Goal: Task Accomplishment & Management: Complete application form

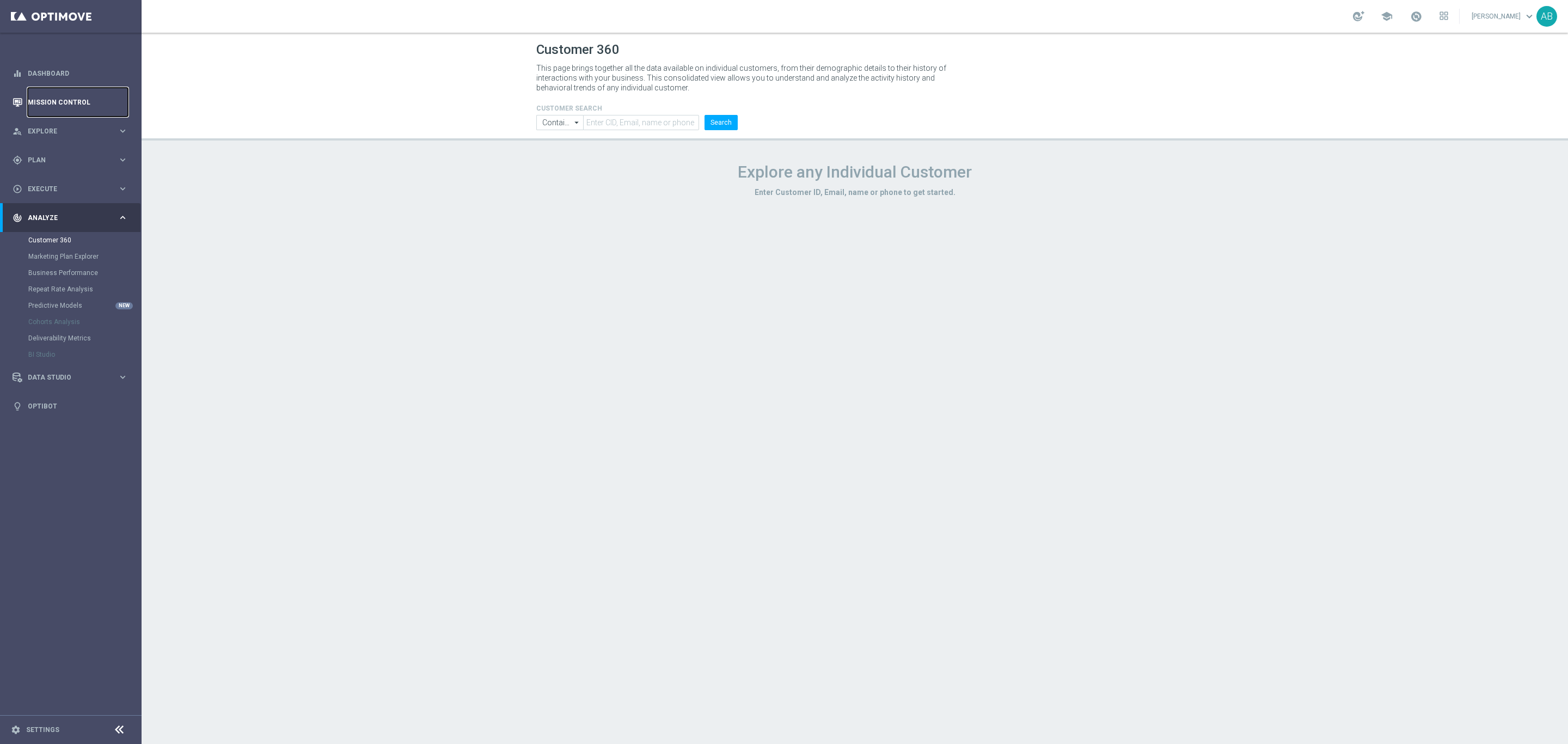
click at [74, 108] on link "Mission Control" at bounding box center [78, 102] width 100 height 29
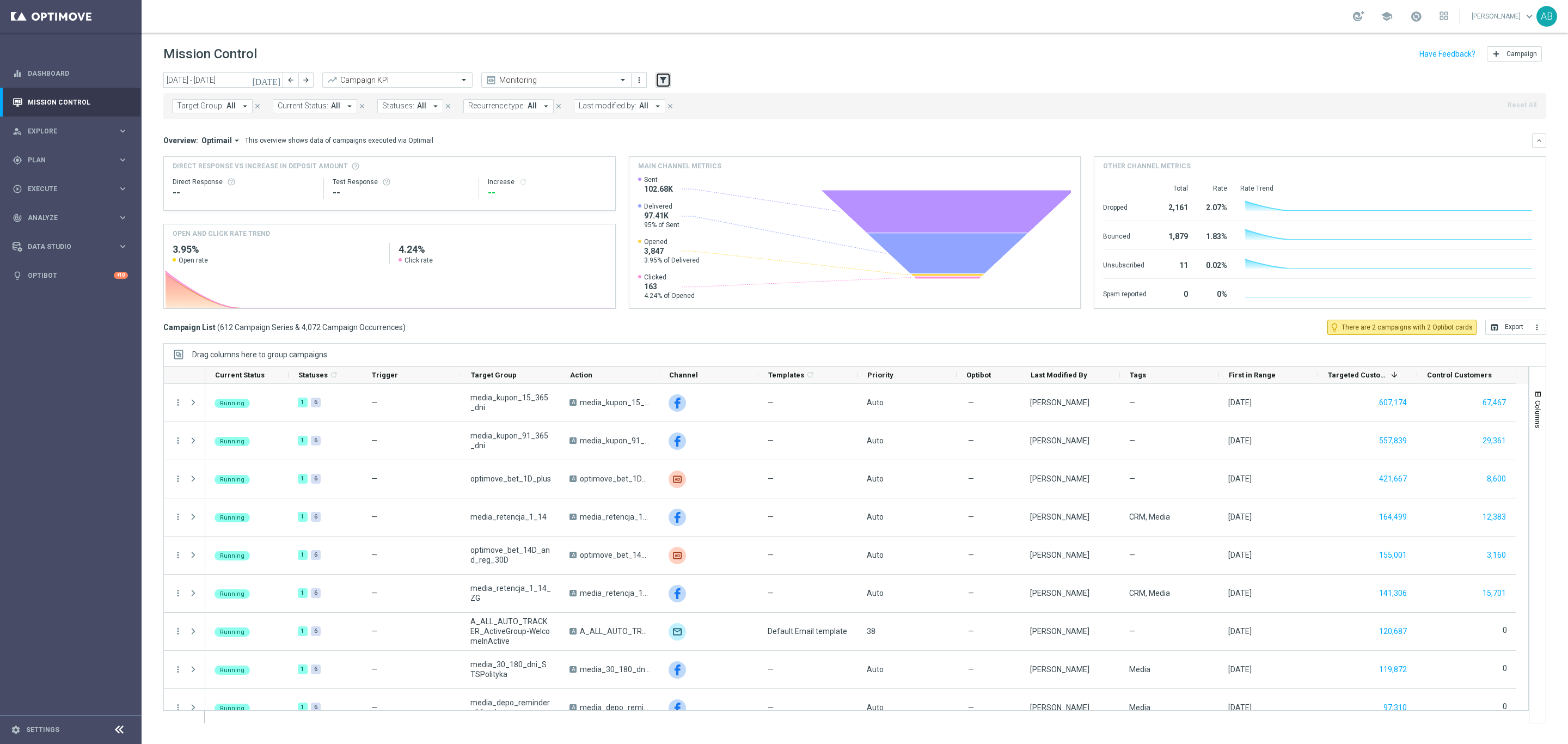
click at [663, 79] on icon "filter_alt" at bounding box center [663, 80] width 10 height 10
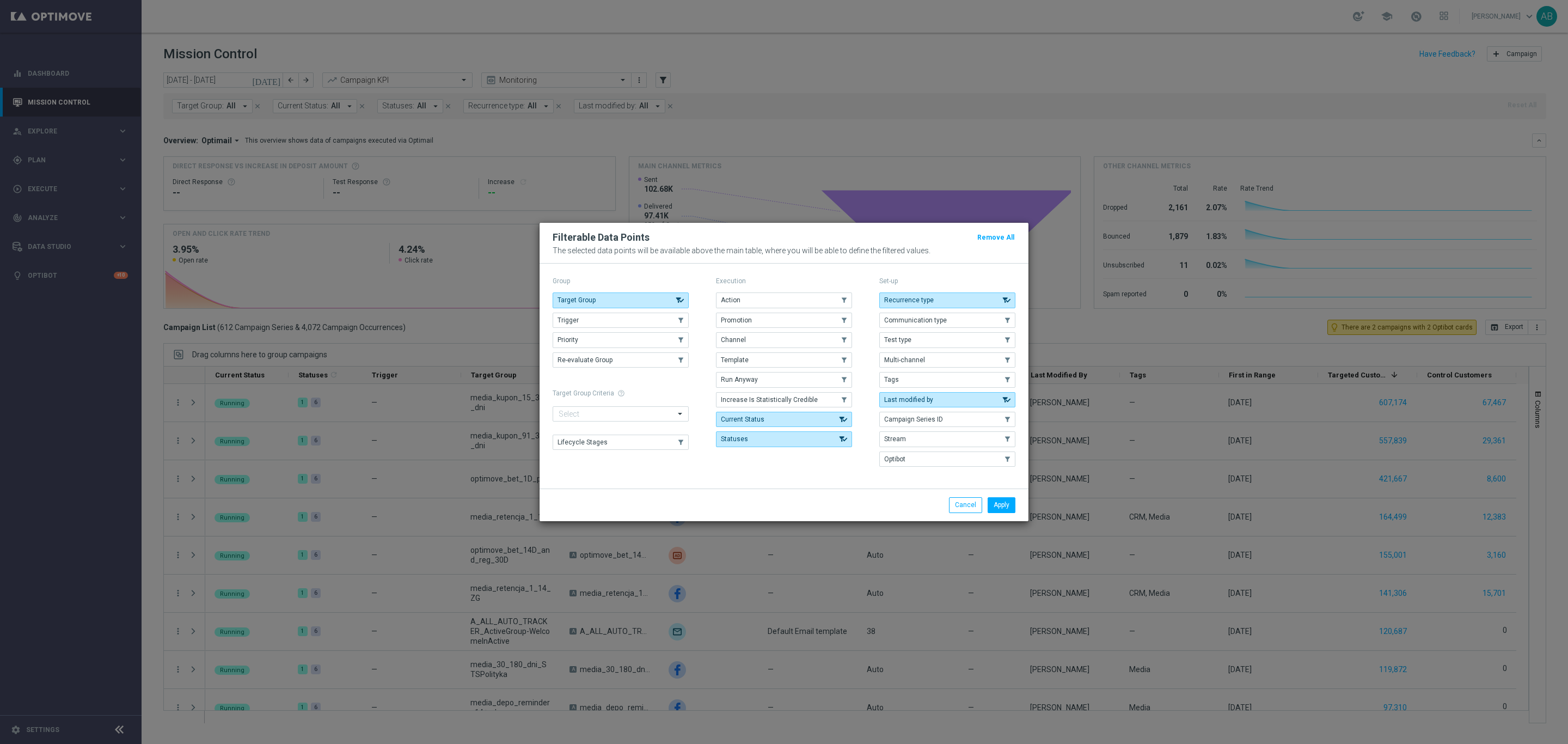
click at [665, 327] on div "Target Group .cls-1{fill:none;} .cls-1{fill:none;} Trigger .cls-1{fill:none;} .…" at bounding box center [621, 329] width 136 height 75
click at [668, 319] on button "Trigger" at bounding box center [621, 320] width 136 height 15
click at [998, 504] on button "Apply" at bounding box center [1002, 505] width 28 height 15
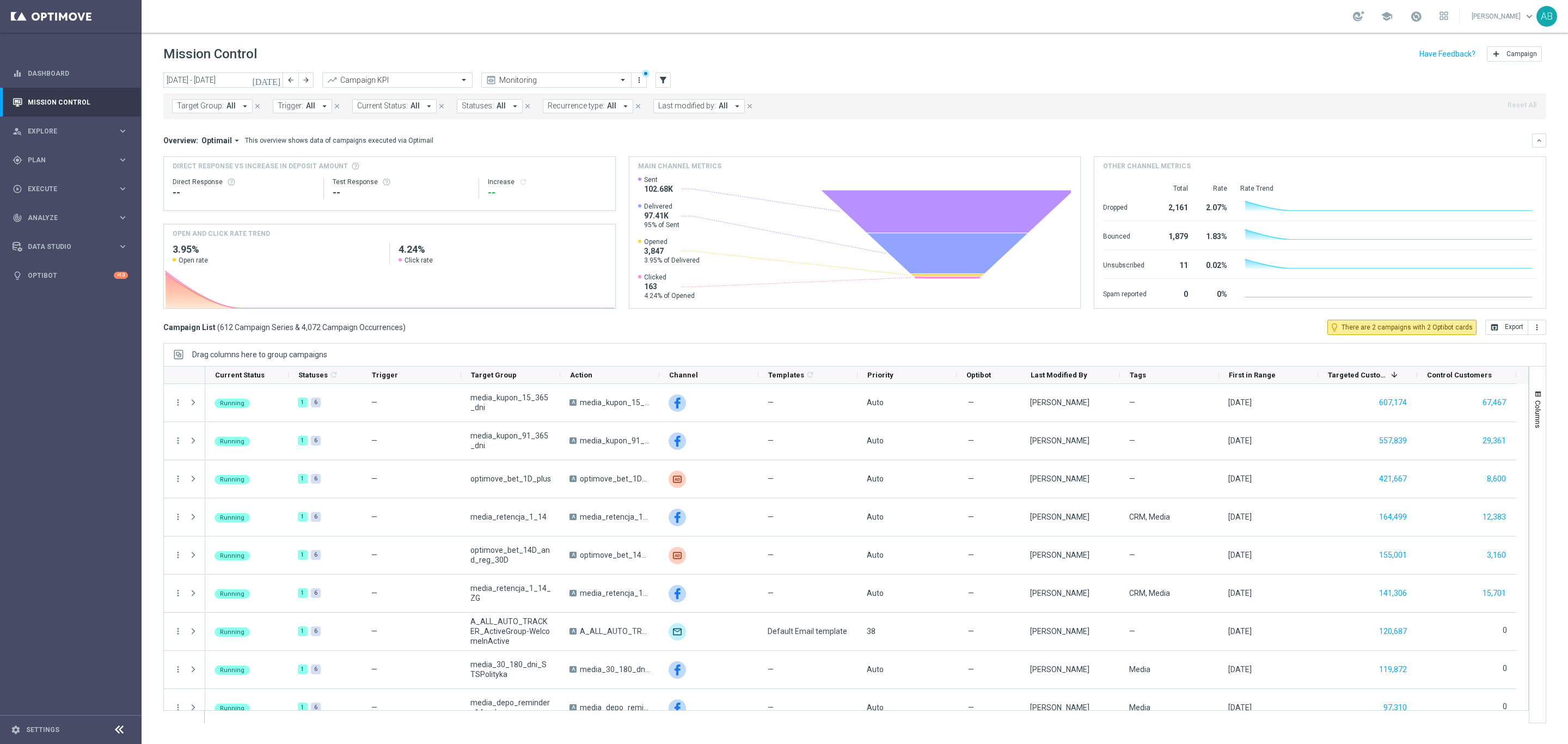
click at [309, 111] on button "Trigger: All arrow_drop_down" at bounding box center [302, 106] width 59 height 14
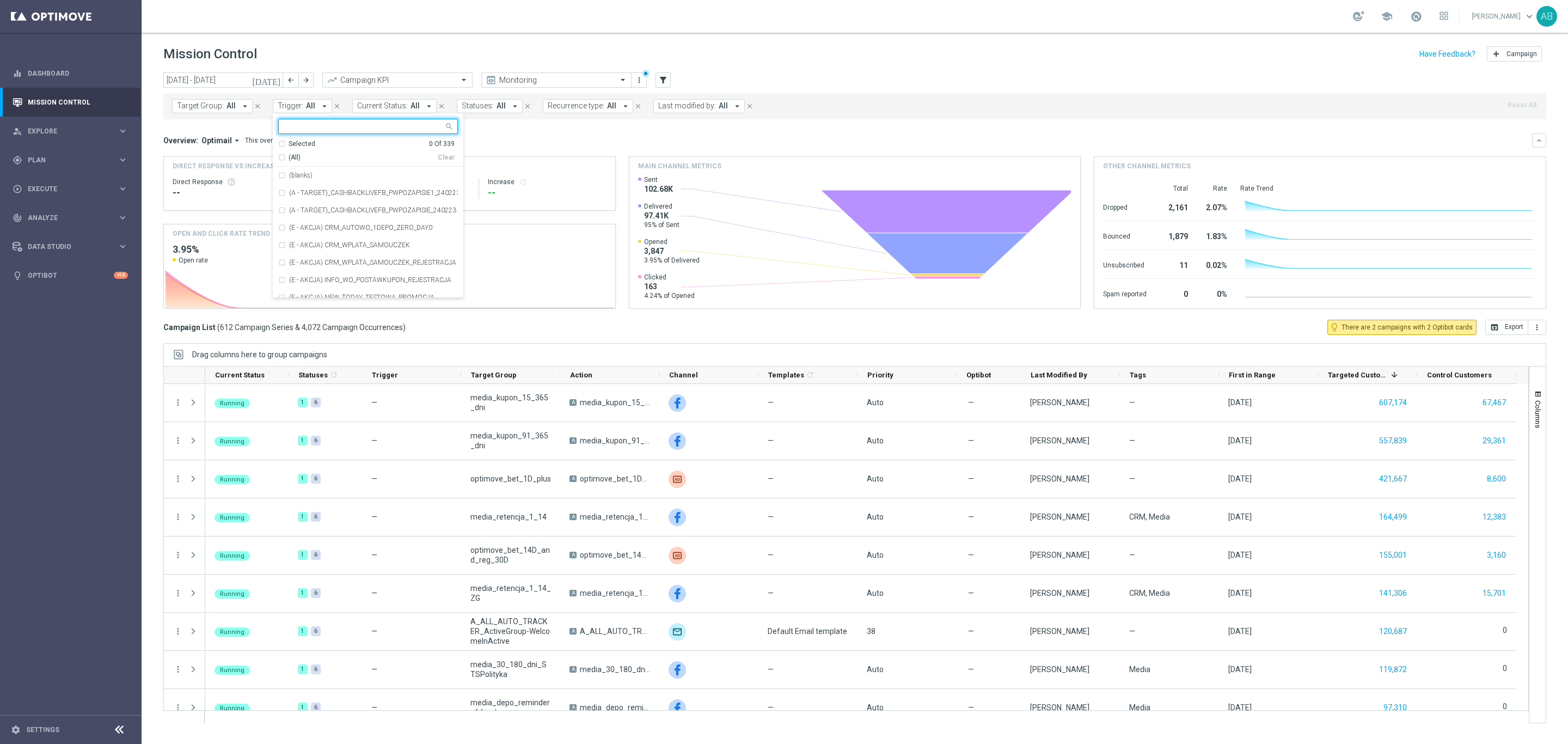
type input "v"
click at [407, 125] on input "text" at bounding box center [364, 126] width 159 height 9
paste input "REJESTRACJA_WELCOME_OFFER"
click at [405, 172] on div "REJESTRACJA_WELCOME_OFFER" at bounding box center [373, 175] width 169 height 7
type input "REJESTRACJA_WELCOME_OFFER"
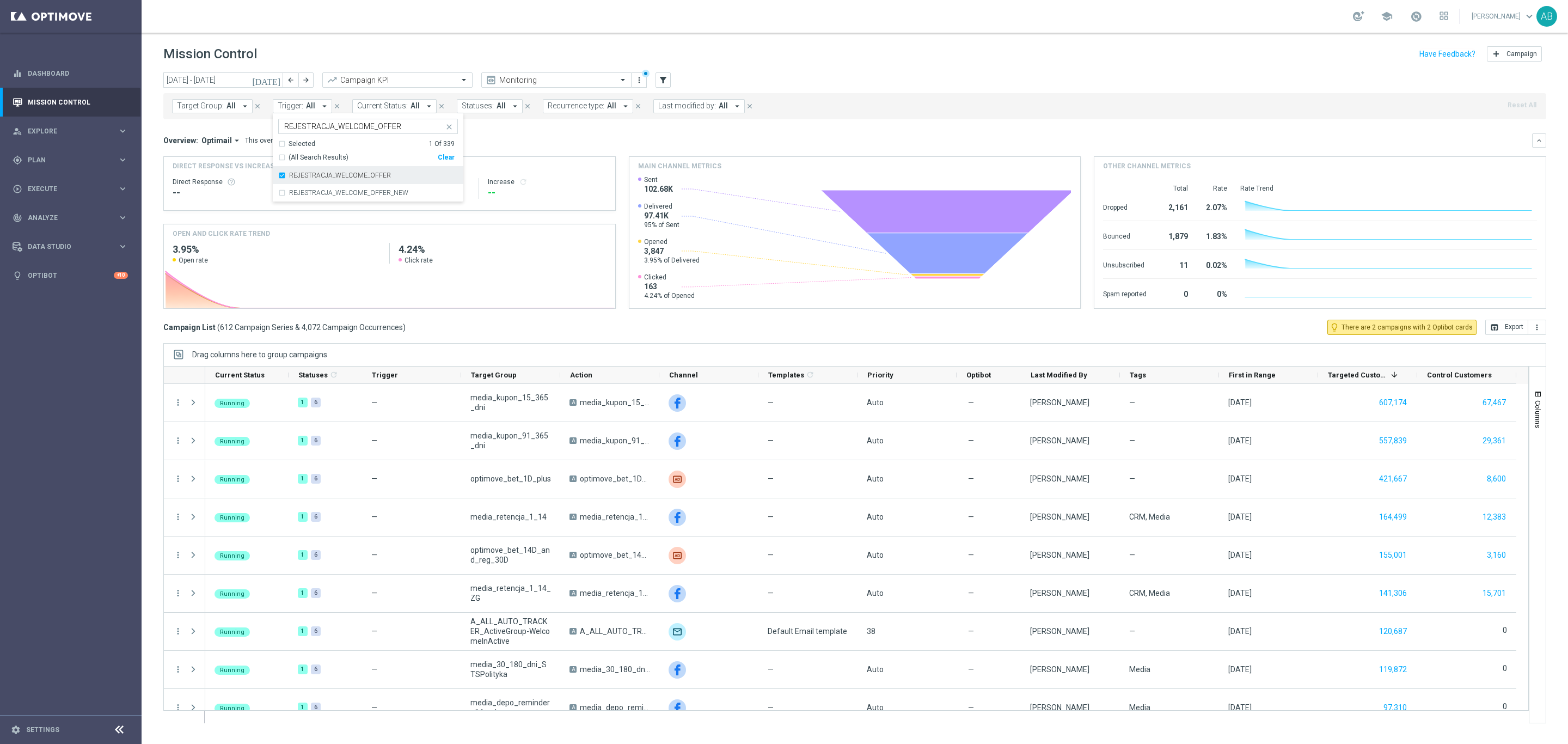
click at [405, 172] on div "REJESTRACJA_WELCOME_OFFER" at bounding box center [373, 175] width 169 height 7
click at [593, 130] on mini-dashboard "Overview: Optimail arrow_drop_down This overview shows data of campaigns execut…" at bounding box center [855, 219] width 1383 height 200
click at [227, 91] on div "Target Group: All arrow_drop_down close Trigger: All arrow_drop_down close Curr…" at bounding box center [855, 104] width 1383 height 30
click at [236, 82] on input "[DATE] - [DATE]" at bounding box center [223, 80] width 120 height 15
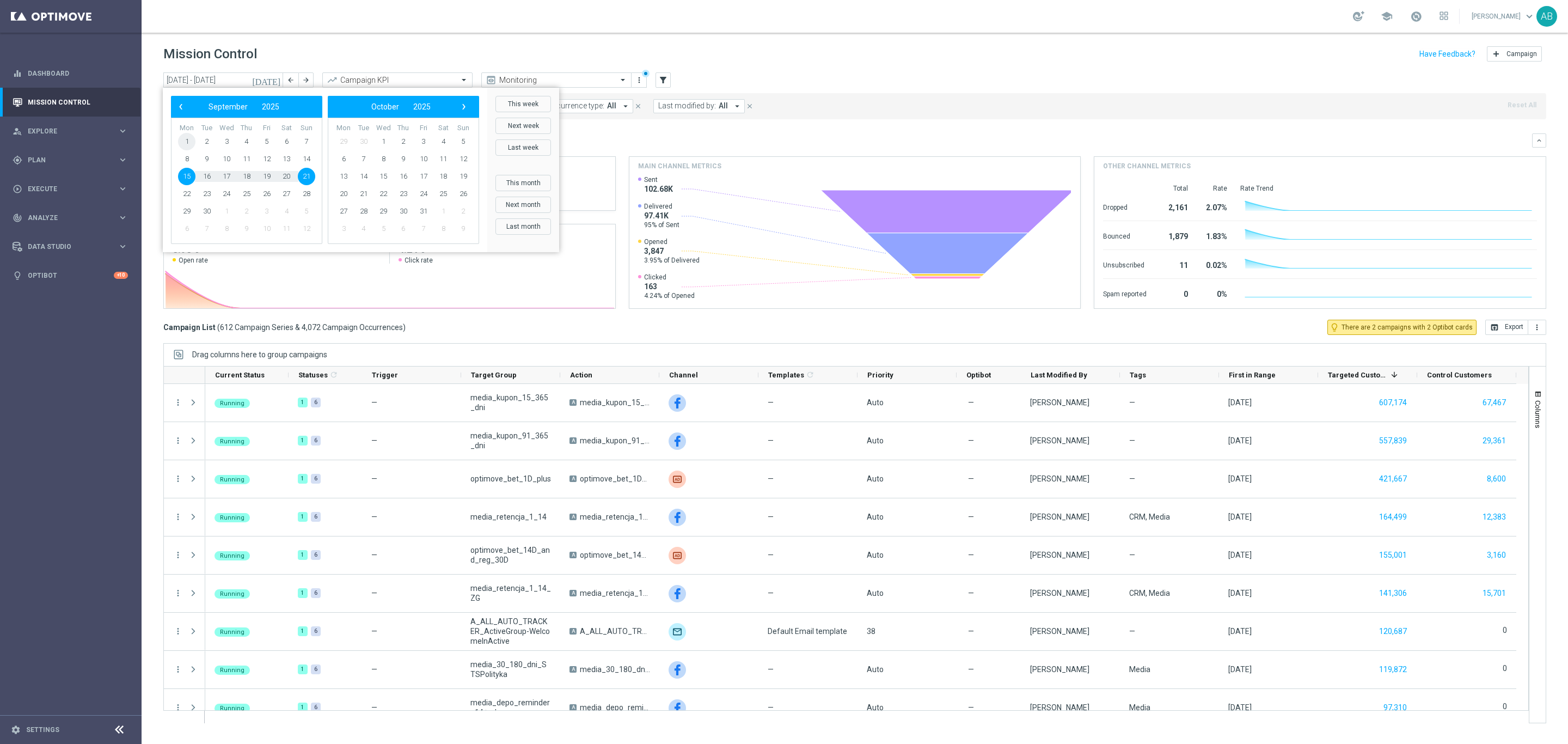
click at [184, 141] on span "1" at bounding box center [186, 141] width 18 height 18
type input "01 Sep 2025 - 21 Sep 2025"
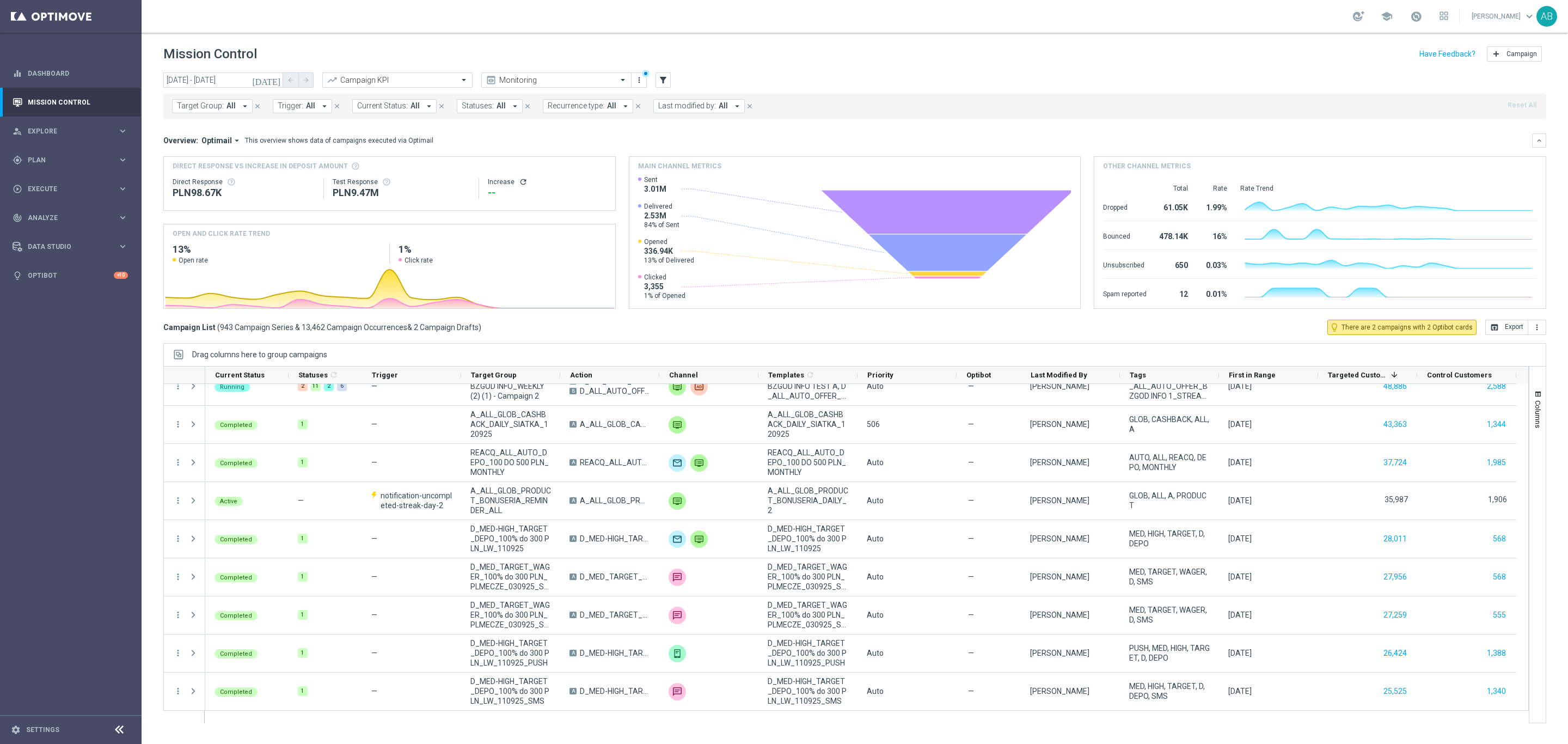
scroll to position [1552, 0]
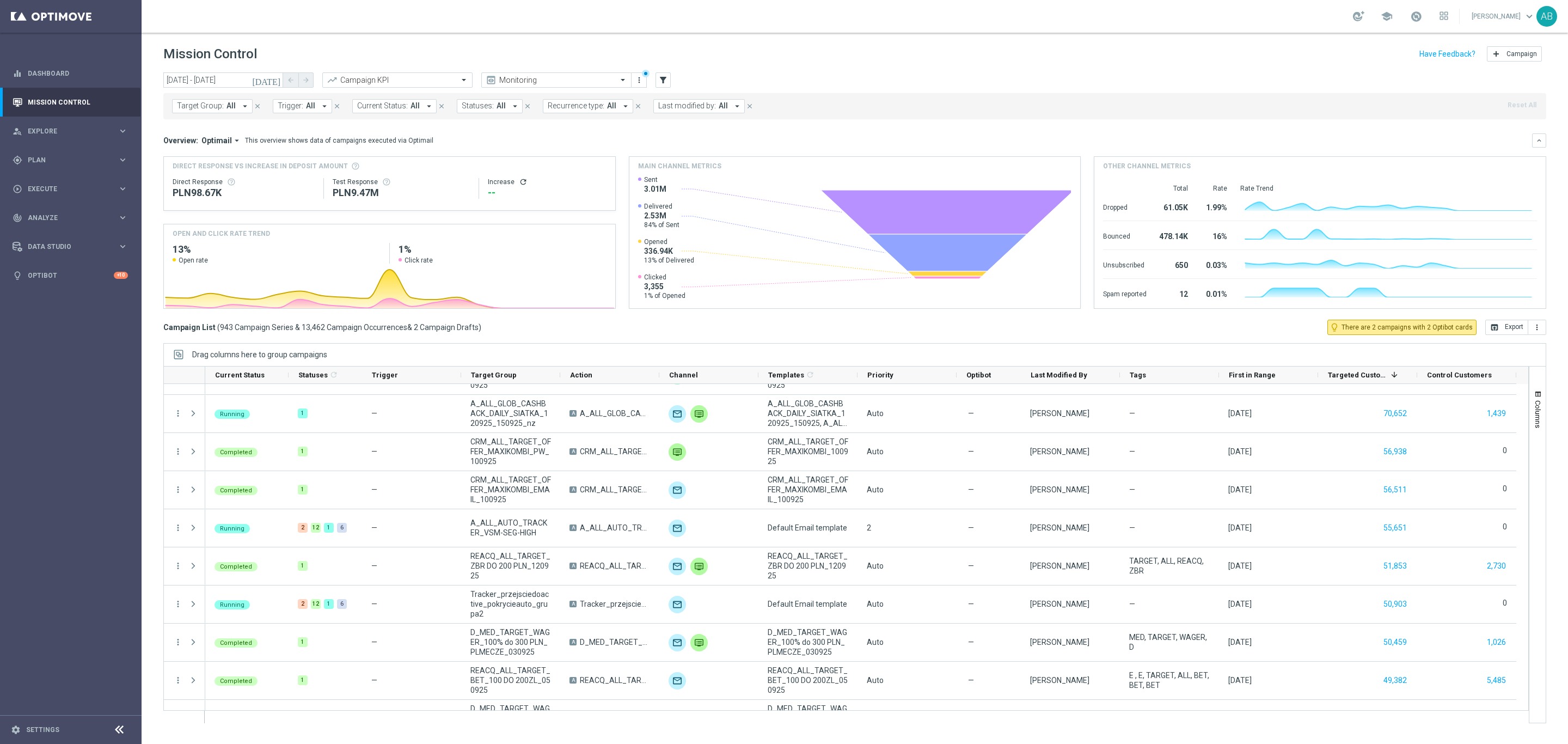
click at [317, 103] on button "Trigger: All arrow_drop_down" at bounding box center [302, 106] width 59 height 14
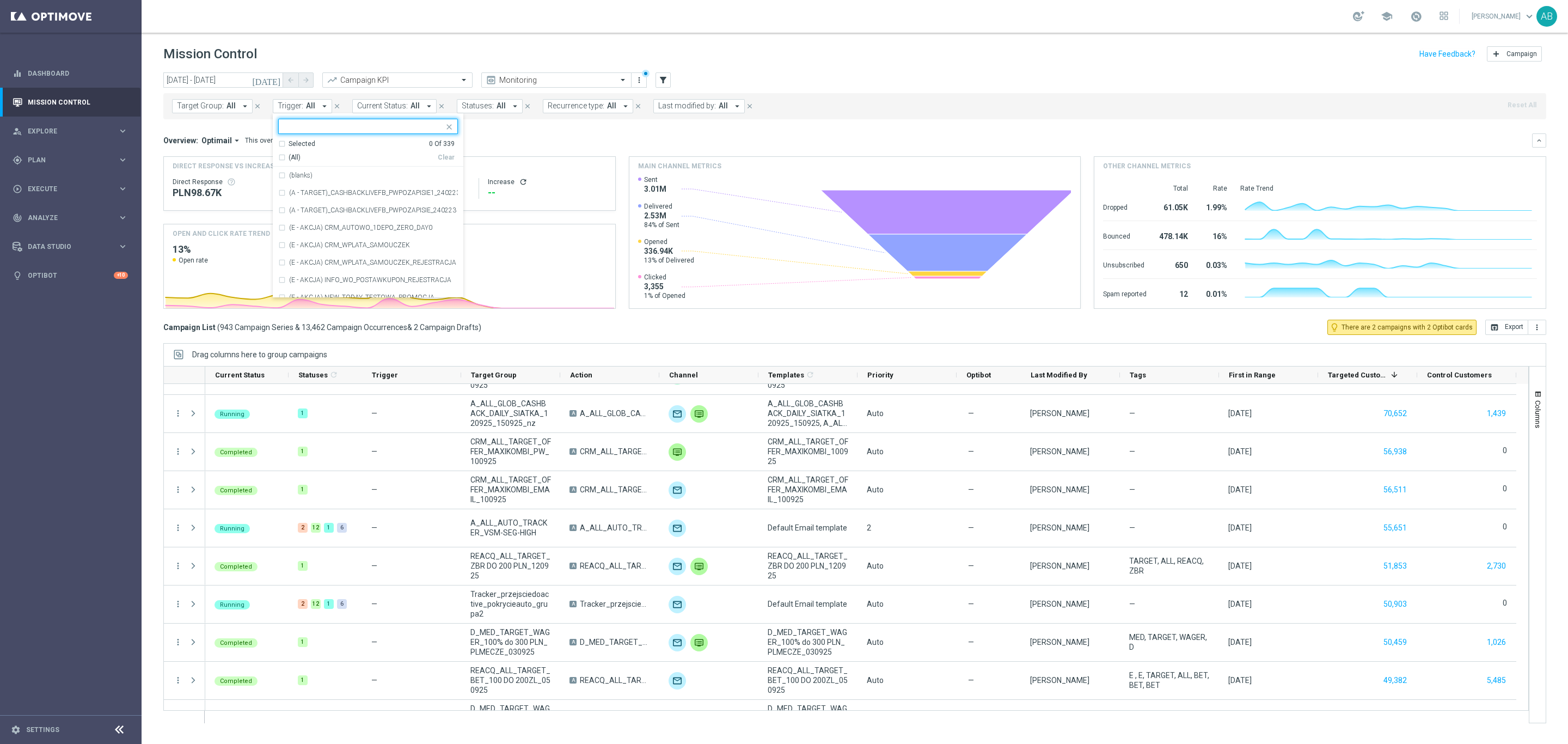
click at [317, 127] on input "text" at bounding box center [364, 126] width 159 height 9
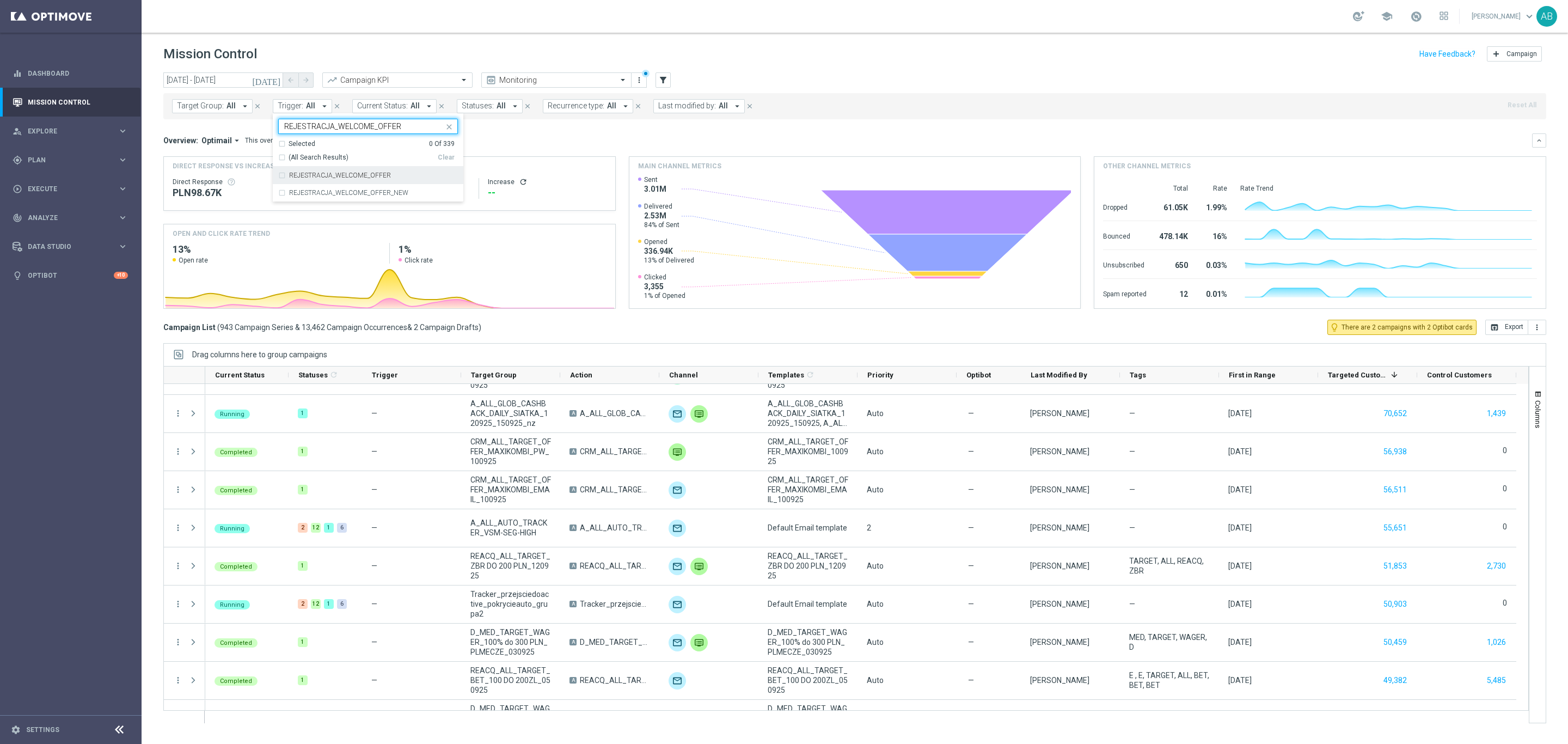
click at [278, 175] on div "REJESTRACJA_WELCOME_OFFER" at bounding box center [368, 175] width 180 height 18
type input "REJESTRACJA_WELCOME_OFFER"
click at [589, 153] on div "Overview: Optimail arrow_drop_down This overview shows data of campaigns execut…" at bounding box center [855, 221] width 1383 height 175
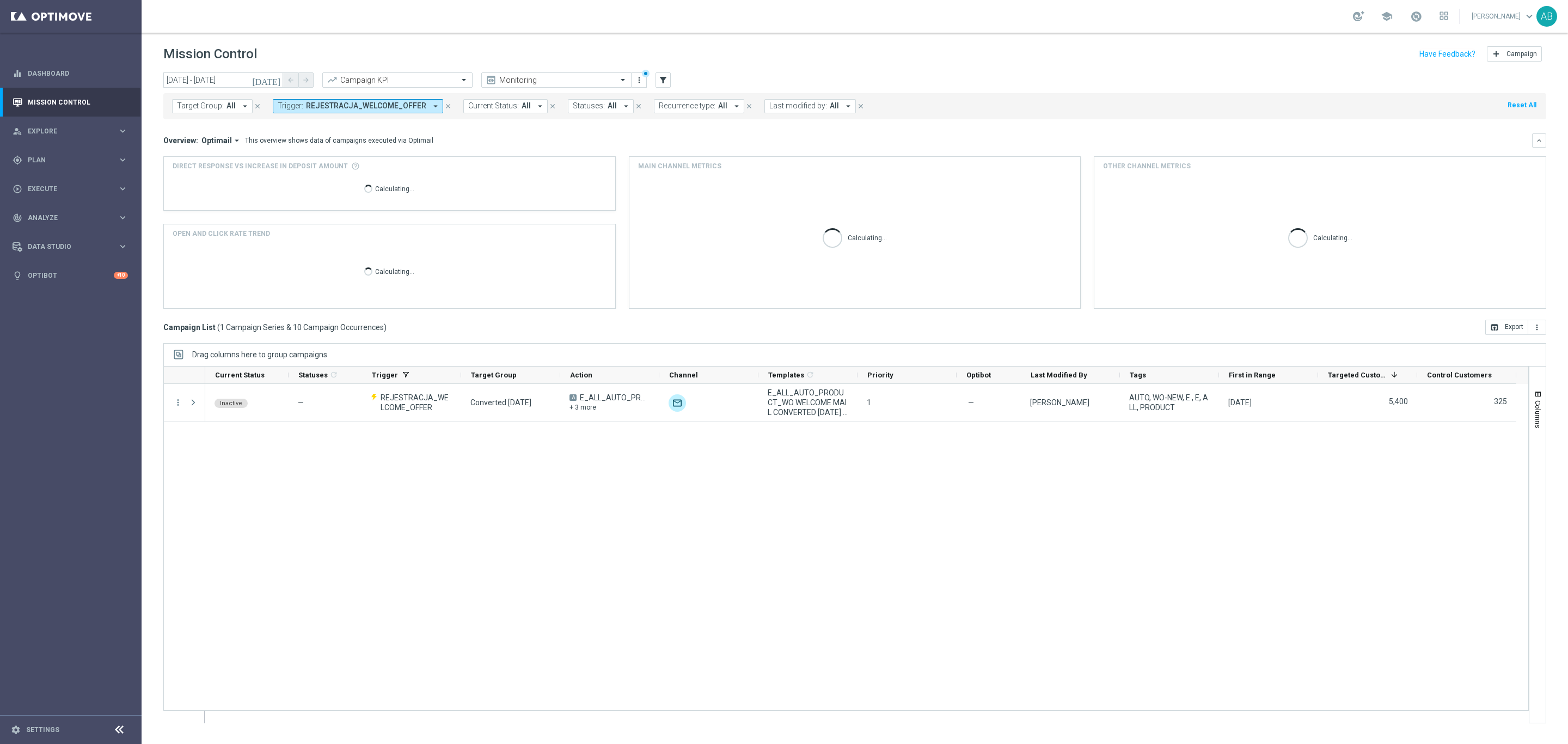
scroll to position [0, 0]
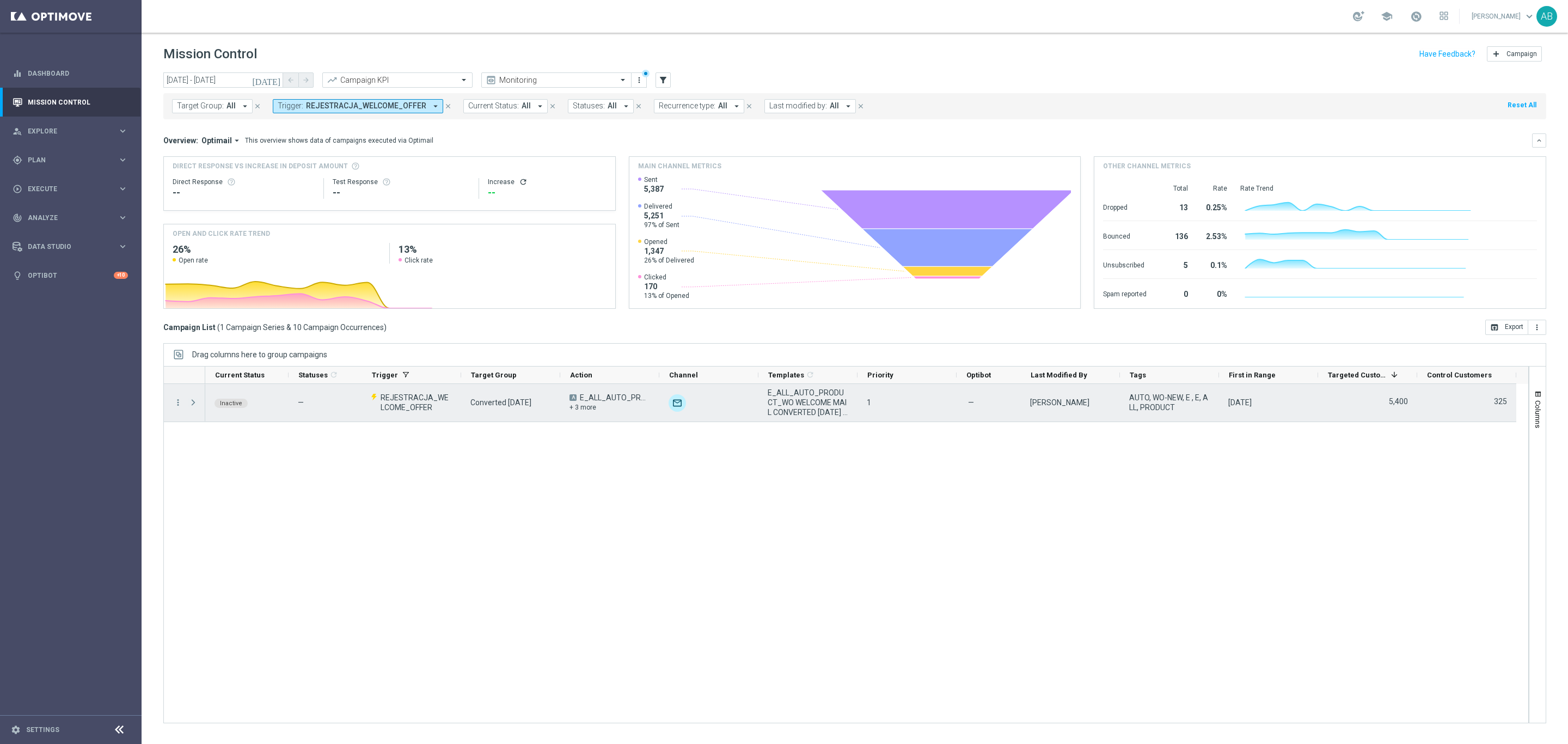
click at [194, 404] on span at bounding box center [193, 402] width 10 height 9
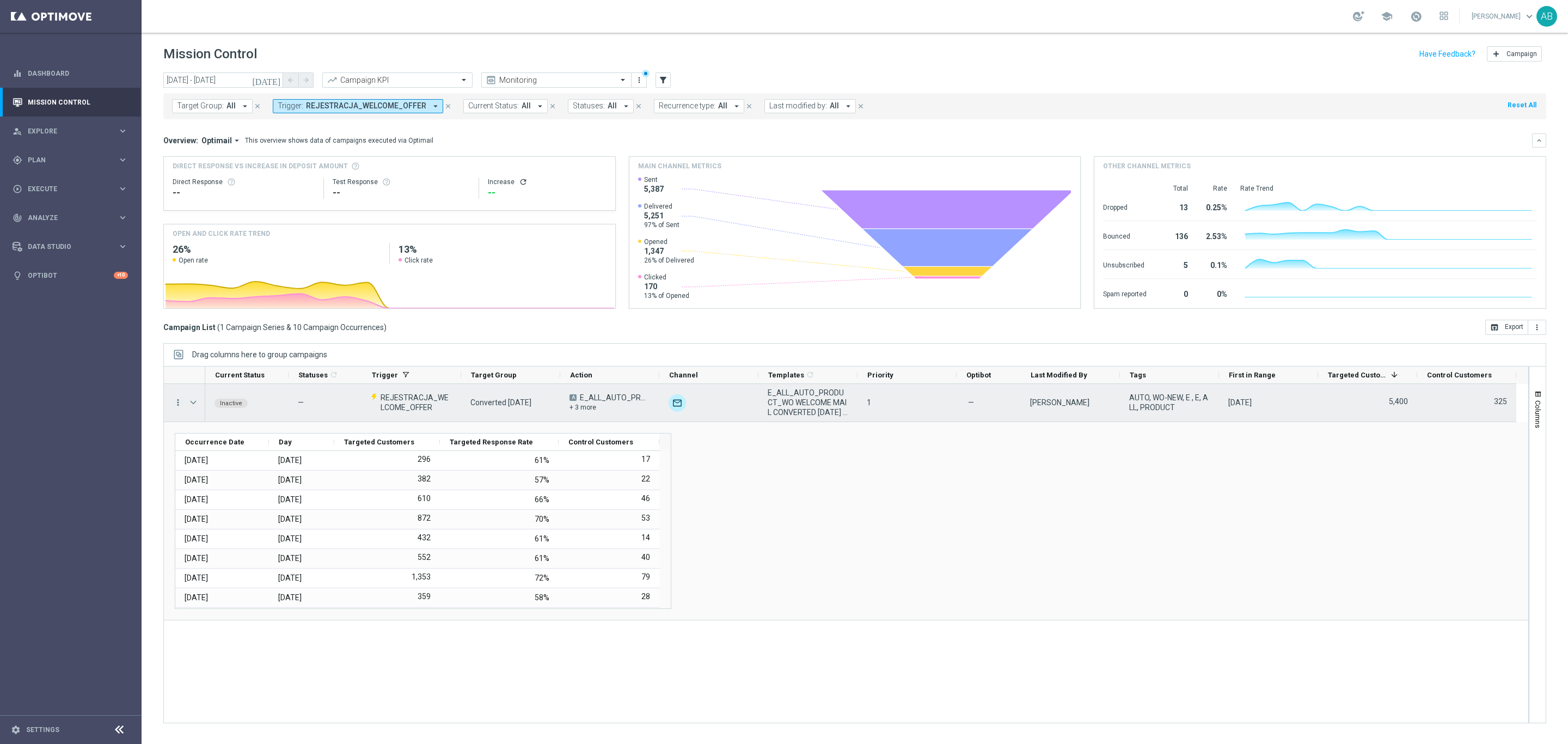
click at [177, 402] on icon "more_vert" at bounding box center [178, 402] width 10 height 10
click at [188, 407] on icon "list" at bounding box center [192, 410] width 8 height 8
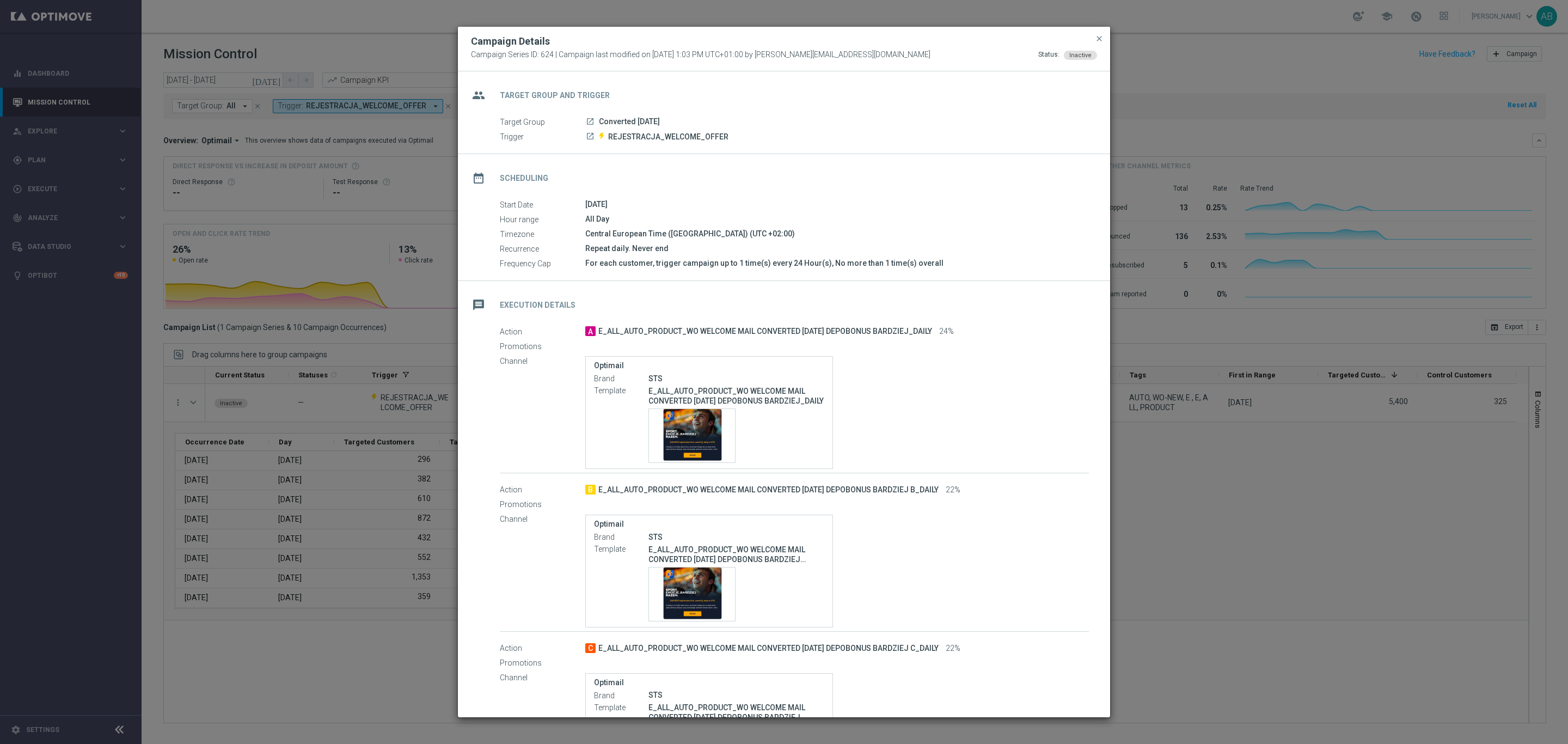
scroll to position [315, 0]
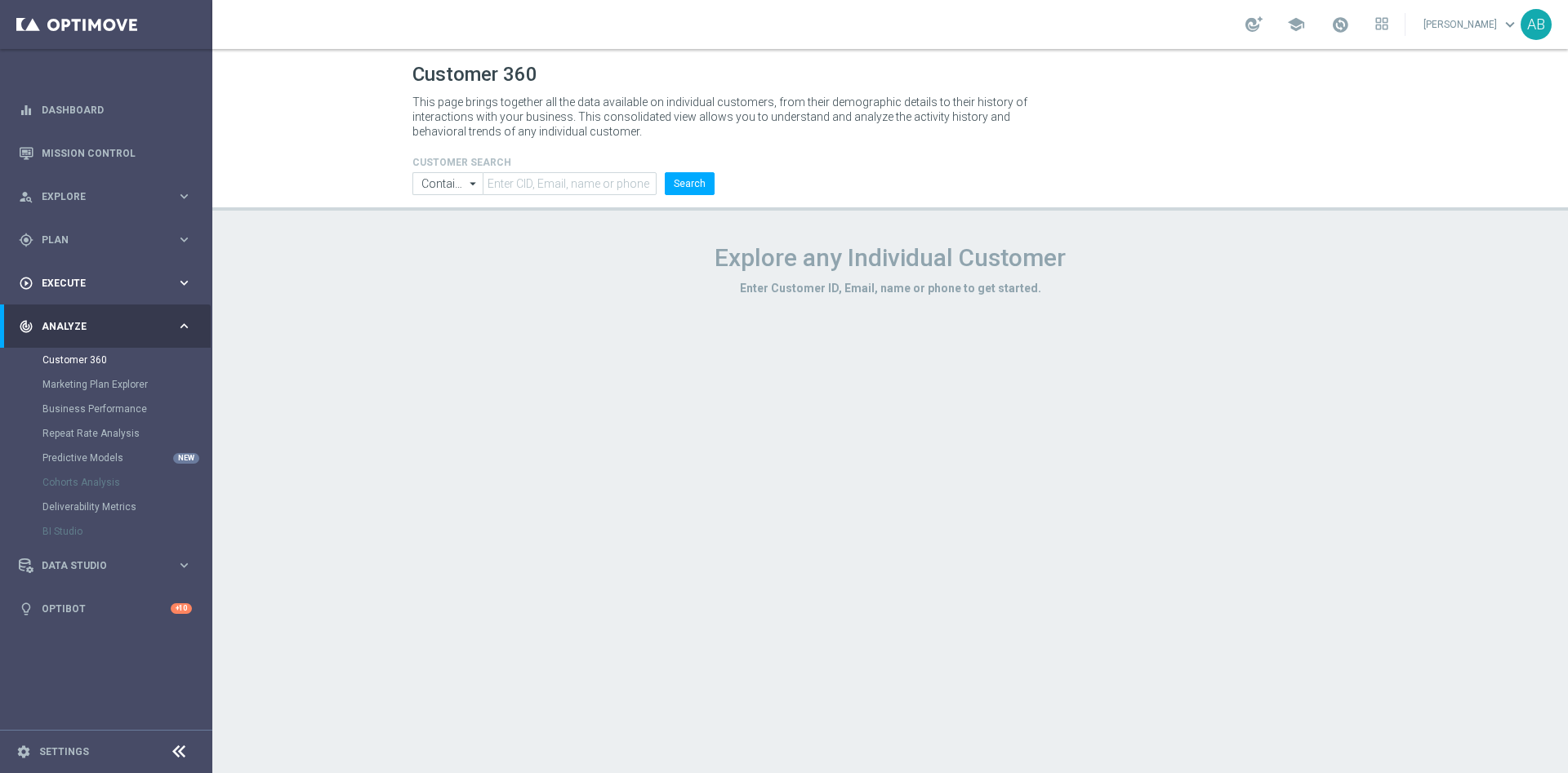
click at [101, 280] on span "Execute" at bounding box center [110, 283] width 135 height 10
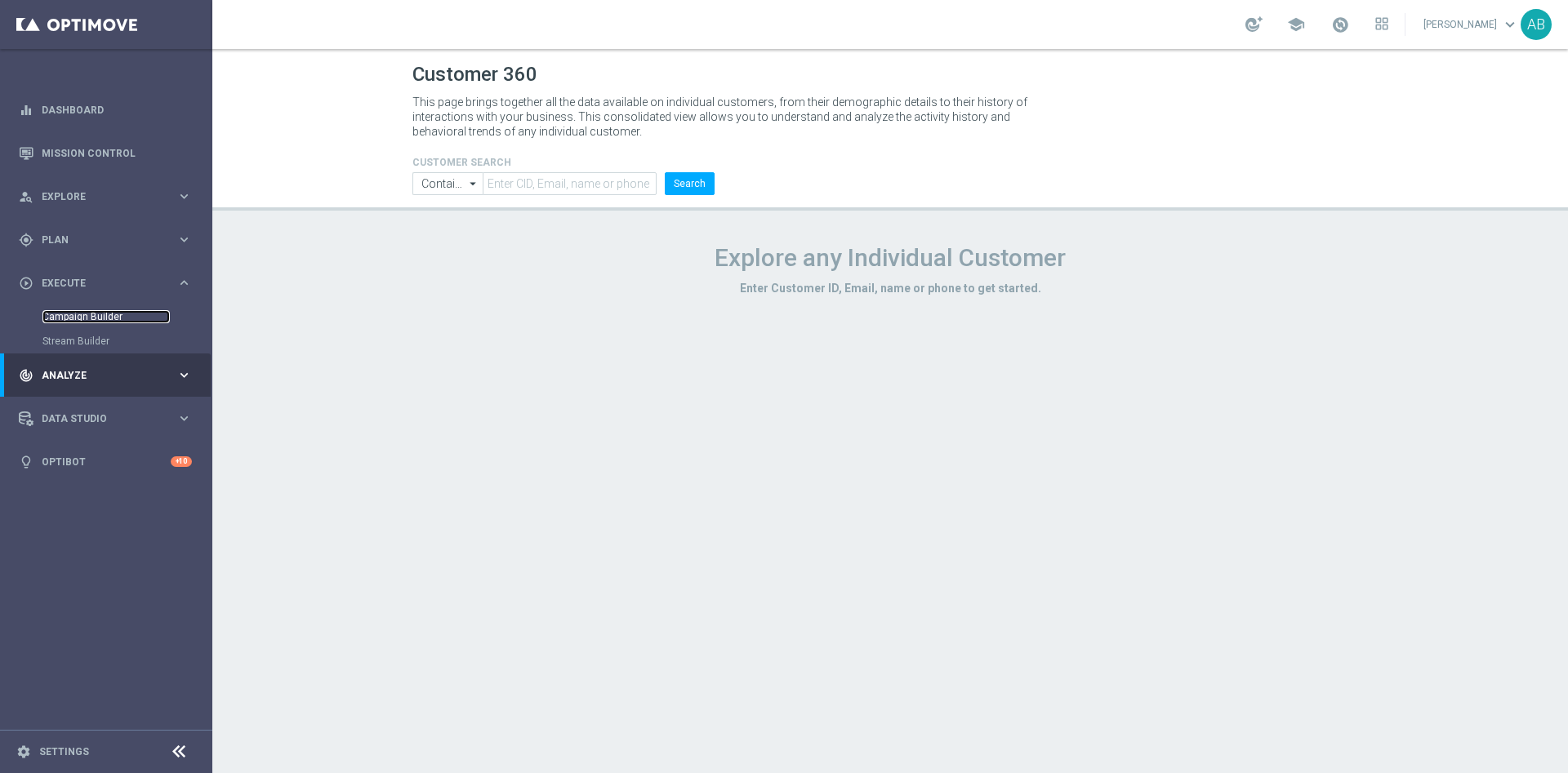
click at [101, 320] on link "Campaign Builder" at bounding box center [107, 317] width 128 height 13
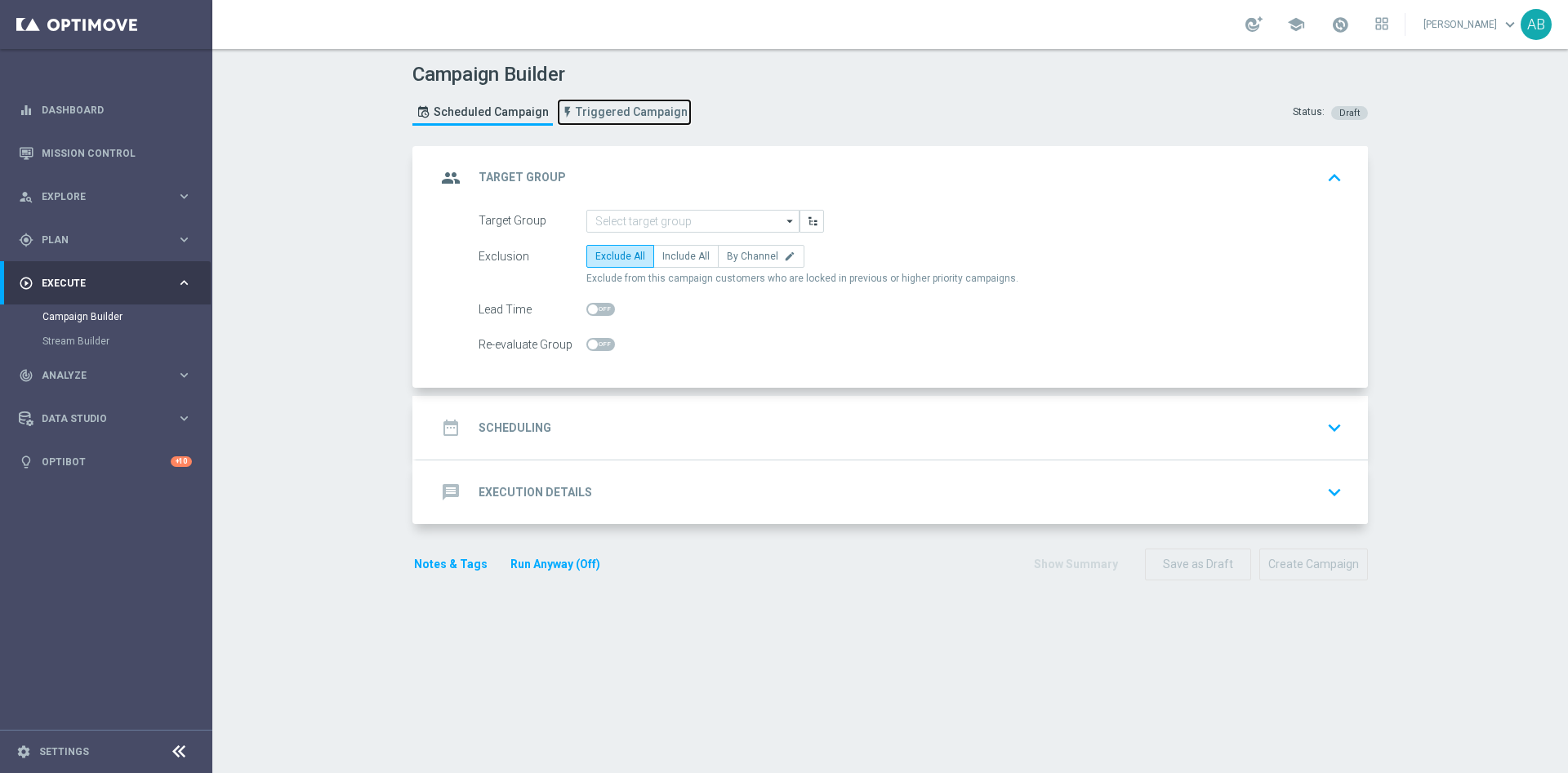
click at [622, 110] on span "Triggered Campaign" at bounding box center [632, 111] width 112 height 14
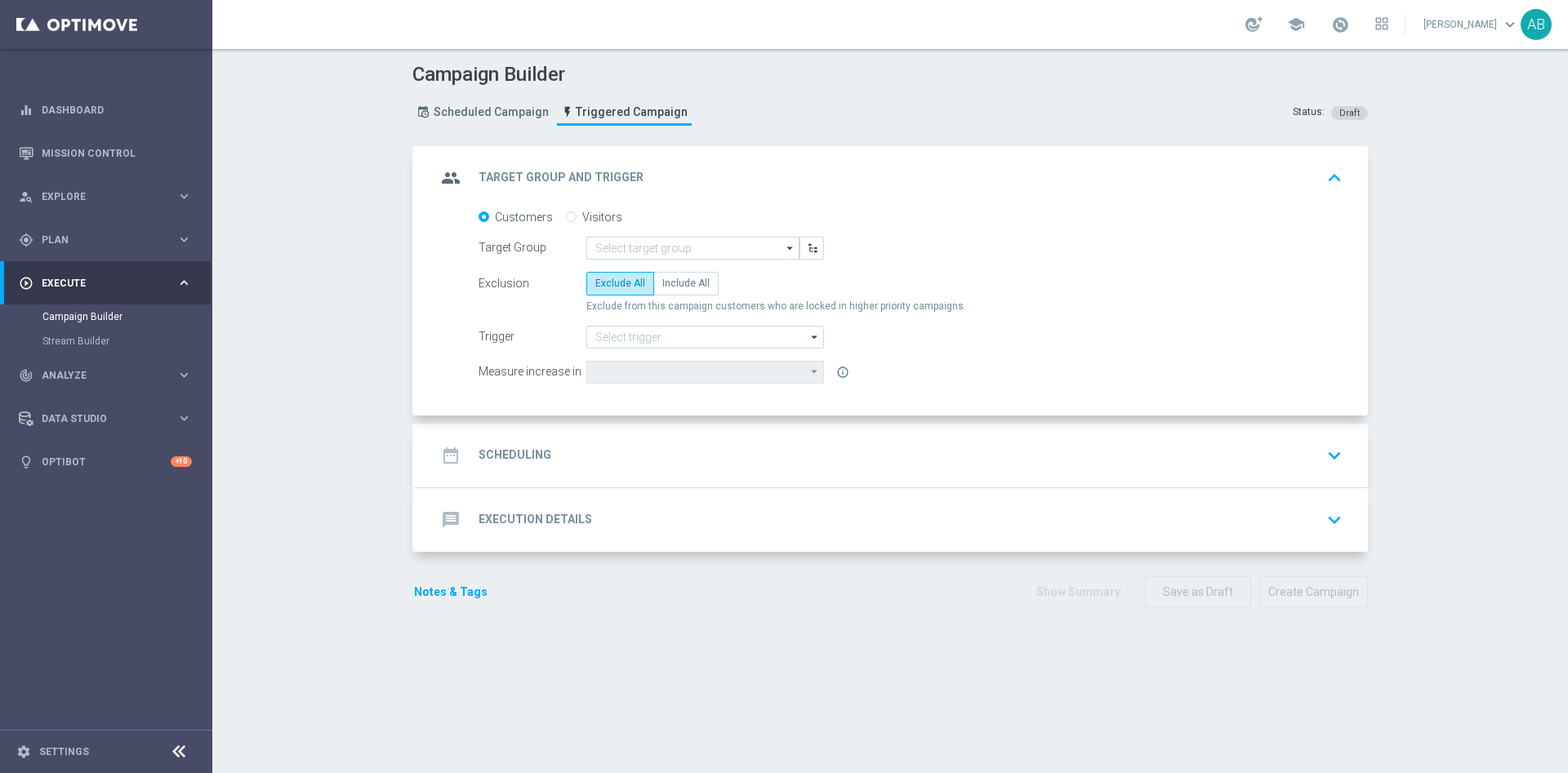
click at [566, 217] on input "Visitors" at bounding box center [572, 218] width 11 height 11
radio input "true"
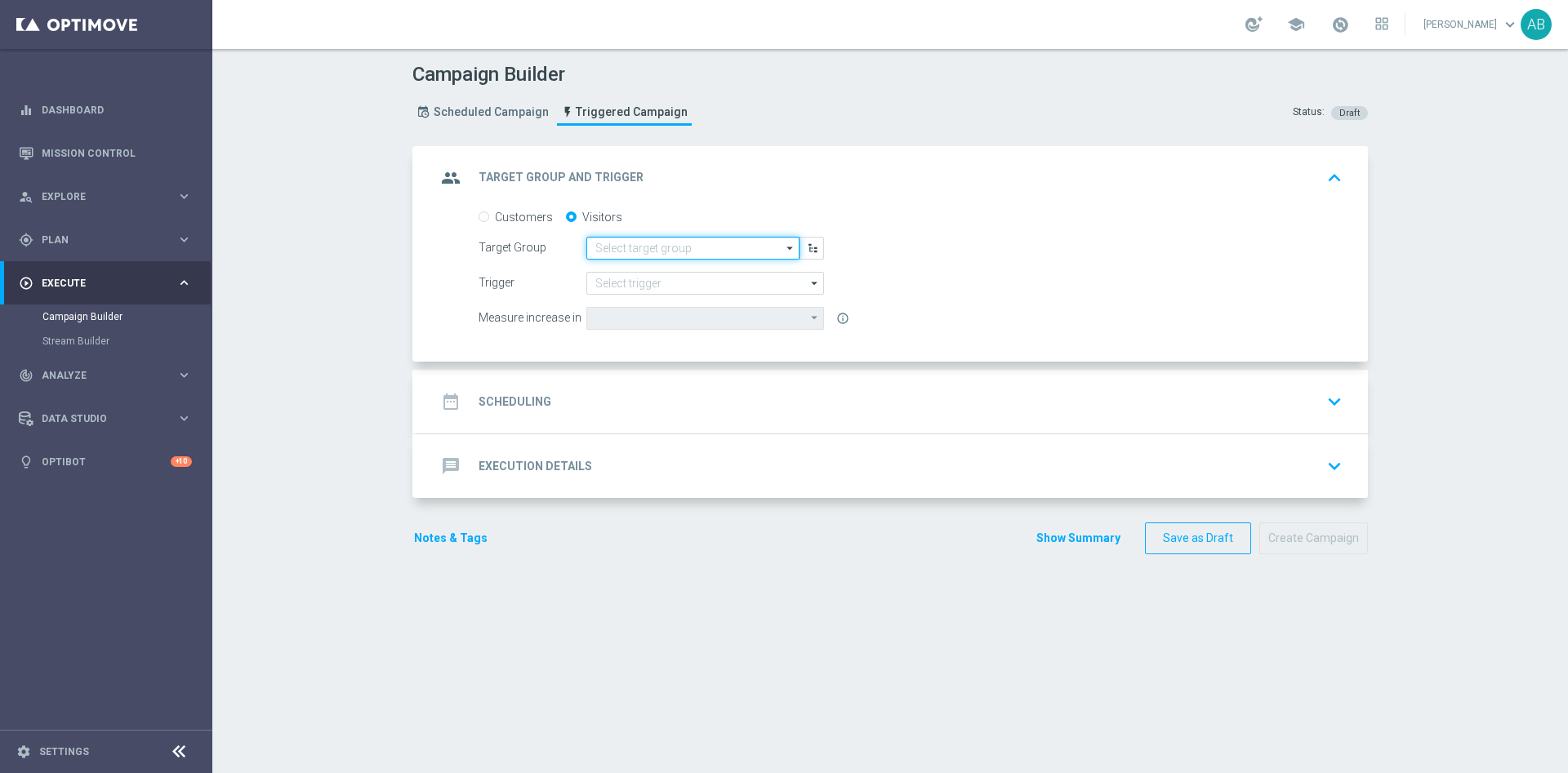
click at [691, 244] on input at bounding box center [692, 247] width 213 height 23
click at [676, 266] on div "Converted [DATE]" at bounding box center [692, 271] width 213 height 23
type input "Converted [DATE]"
type input "Deposit Amount"
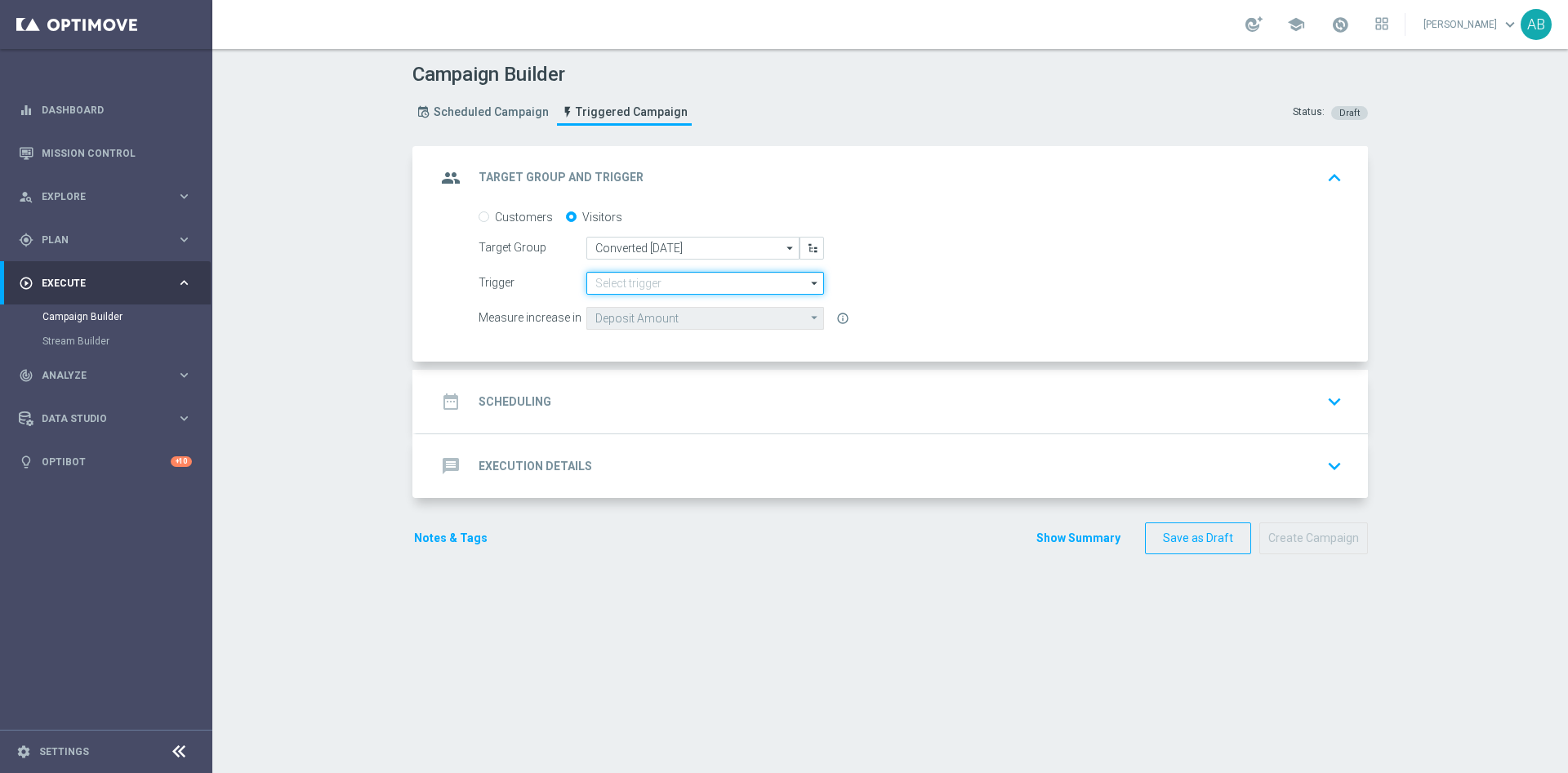
click at [691, 285] on input at bounding box center [705, 283] width 237 height 23
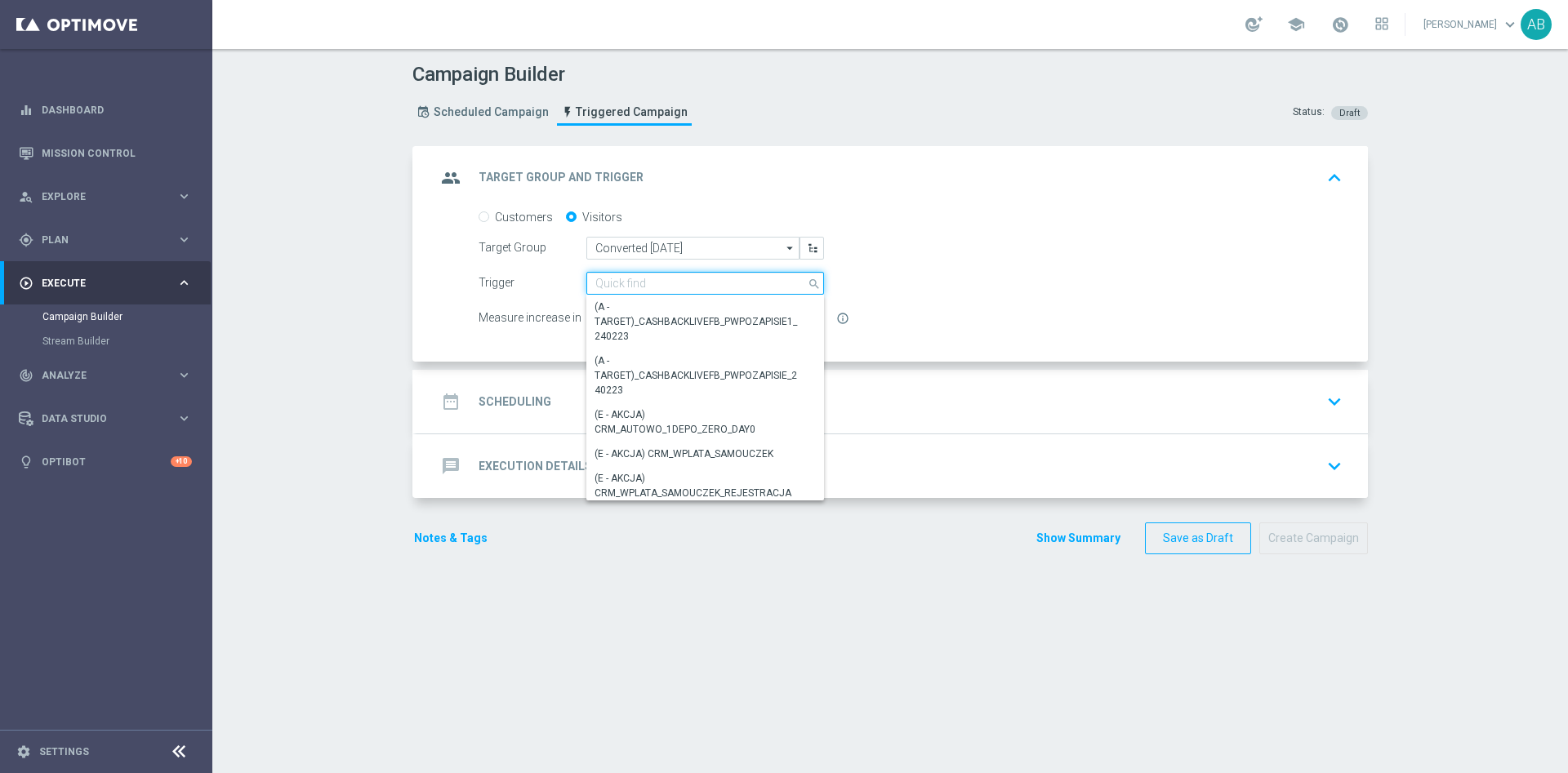
click at [691, 285] on input at bounding box center [705, 283] width 237 height 23
paste input "REJESTRACJA_WELCOME_OFFER"
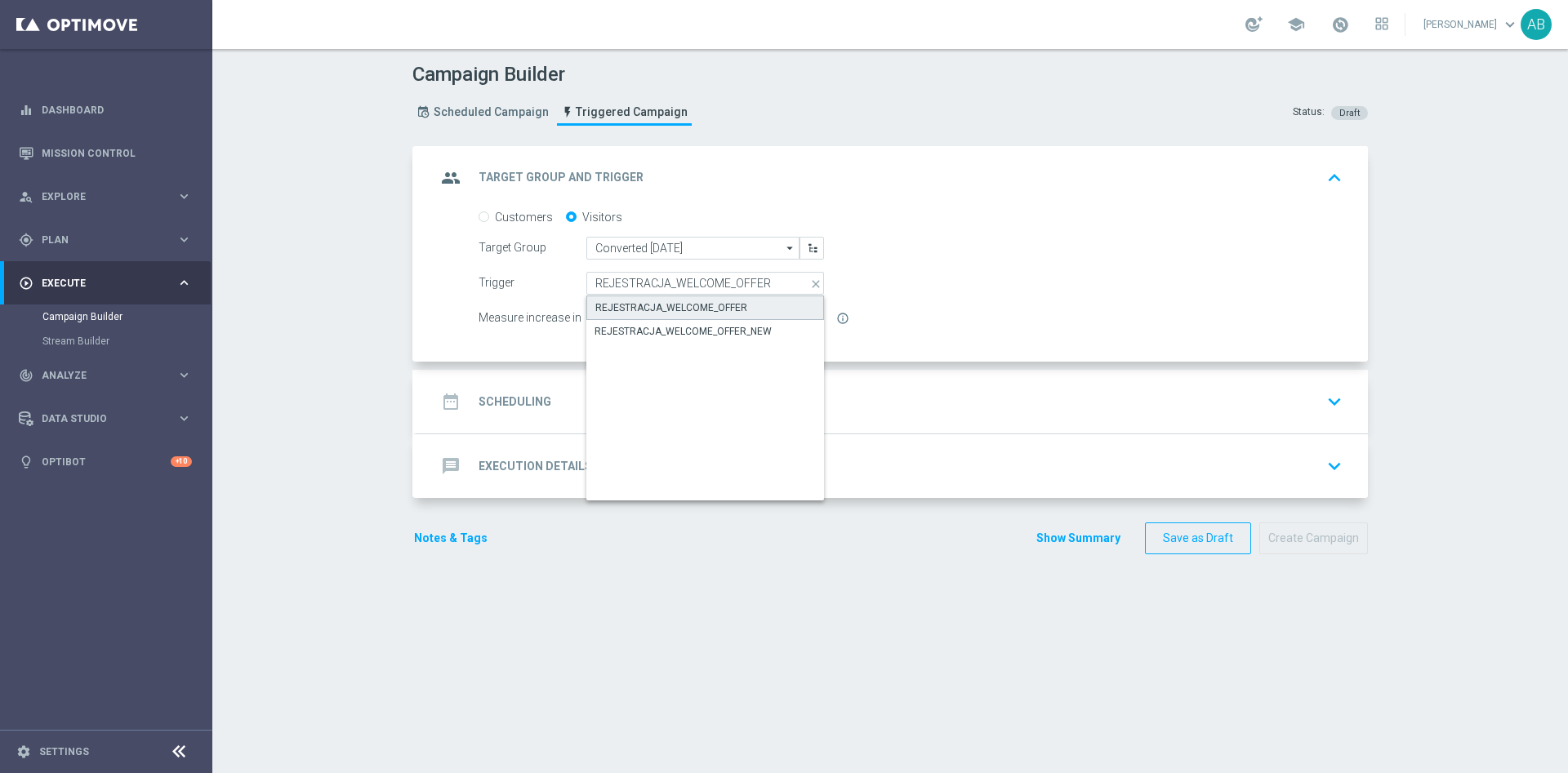
click at [694, 313] on div "REJESTRACJA_WELCOME_OFFER" at bounding box center [671, 308] width 152 height 15
type input "REJESTRACJA_WELCOME_OFFER"
click at [671, 398] on div "date_range Scheduling keyboard_arrow_down" at bounding box center [892, 402] width 912 height 31
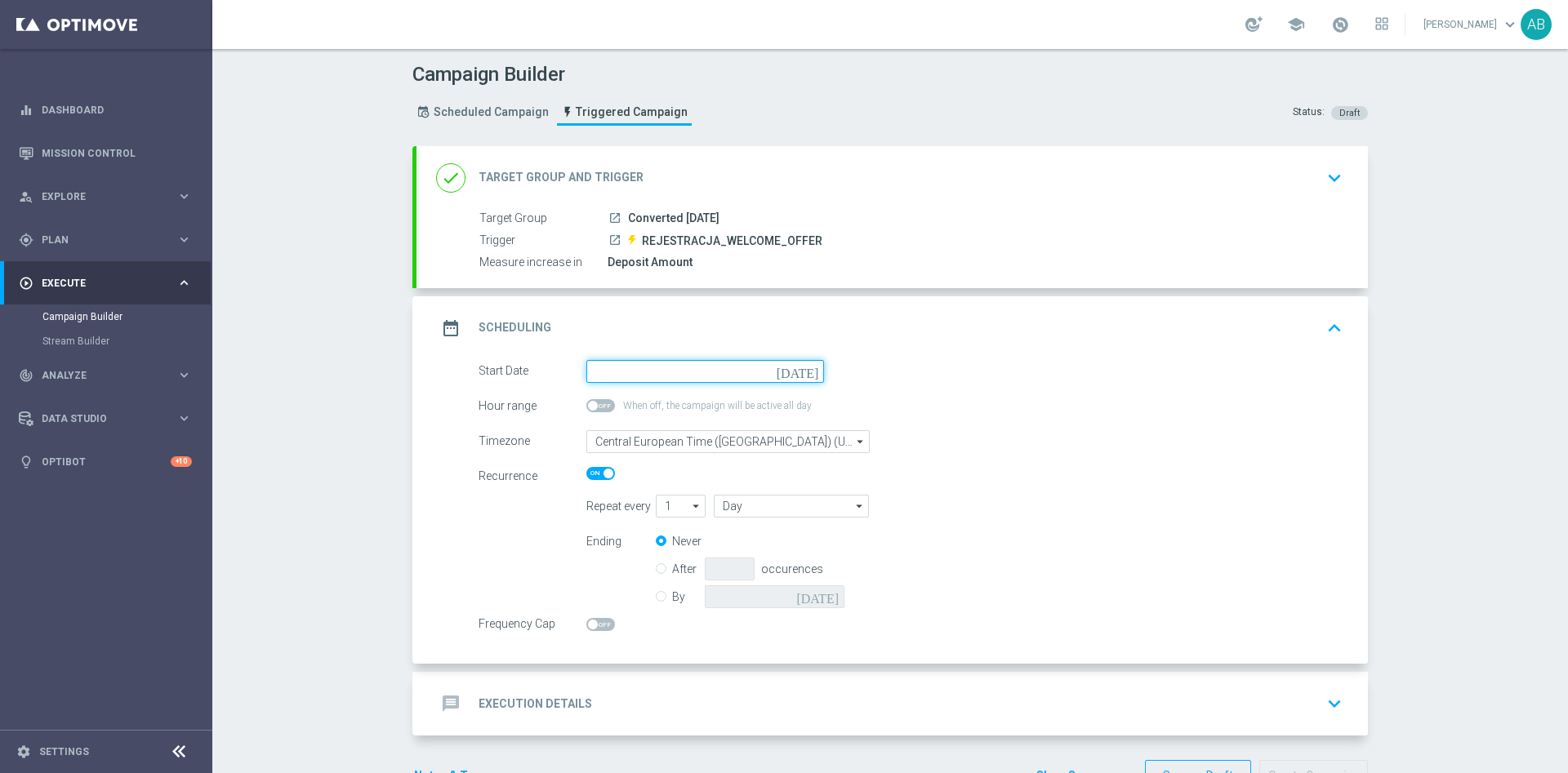
click at [663, 370] on input at bounding box center [705, 371] width 237 height 23
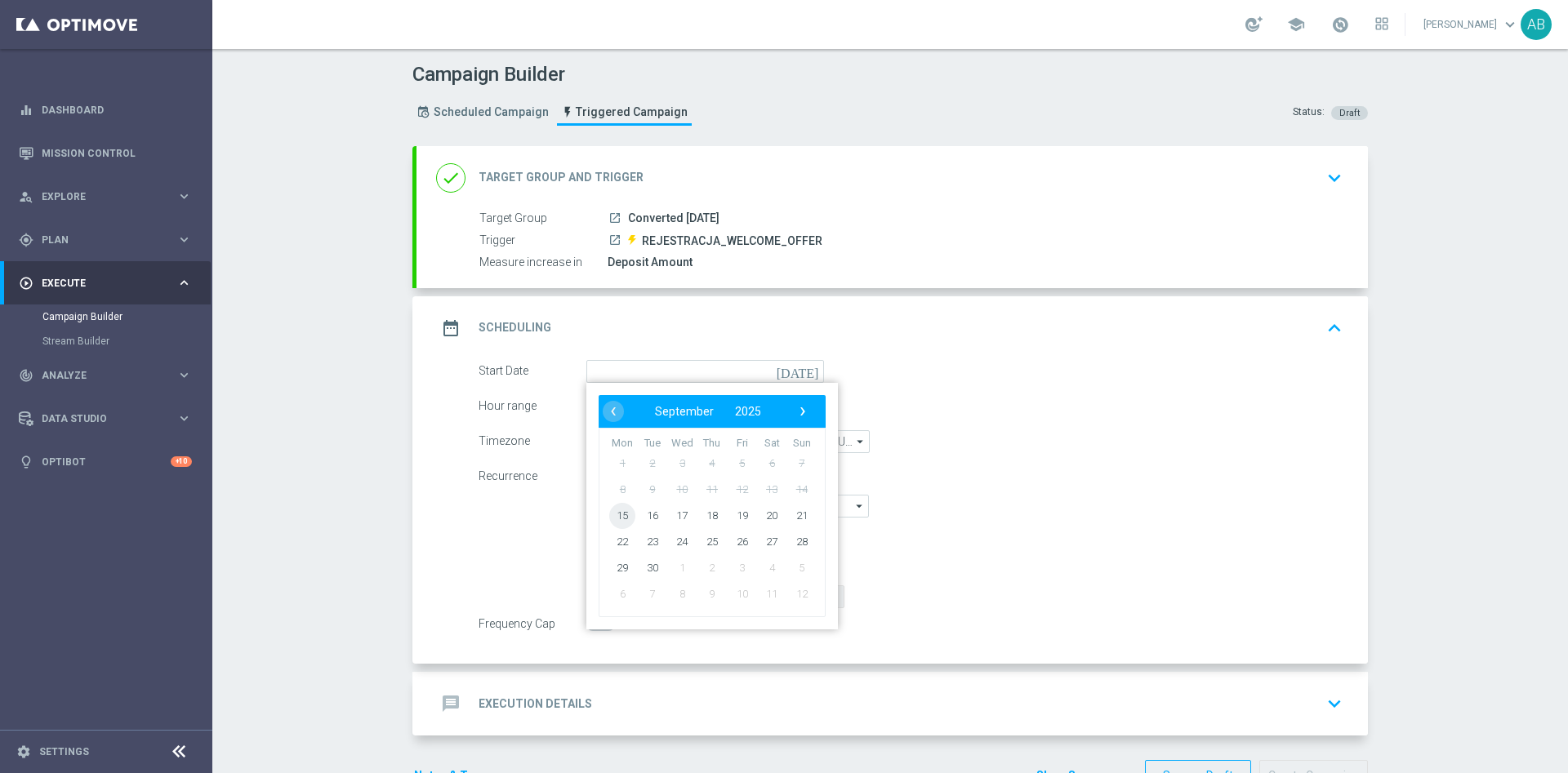
click at [612, 517] on span "15" at bounding box center [622, 515] width 26 height 26
type input "[DATE]"
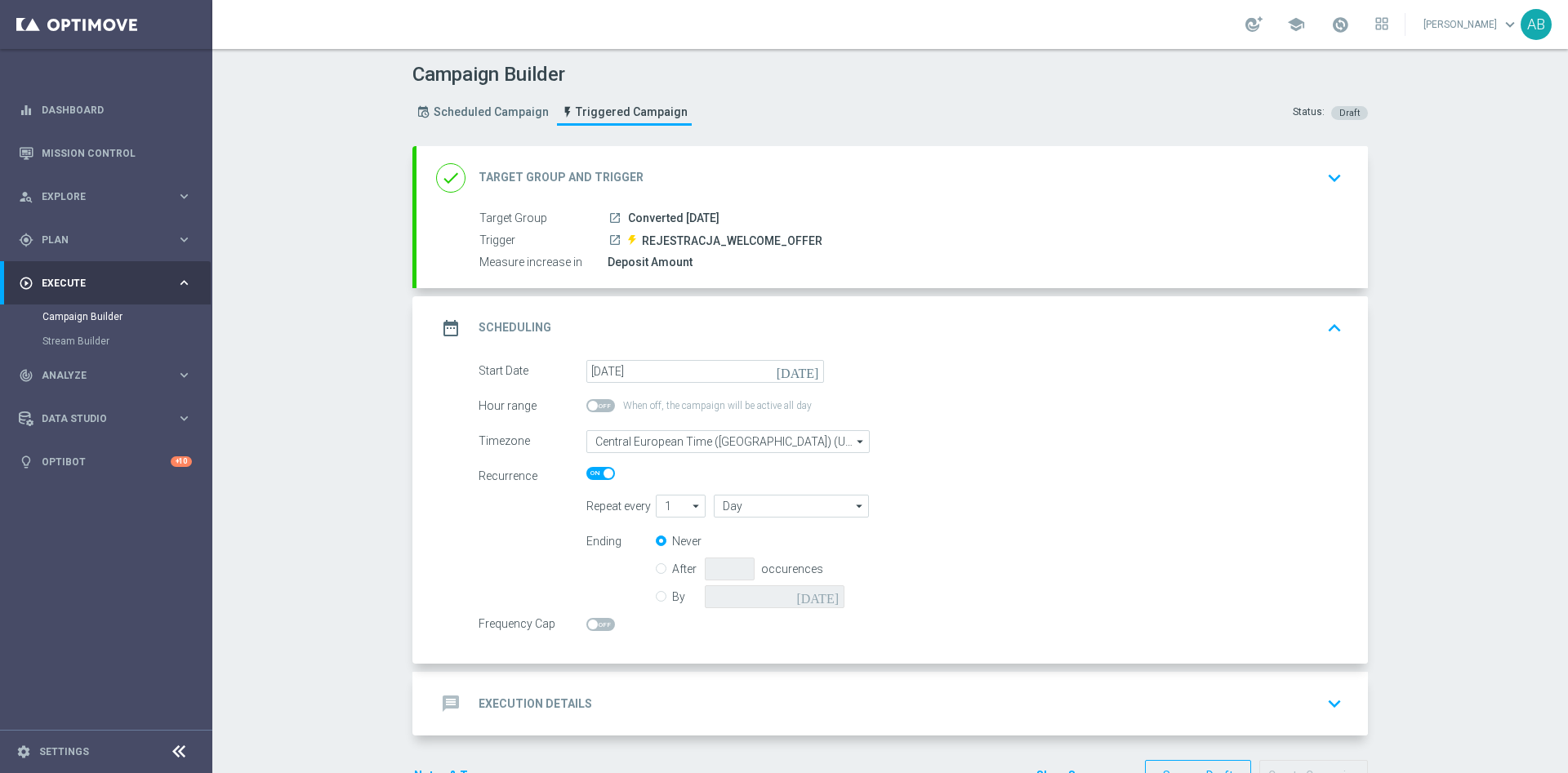
click at [592, 405] on span at bounding box center [600, 405] width 28 height 13
click at [592, 405] on input "checkbox" at bounding box center [600, 405] width 28 height 13
click at [592, 405] on span at bounding box center [600, 405] width 28 height 13
click at [592, 405] on input "checkbox" at bounding box center [600, 405] width 28 height 13
checkbox input "false"
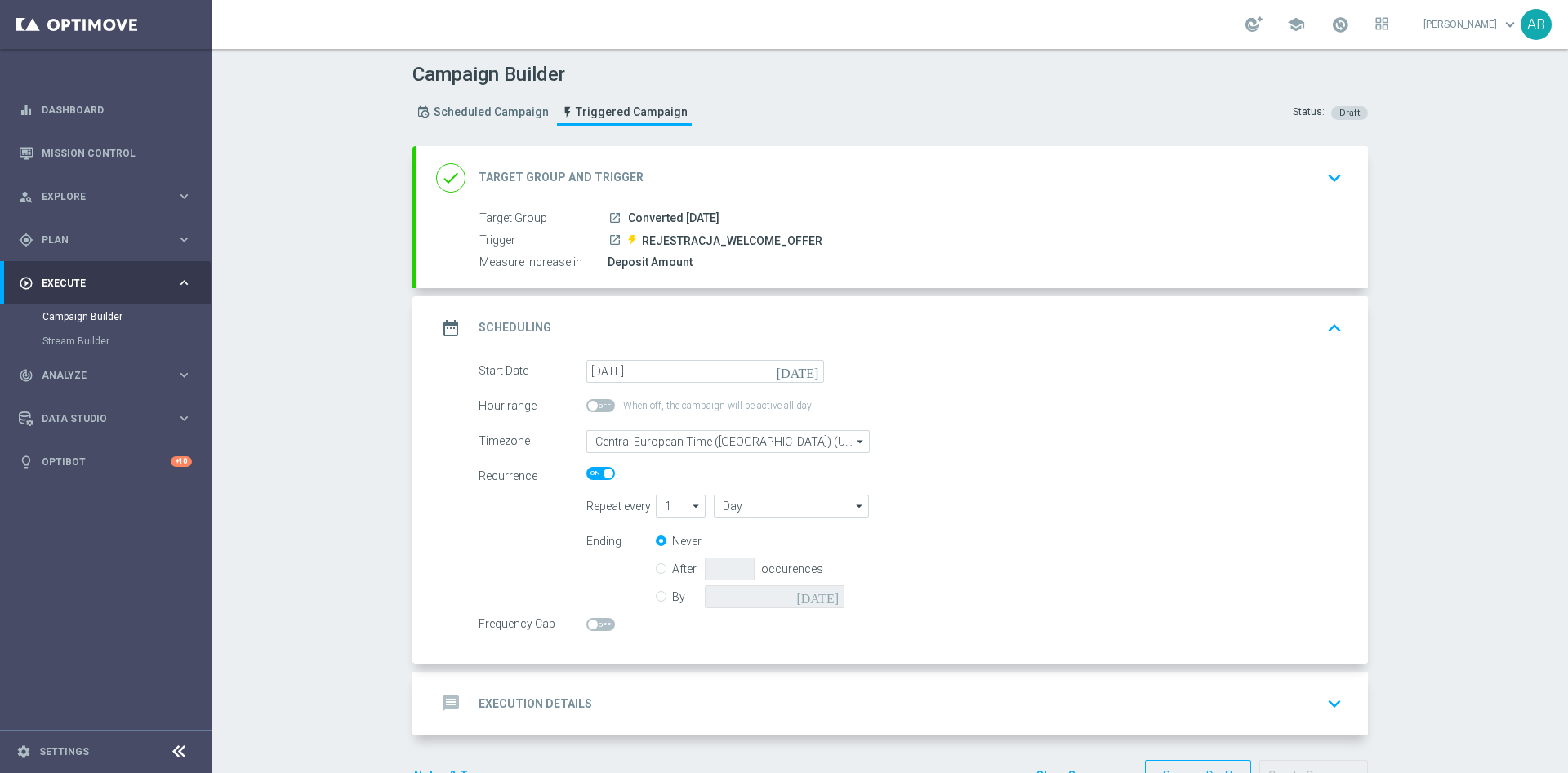
click at [607, 692] on div "message Execution Details keyboard_arrow_down" at bounding box center [892, 704] width 912 height 31
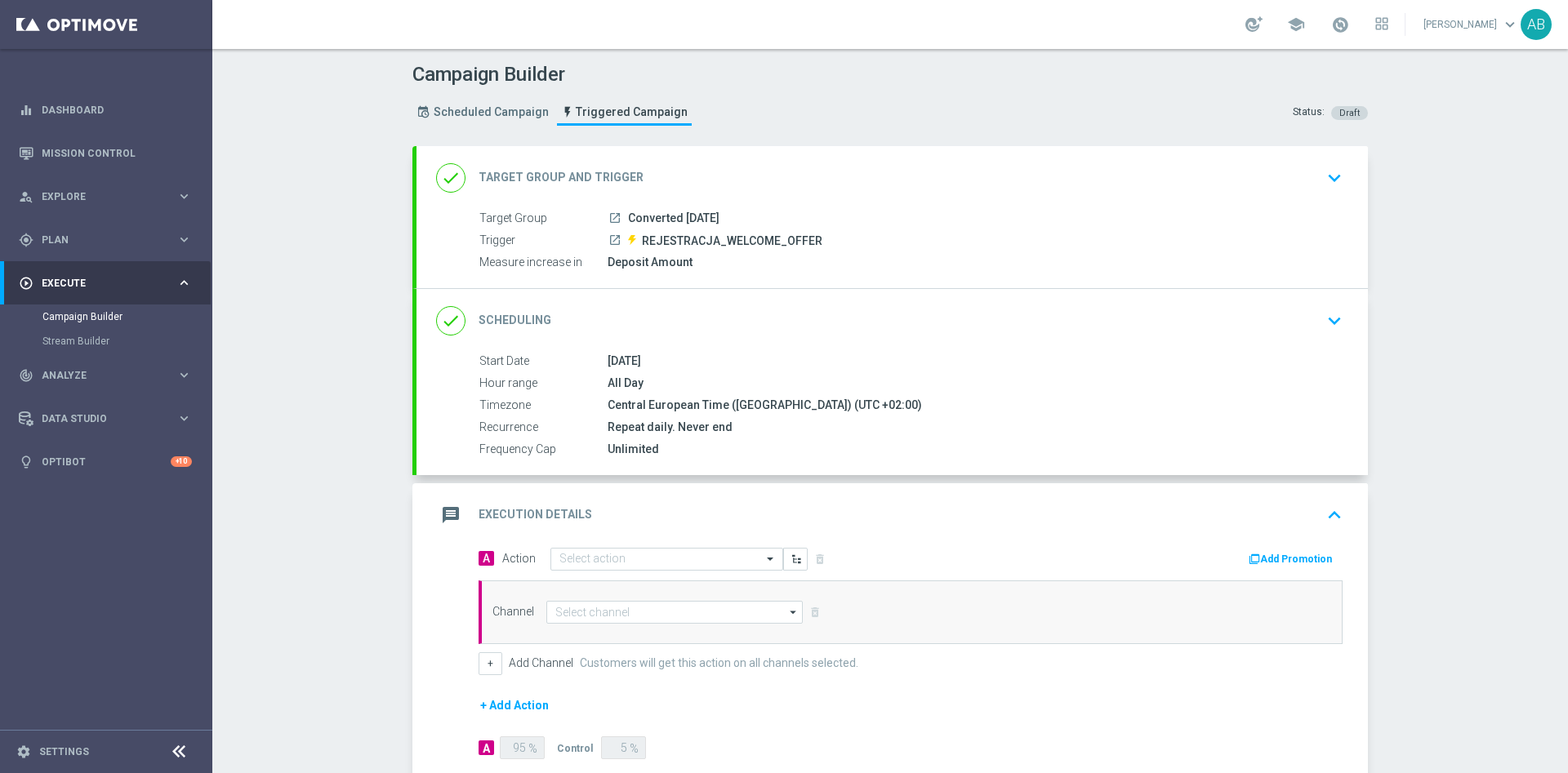
click at [1322, 329] on icon "keyboard_arrow_down" at bounding box center [1334, 320] width 25 height 25
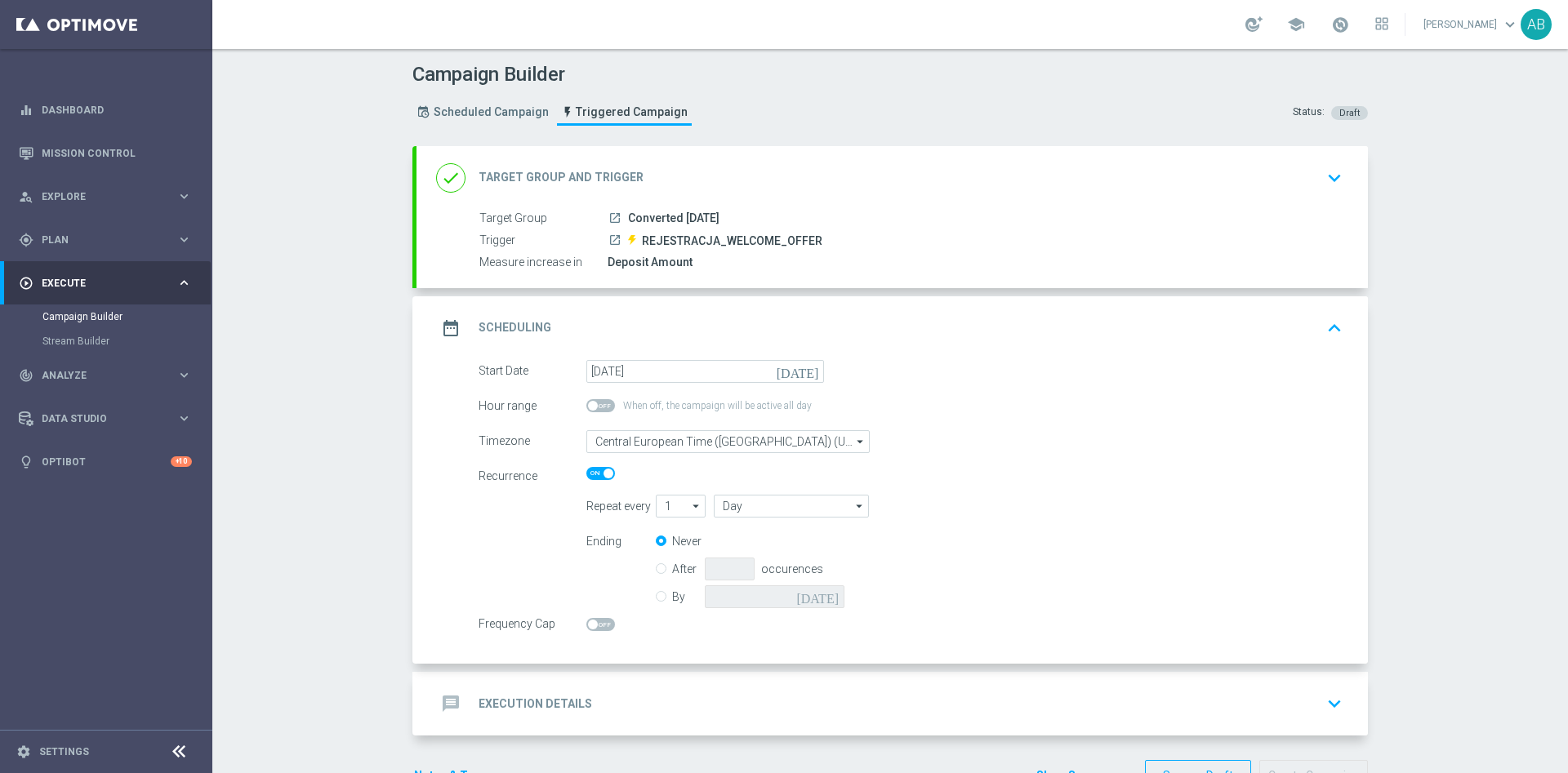
click at [586, 631] on div at bounding box center [705, 624] width 237 height 14
click at [593, 623] on span at bounding box center [600, 624] width 28 height 13
click at [593, 623] on input "checkbox" at bounding box center [600, 624] width 28 height 13
checkbox input "true"
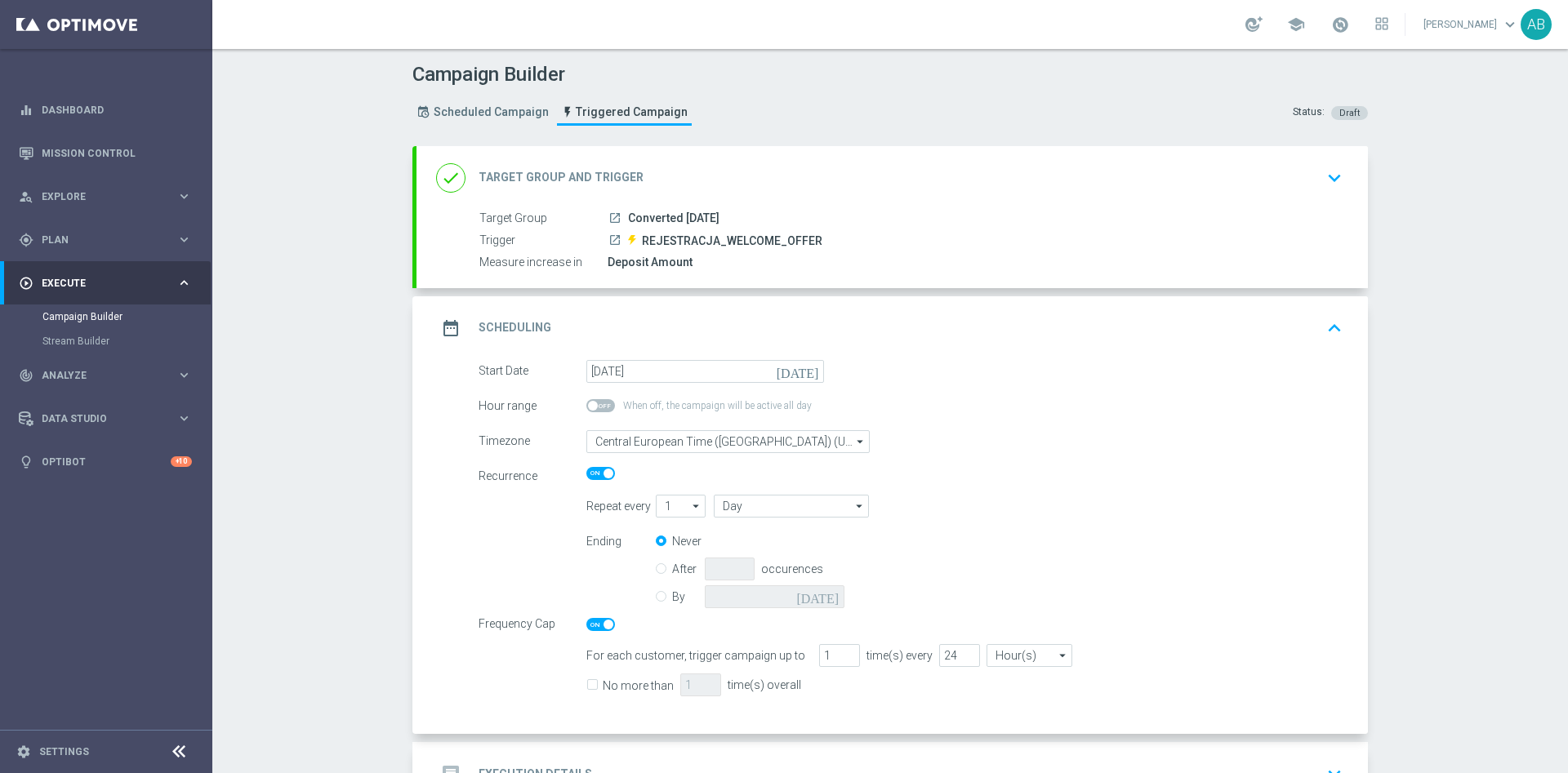
click at [586, 683] on input "No more than" at bounding box center [592, 687] width 11 height 11
checkbox input "true"
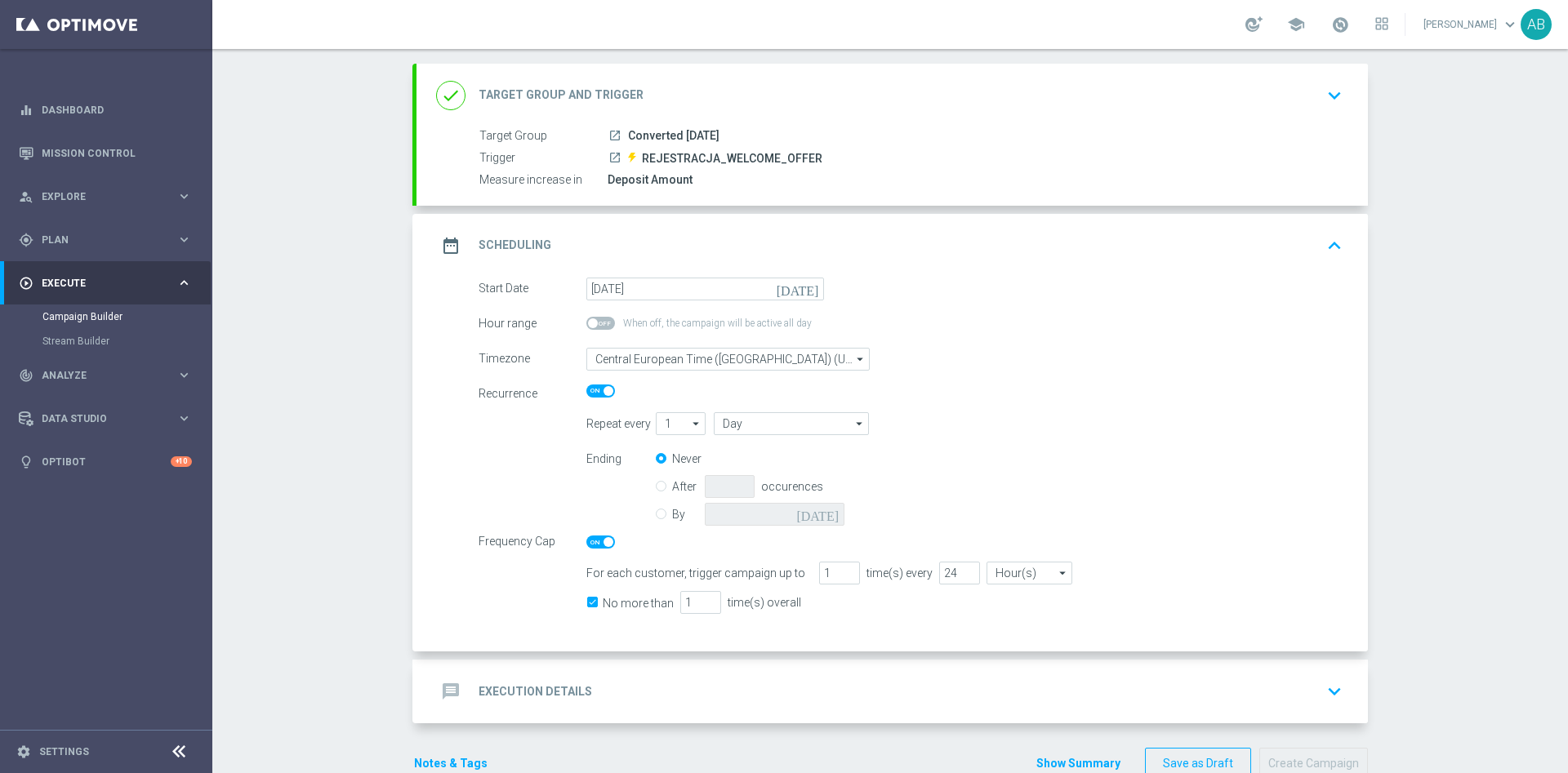
scroll to position [121, 0]
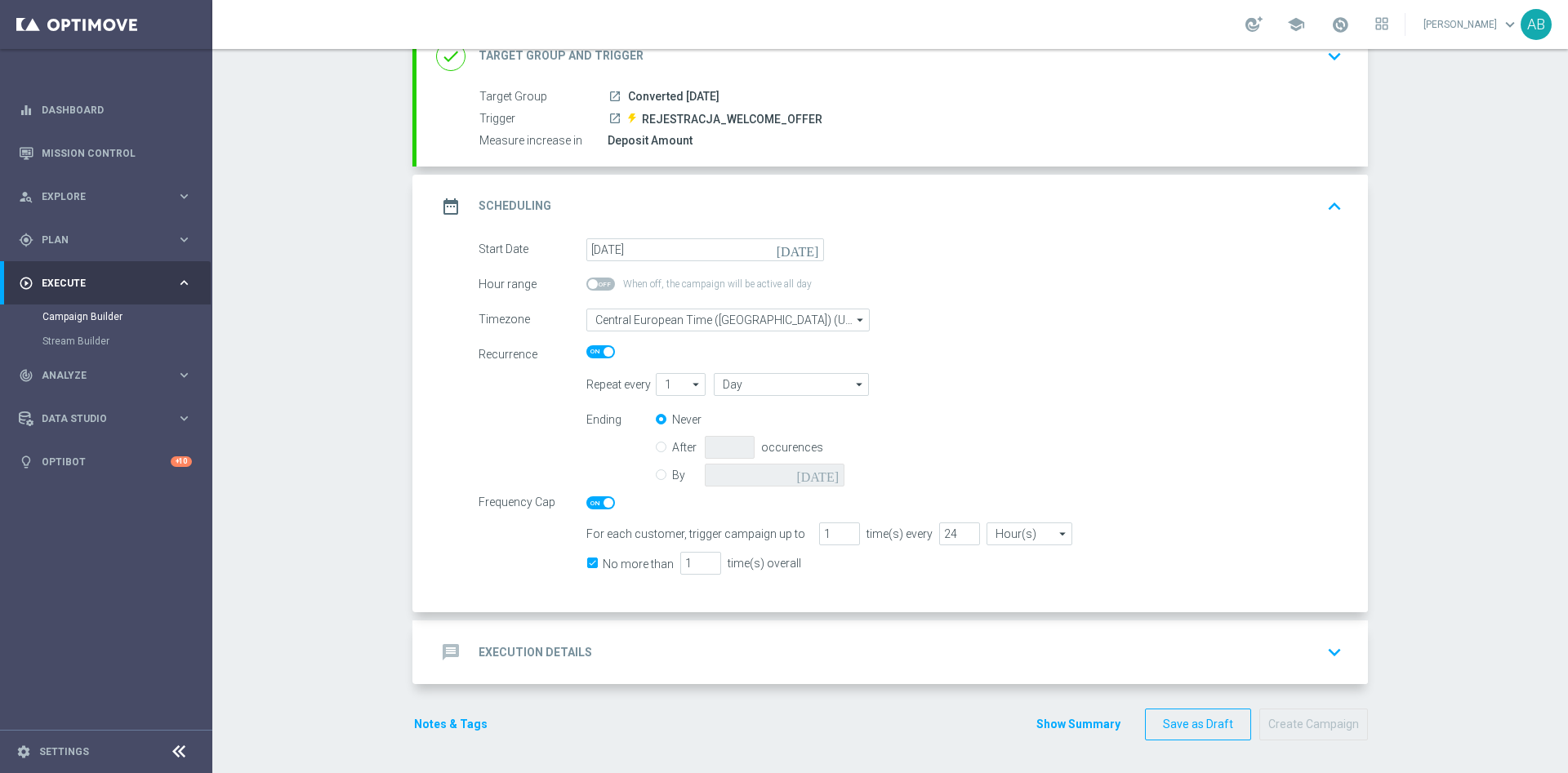
click at [1307, 653] on div "message Execution Details keyboard_arrow_down" at bounding box center [892, 653] width 912 height 31
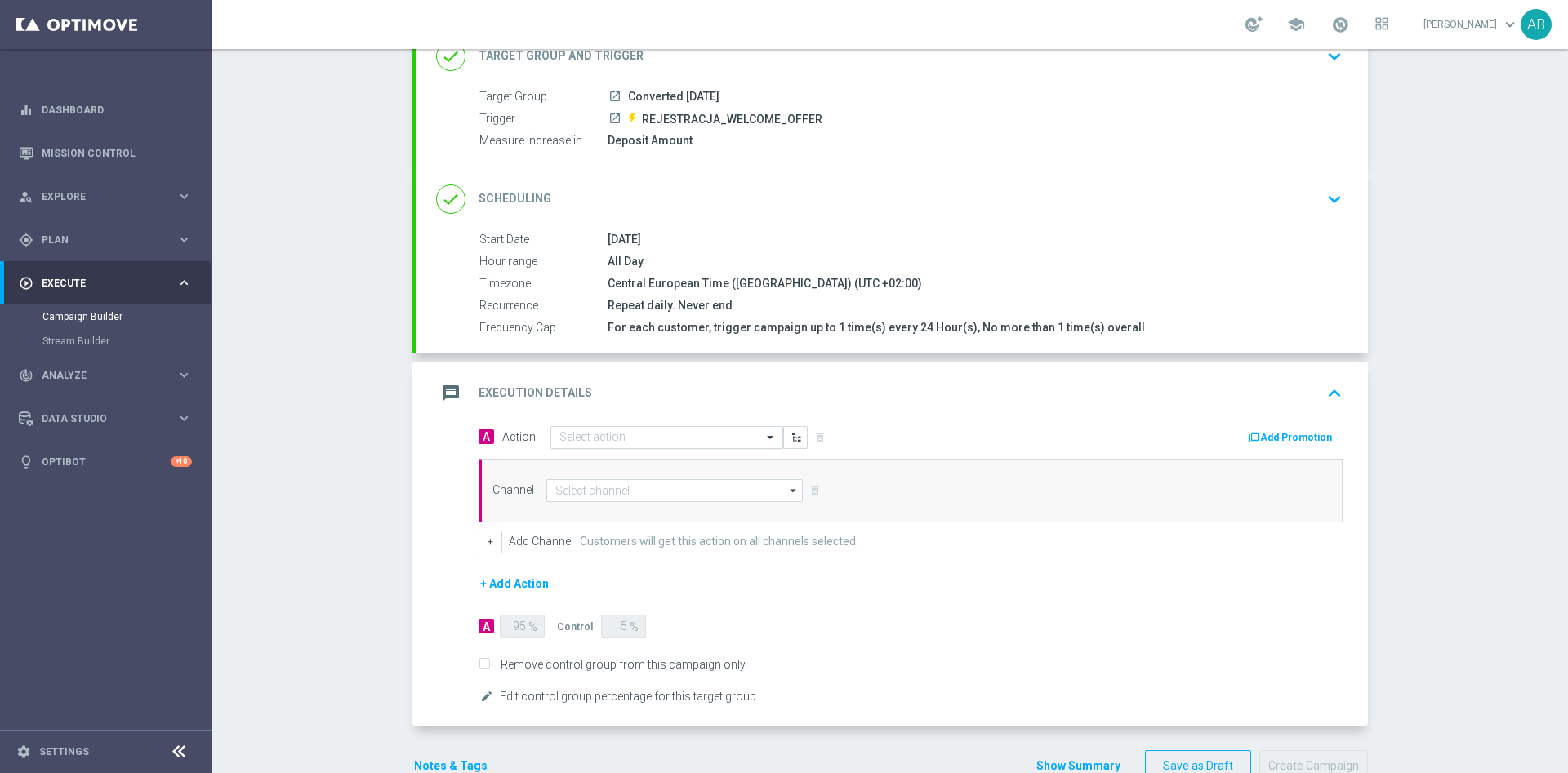
click at [681, 432] on input "text" at bounding box center [650, 437] width 182 height 14
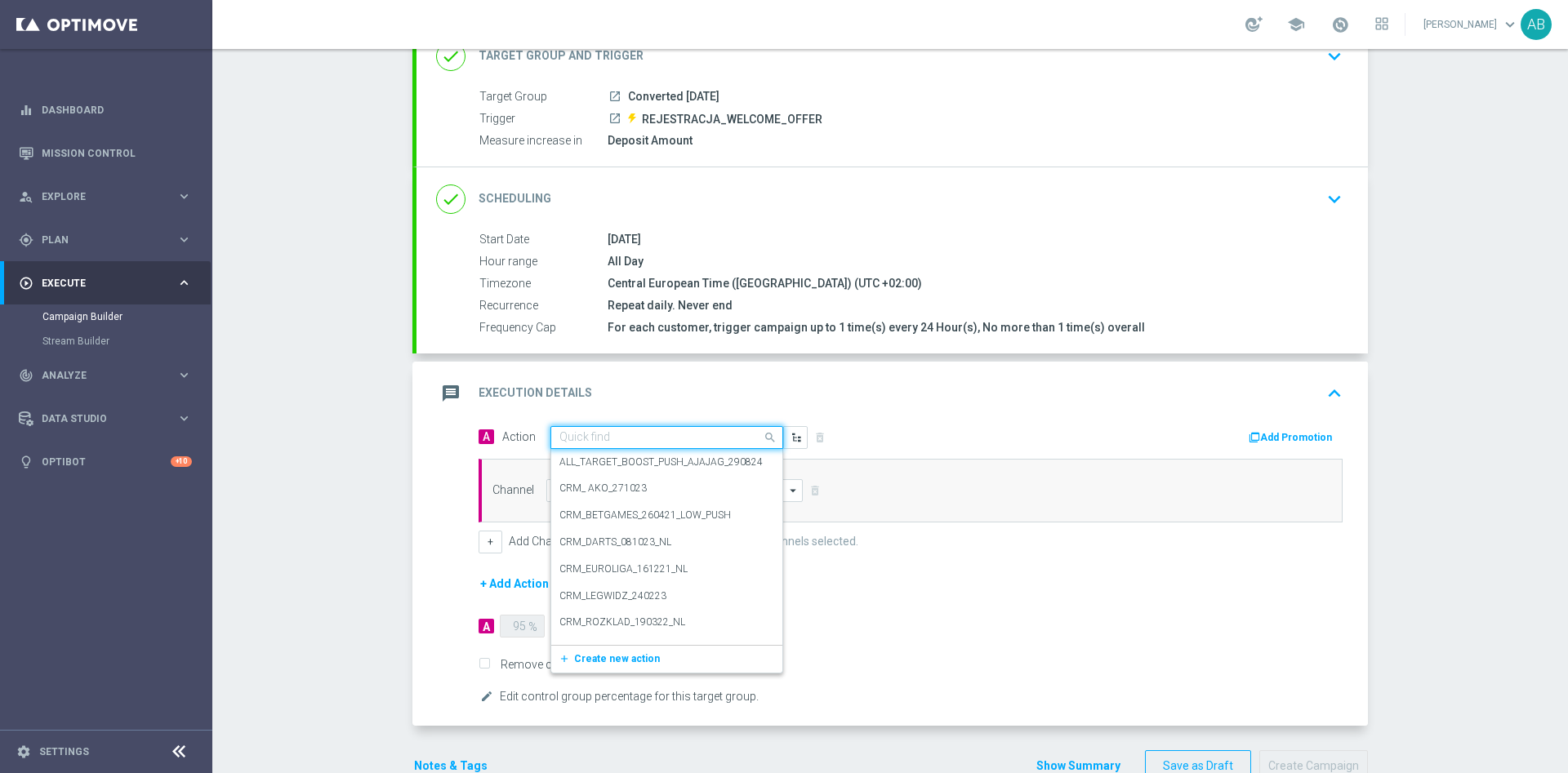
paste input "E_ALL_AUTO_PRODUCT_WO WELCOME MAIL CONVERTED [DATE] DEPOBONUS BARDZIEJ_DAILY"
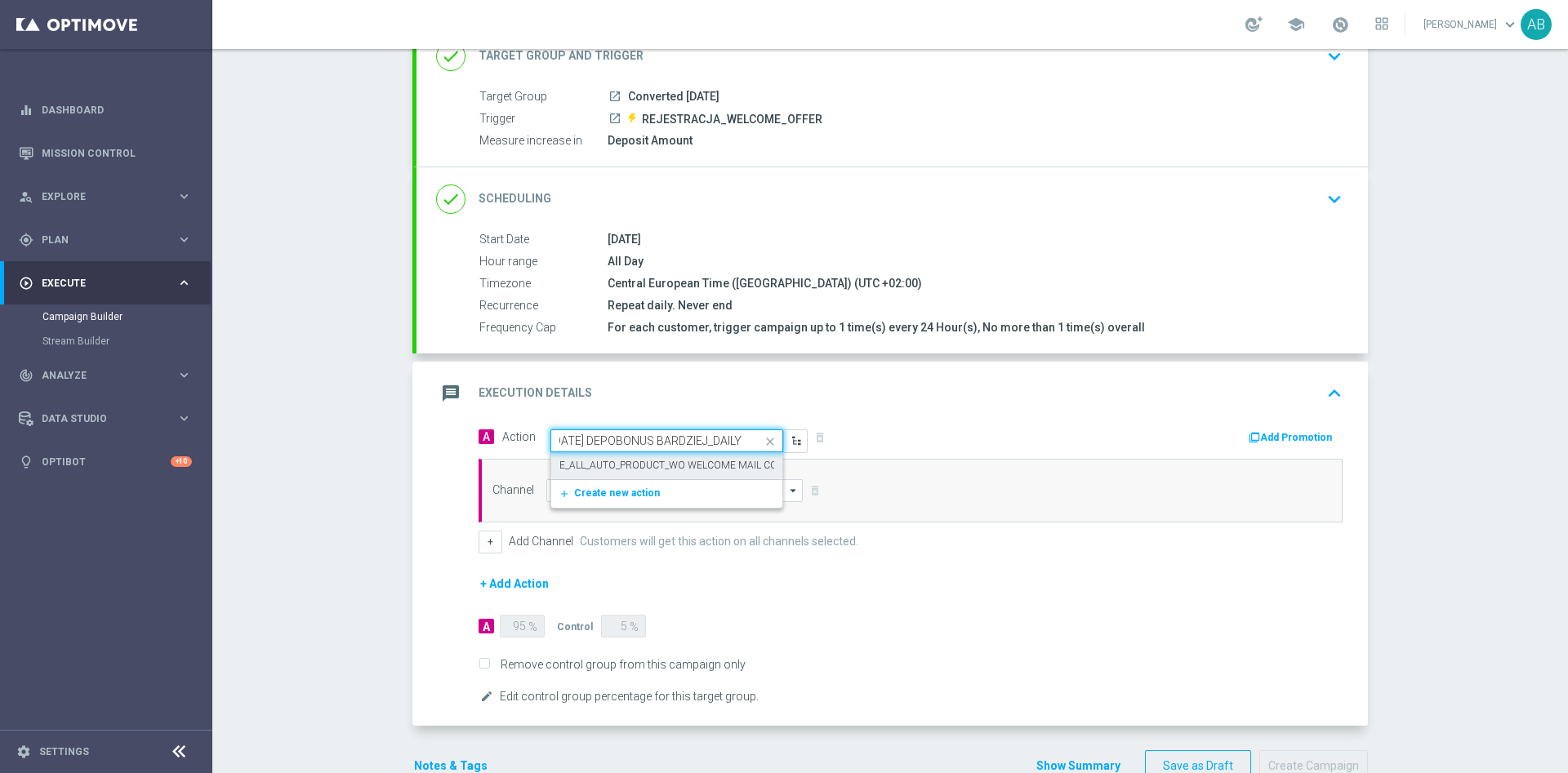
click at [697, 466] on label "E_ALL_AUTO_PRODUCT_WO WELCOME MAIL CONVERTED [DATE] DEPOBONUS BARDZIEJ_DAILY" at bounding box center [775, 465] width 431 height 14
type input "E_ALL_AUTO_PRODUCT_WO WELCOME MAIL CONVERTED [DATE] DEPOBONUS BARDZIEJ_DAILY"
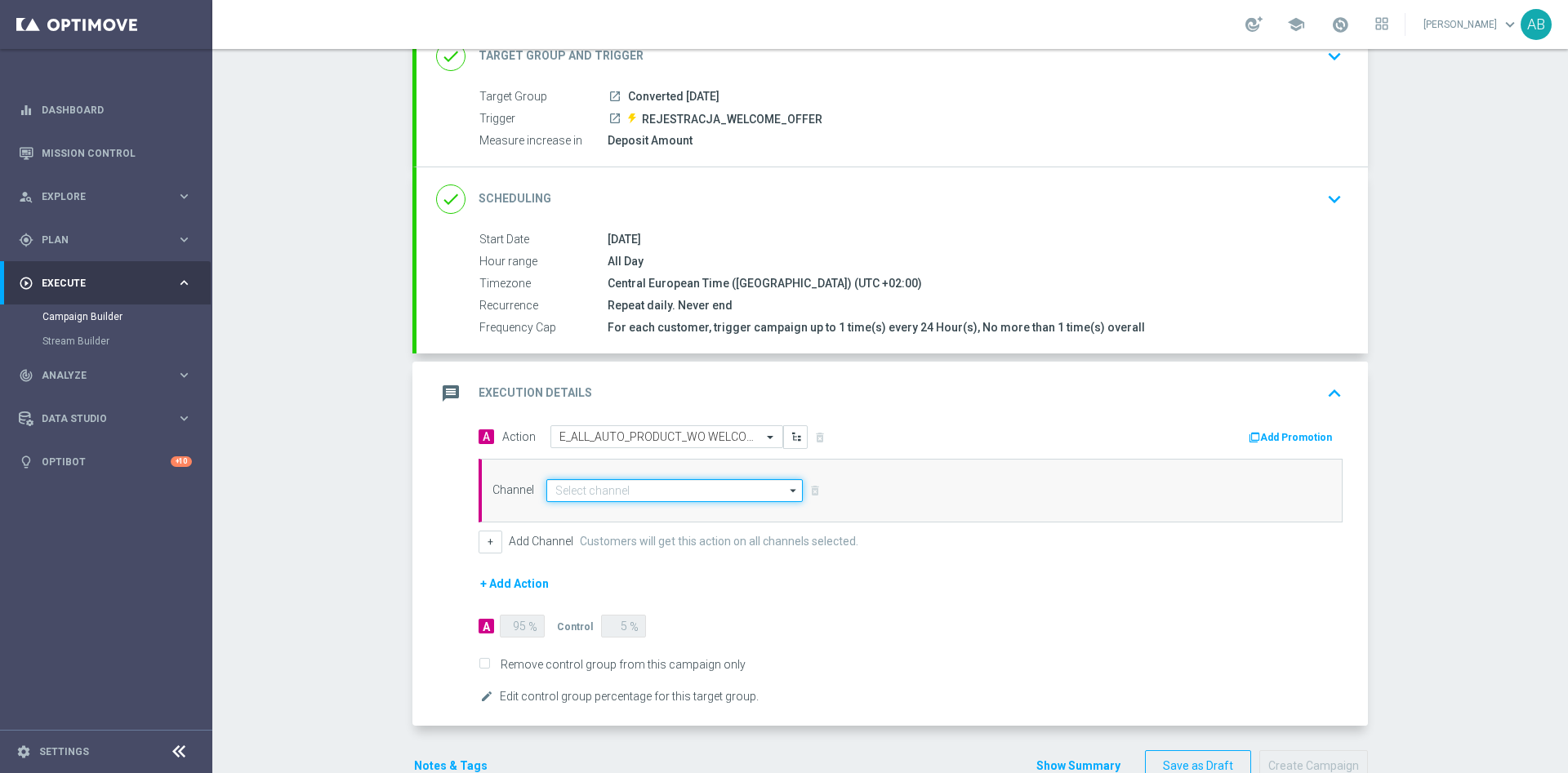
click at [662, 494] on input at bounding box center [674, 490] width 257 height 23
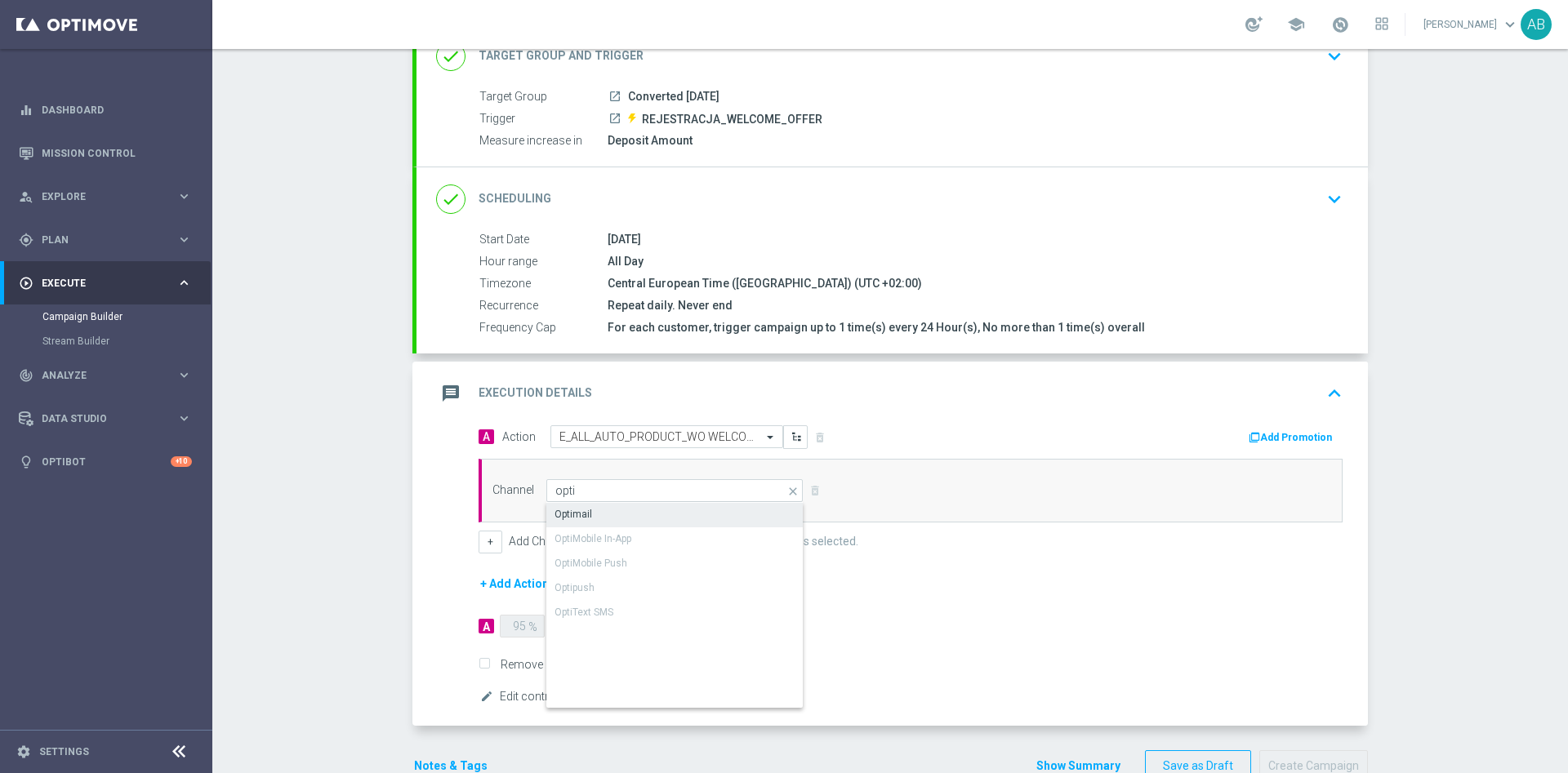
click at [620, 511] on div "Optimail" at bounding box center [675, 514] width 258 height 23
type input "Optimail"
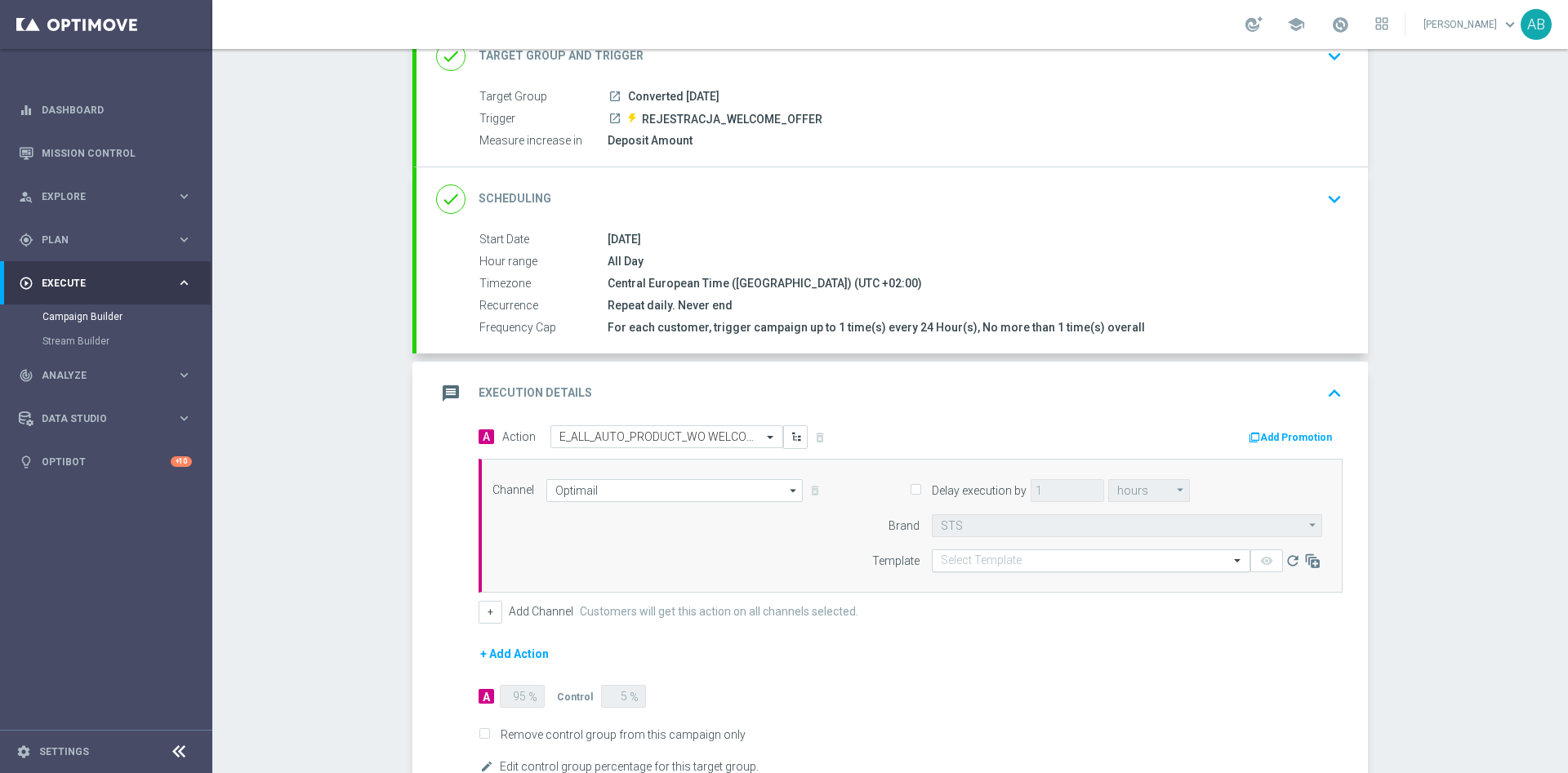
click at [1063, 566] on input "text" at bounding box center [1074, 560] width 268 height 14
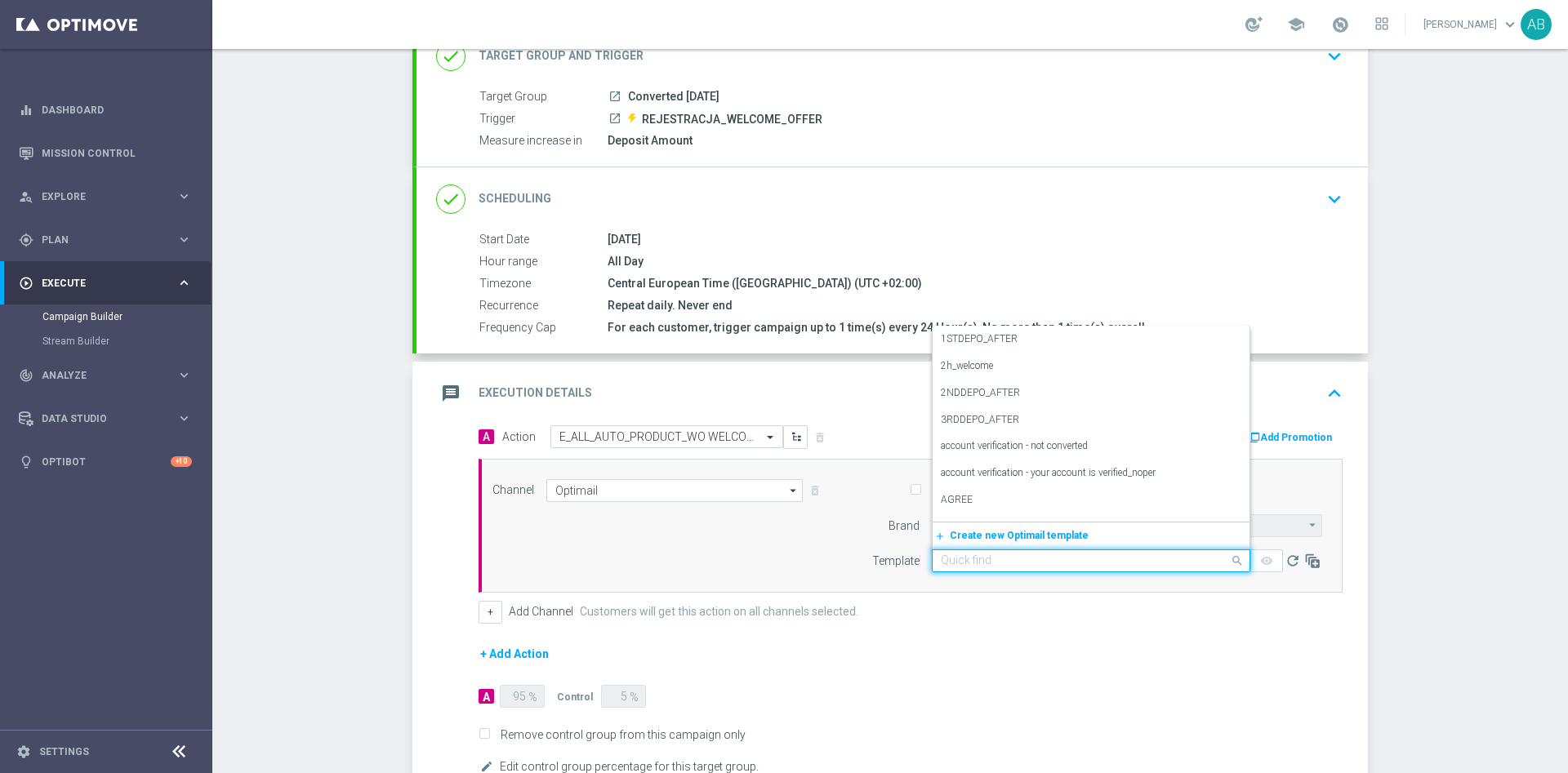
paste input "E_ALL_AUTO_PRODUCT_WO WELCOME MAIL CONVERTED [DATE] DEPOBONUS BARDZIEJ_DAILY"
type input "E_ALL_AUTO_PRODUCT_WO WELCOME MAIL CONVERTED [DATE] DEPOBONUS BARDZIEJ_DAILY"
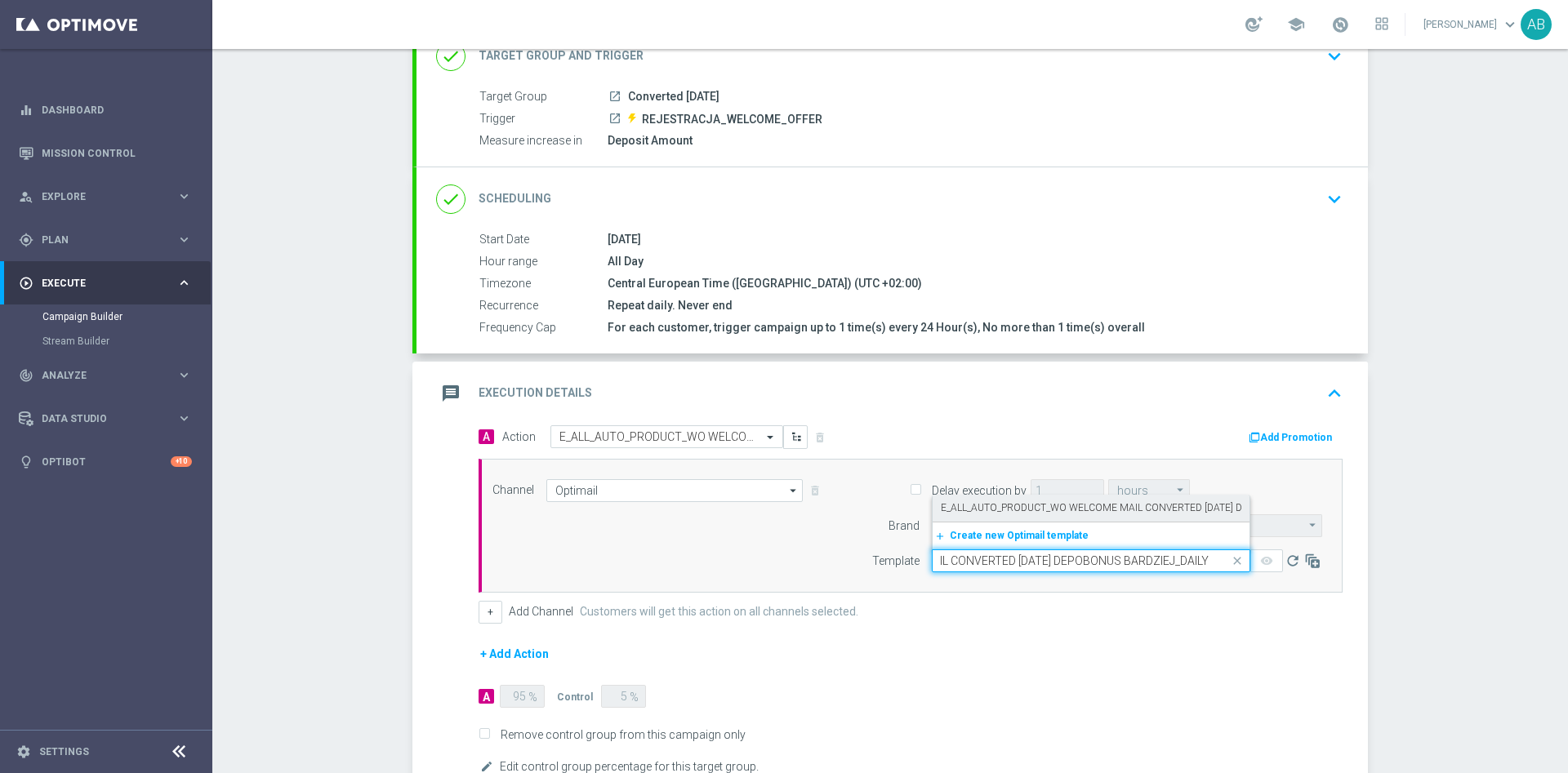
click at [1074, 515] on div "E_ALL_AUTO_PRODUCT_WO WELCOME MAIL CONVERTED [DATE] DEPOBONUS BARDZIEJ_DAILY" at bounding box center [1090, 508] width 300 height 27
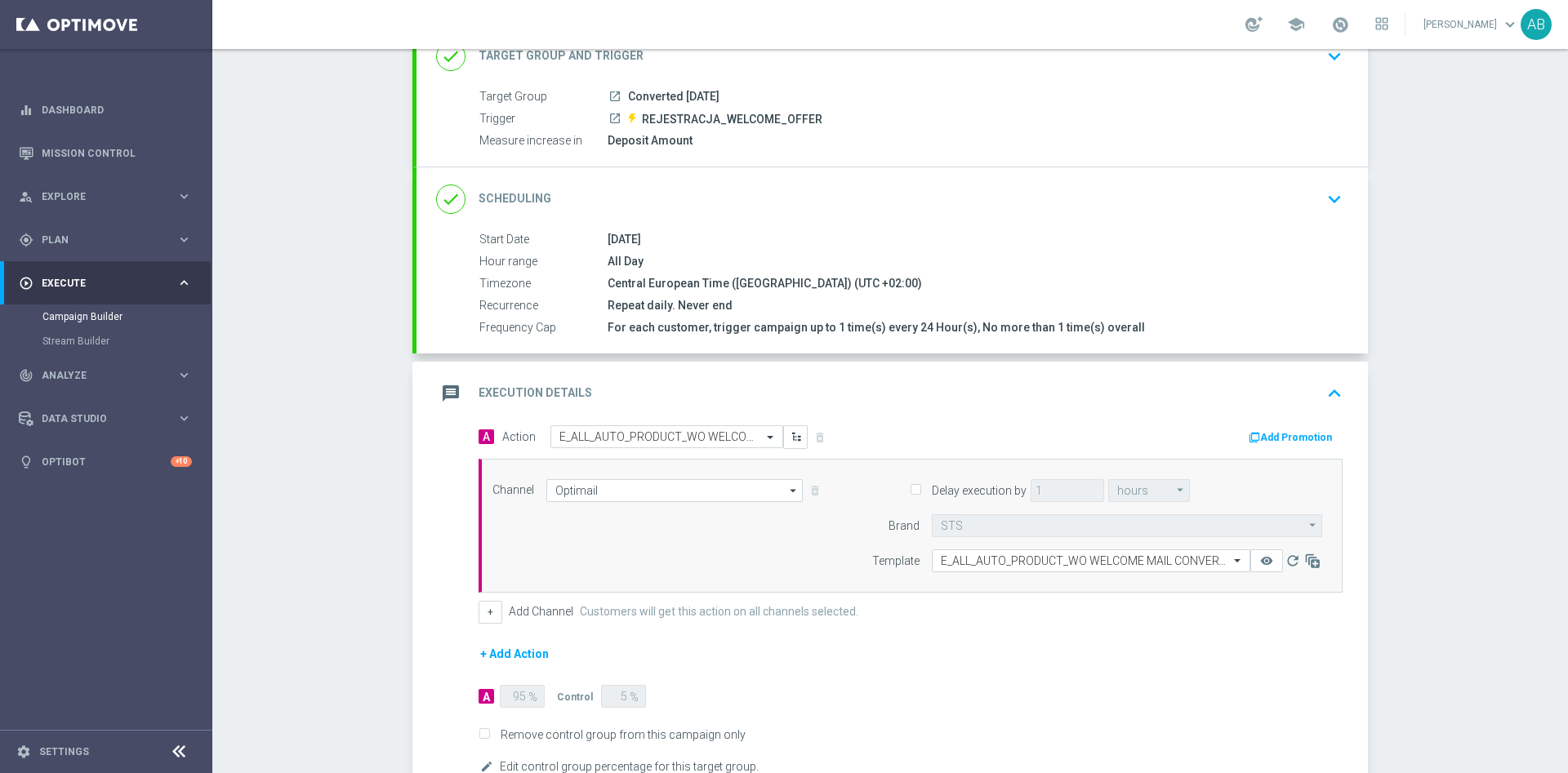
scroll to position [234, 0]
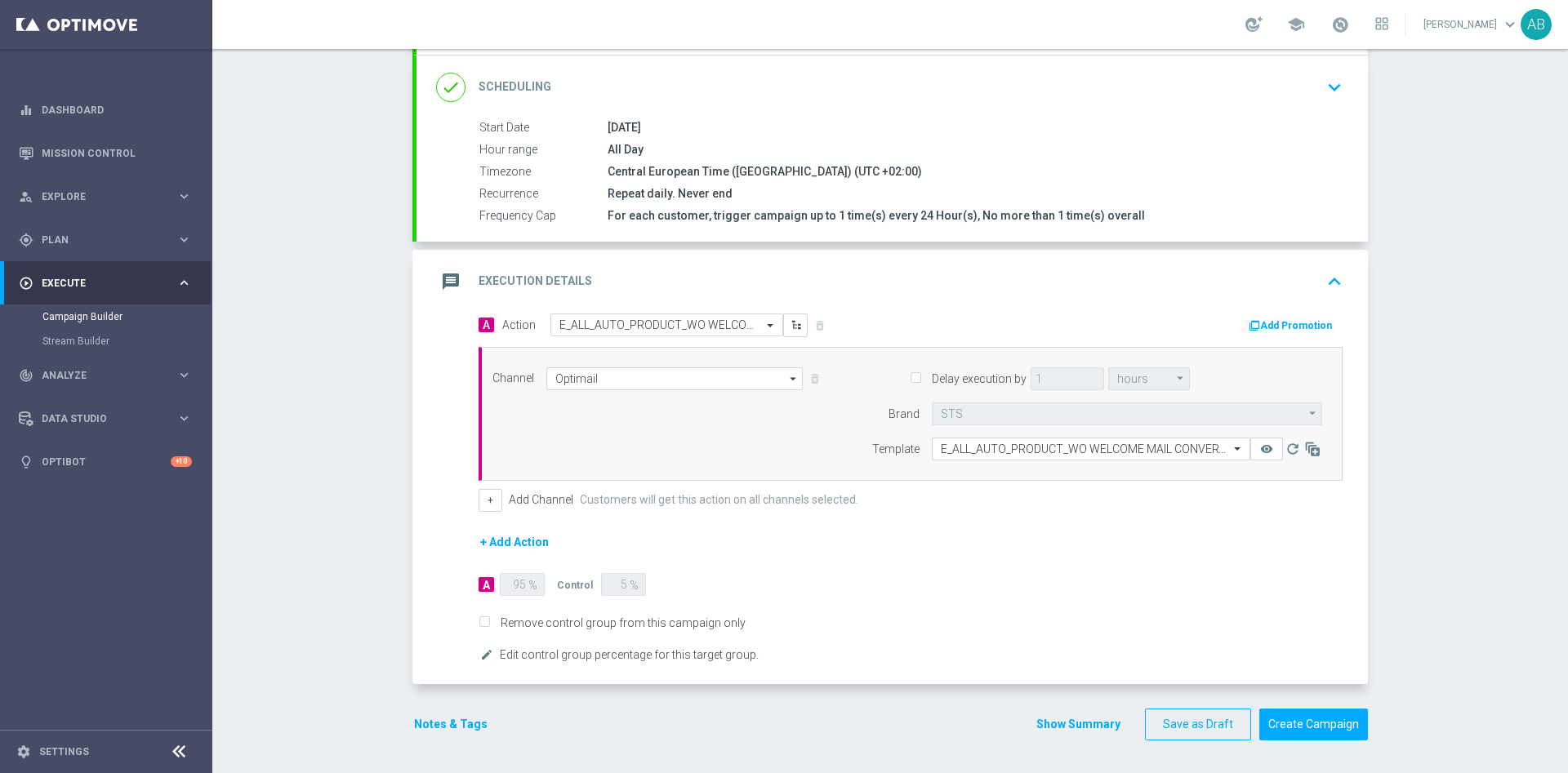
click at [489, 653] on button "edit Edit control group percentage for this target group." at bounding box center [619, 654] width 282 height 19
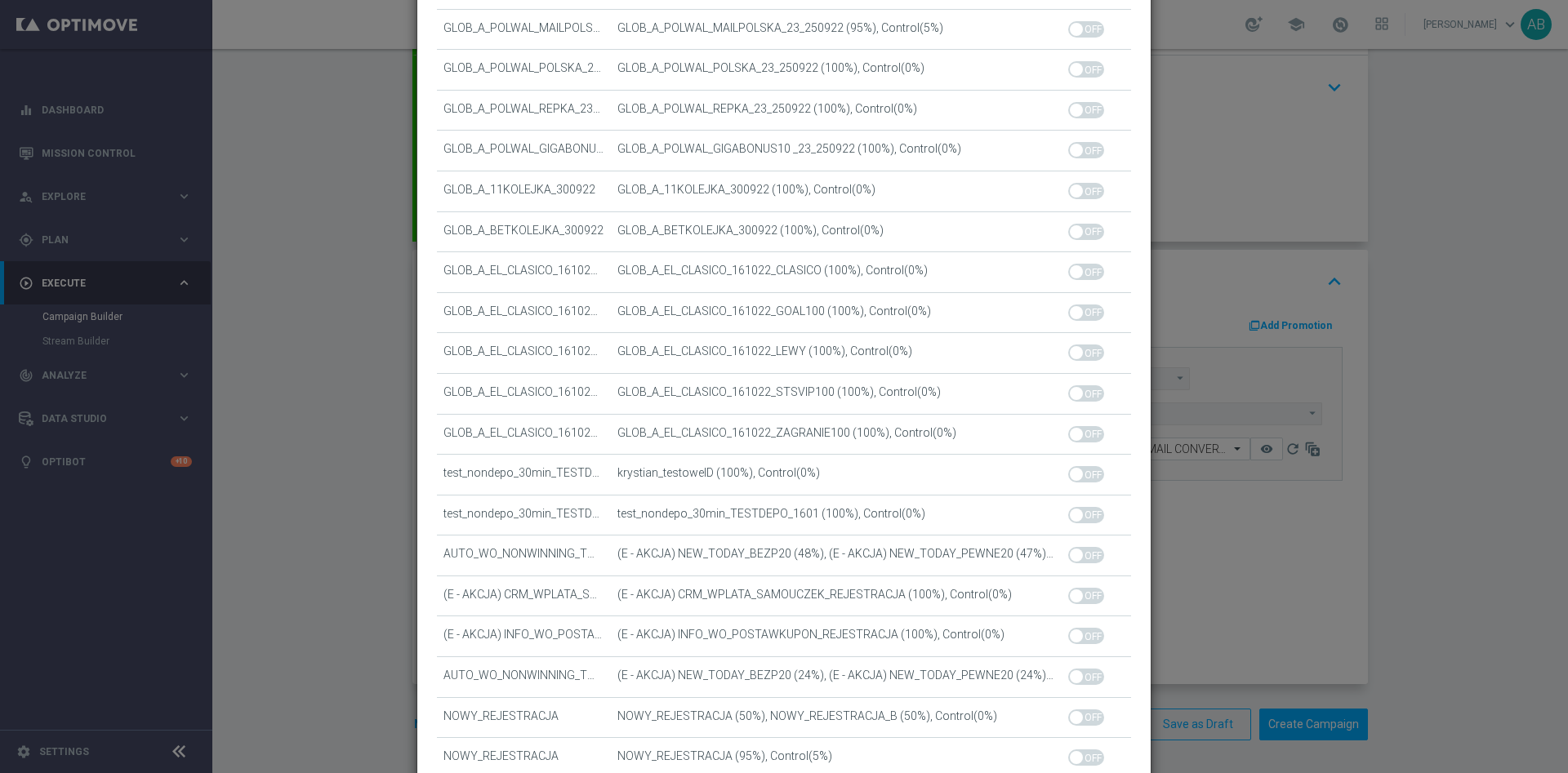
click at [376, 546] on modal-container "Change control group percentage for Converted [DATE] warning Changes in the con…" at bounding box center [784, 386] width 1568 height 773
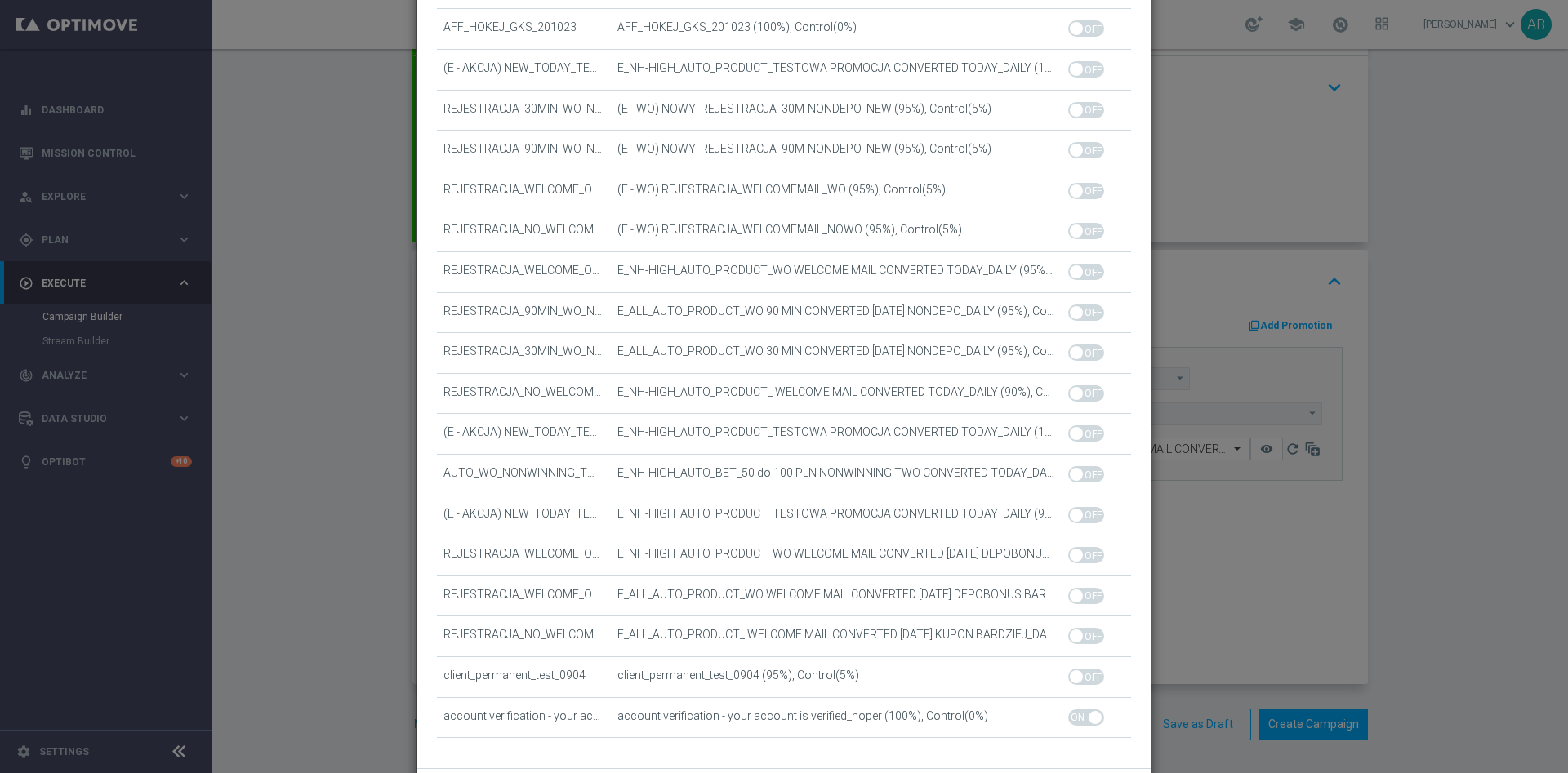
scroll to position [893, 0]
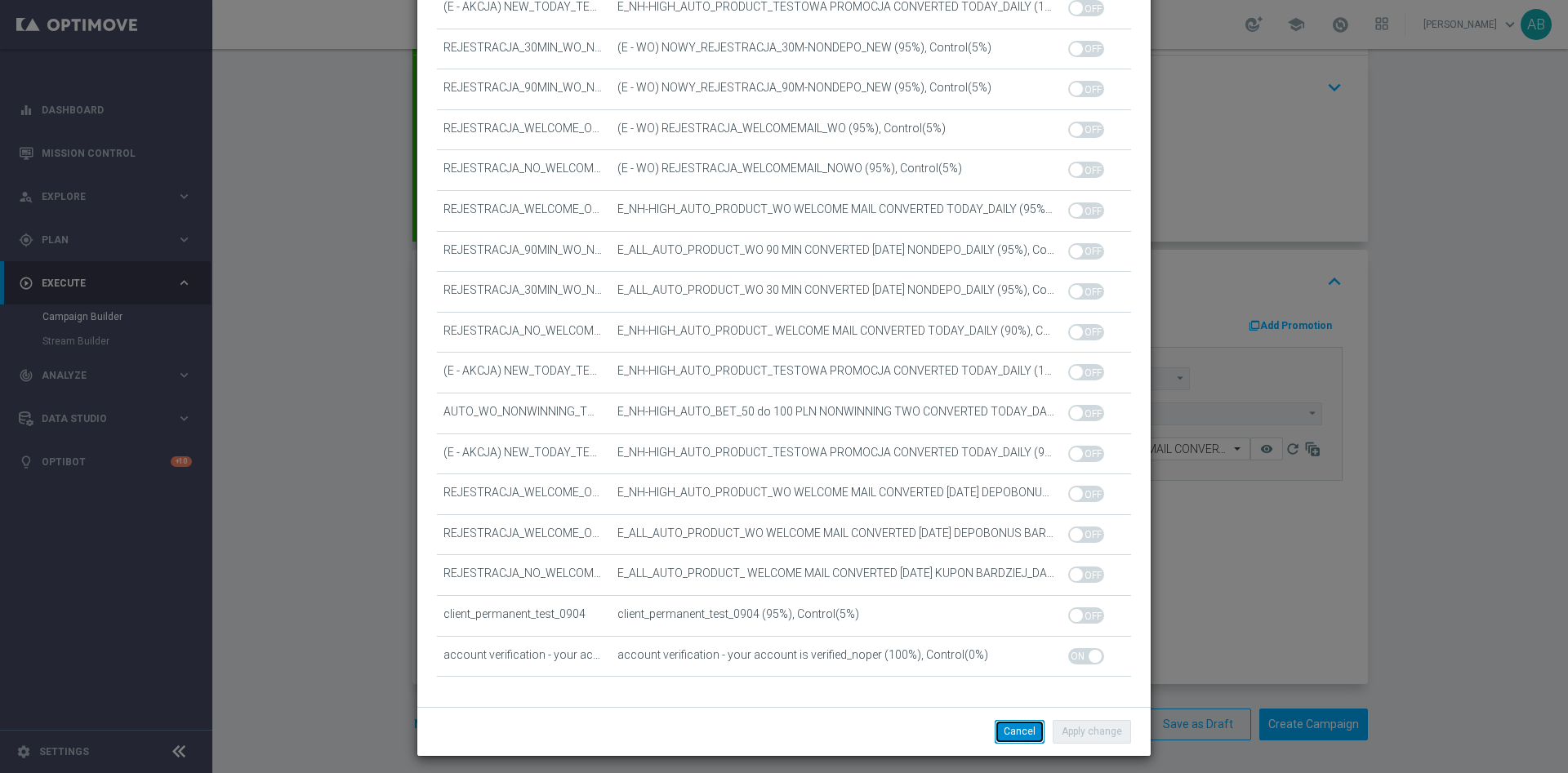
click at [1029, 732] on button "Cancel" at bounding box center [1019, 731] width 50 height 23
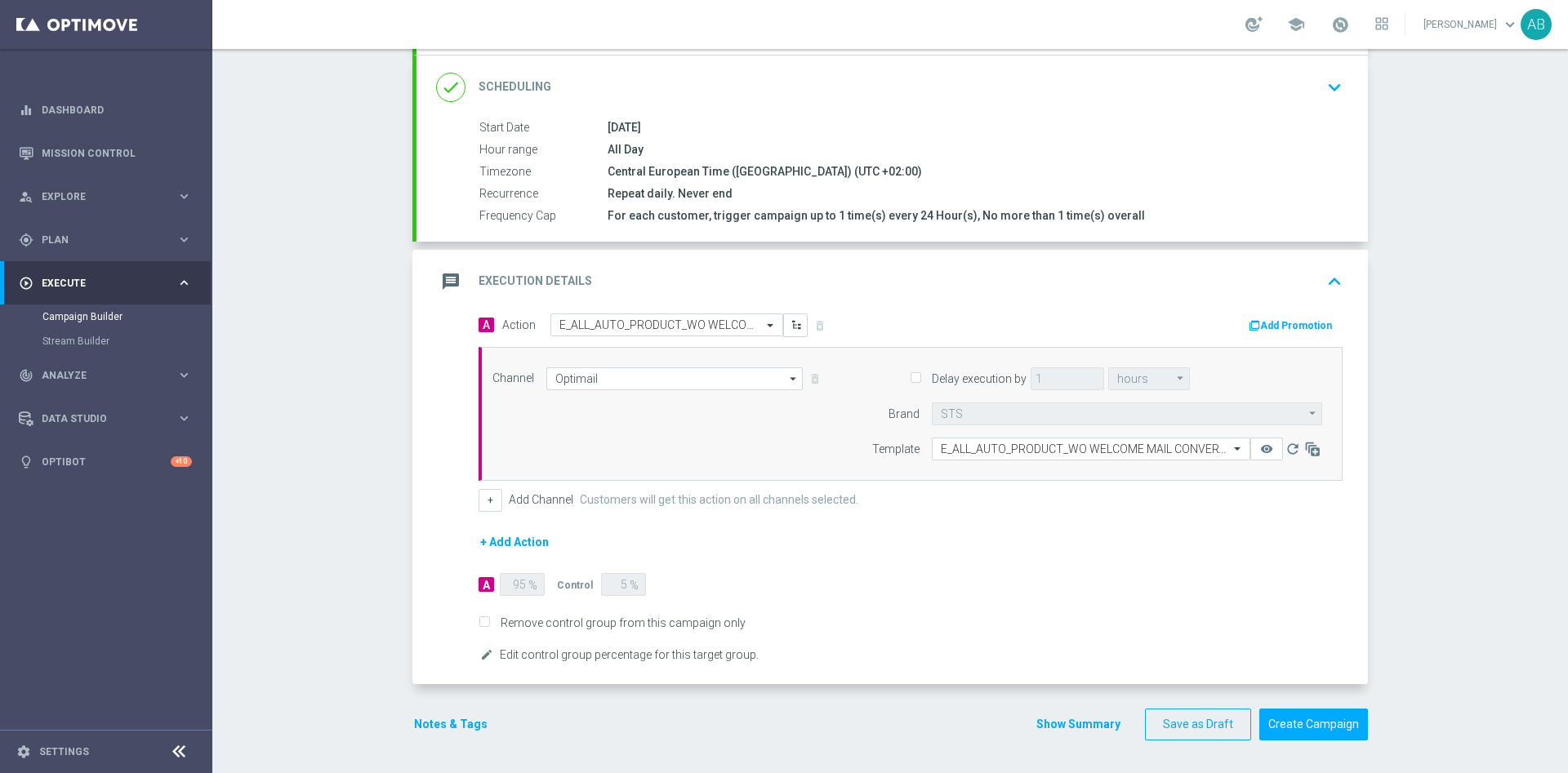
click at [445, 723] on button "Notes & Tags" at bounding box center [451, 725] width 77 height 20
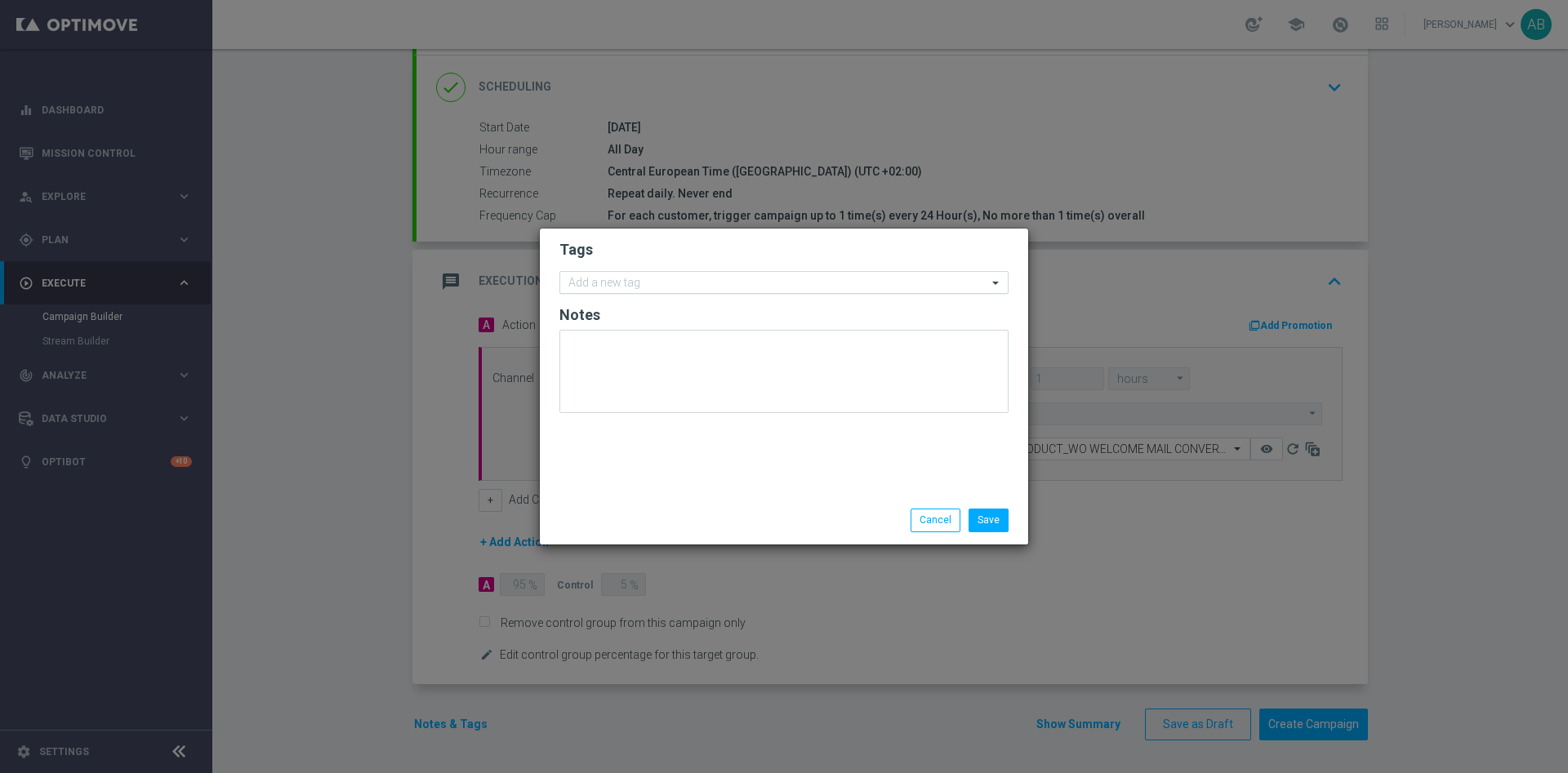
click at [649, 282] on input "text" at bounding box center [778, 283] width 419 height 14
click at [940, 521] on button "Cancel" at bounding box center [935, 519] width 50 height 23
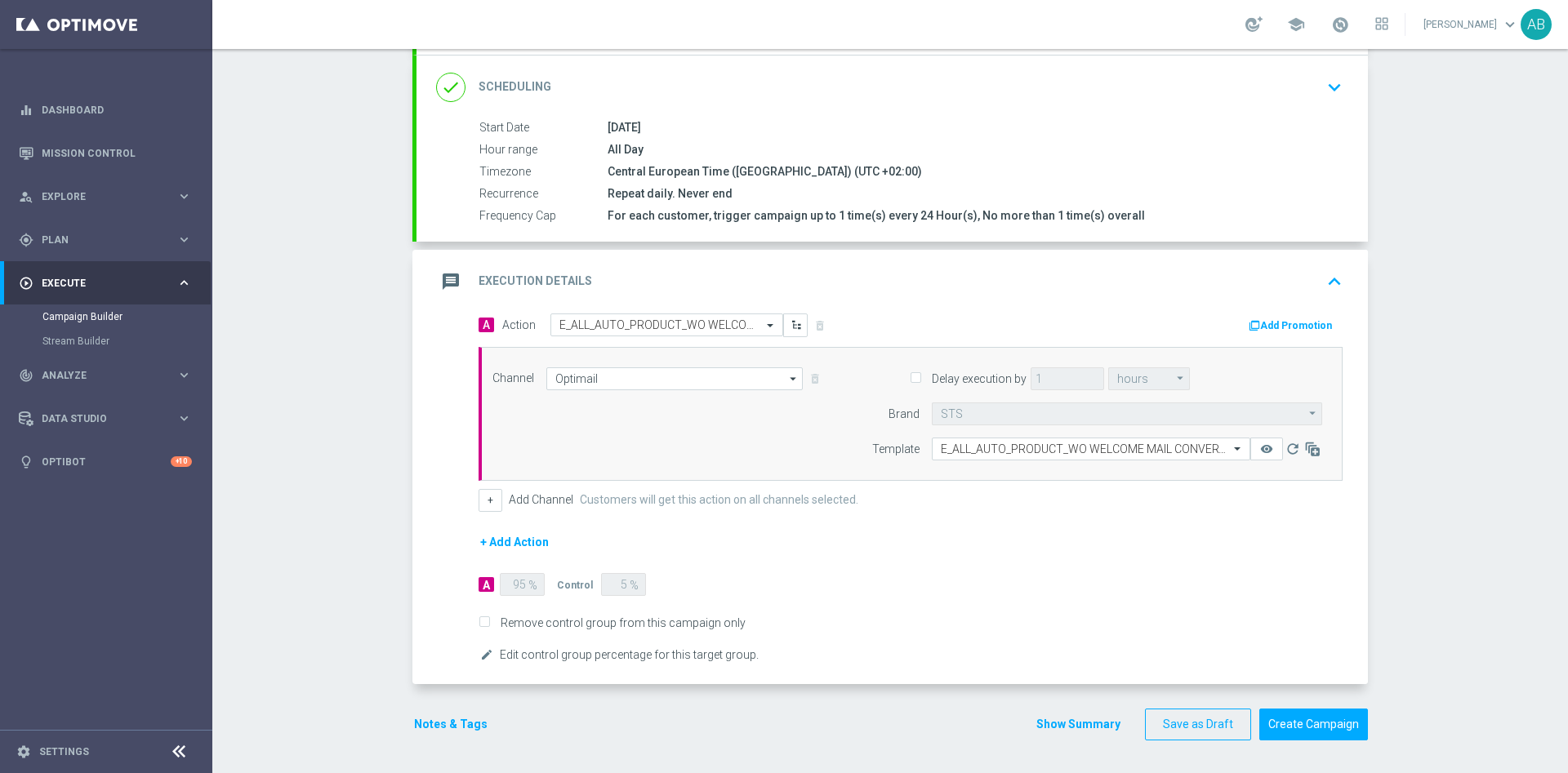
click at [443, 723] on button "Notes & Tags" at bounding box center [451, 725] width 77 height 20
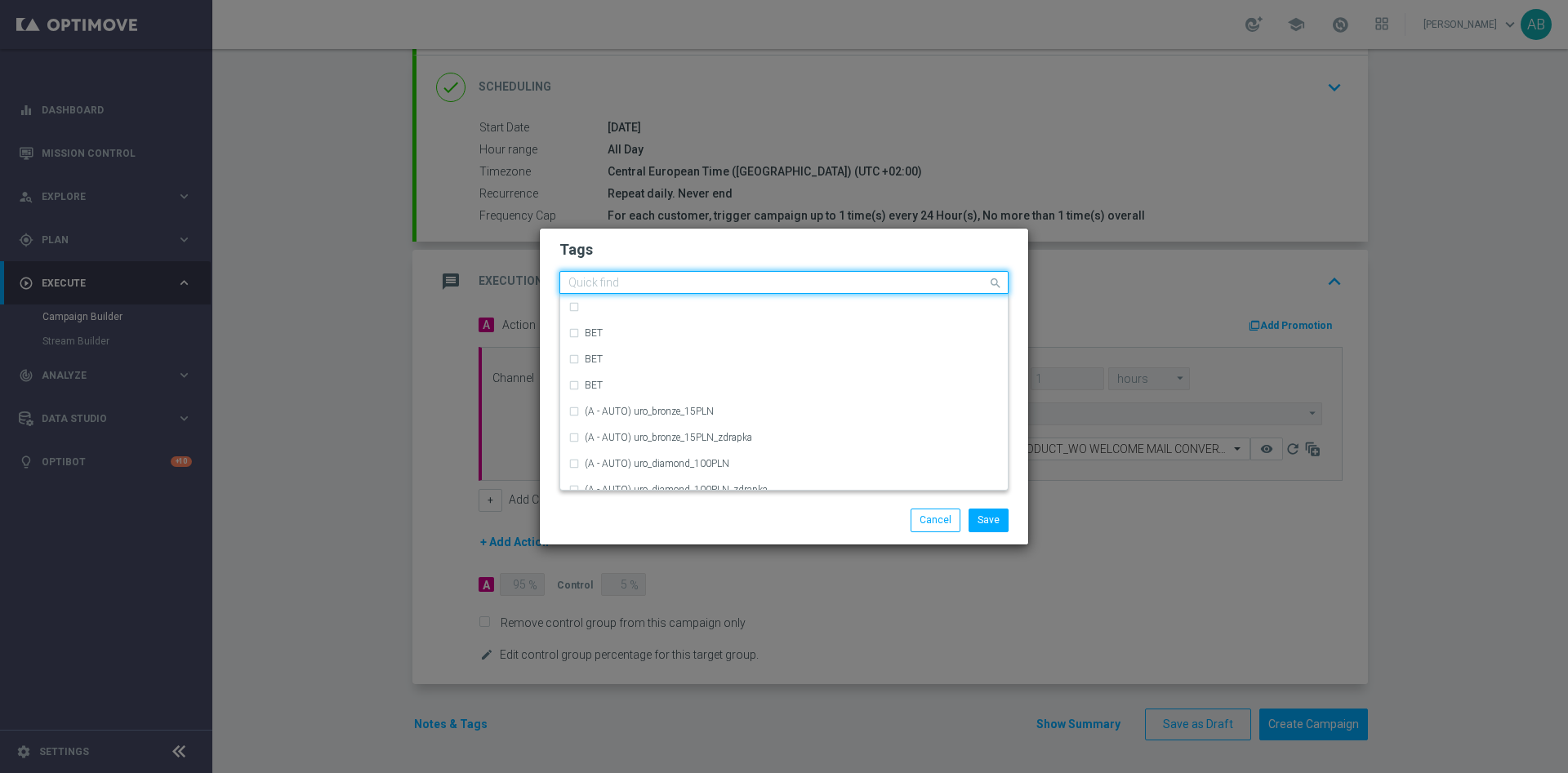
click at [600, 290] on input "text" at bounding box center [778, 283] width 419 height 14
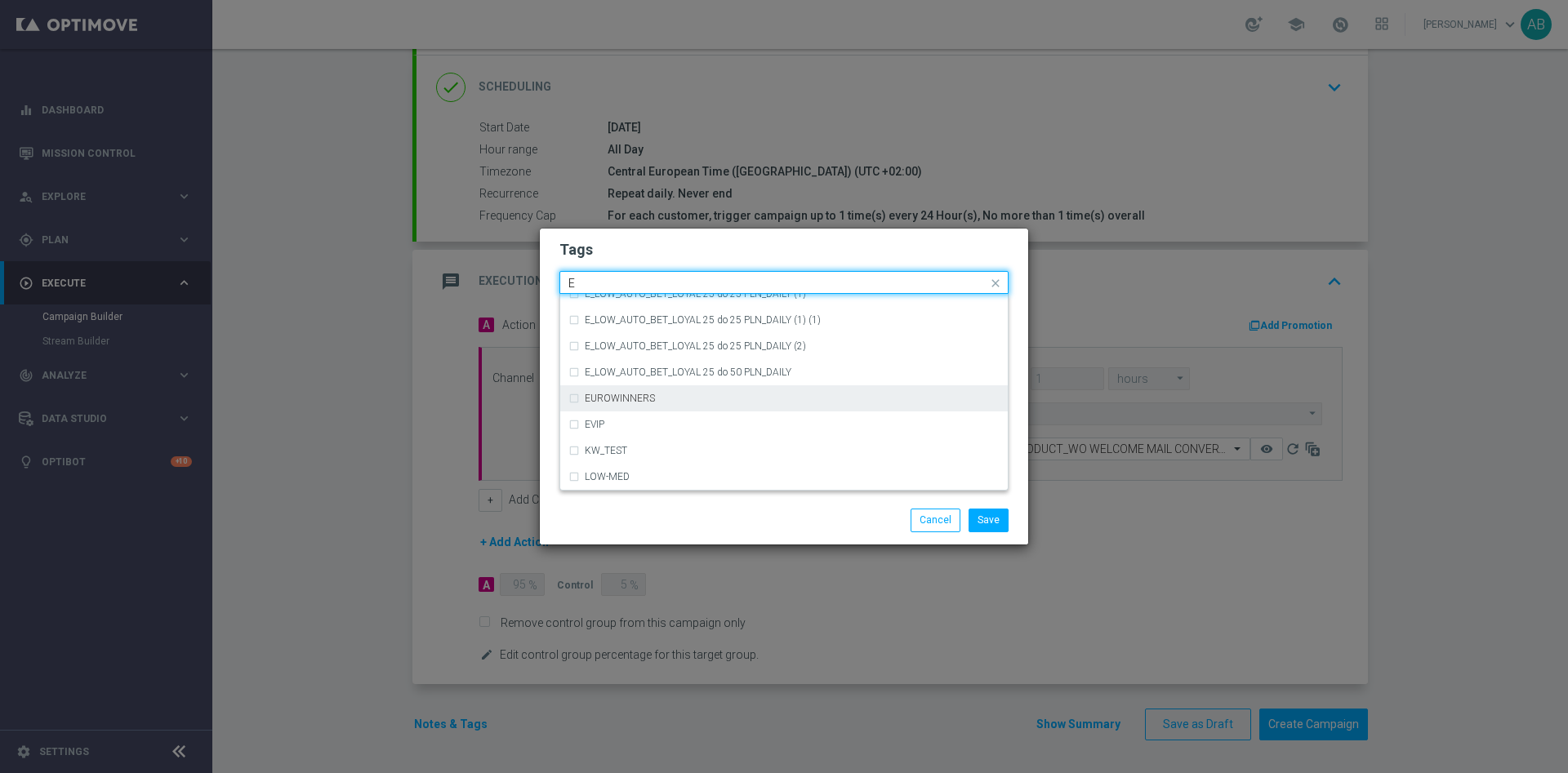
scroll to position [2326, 0]
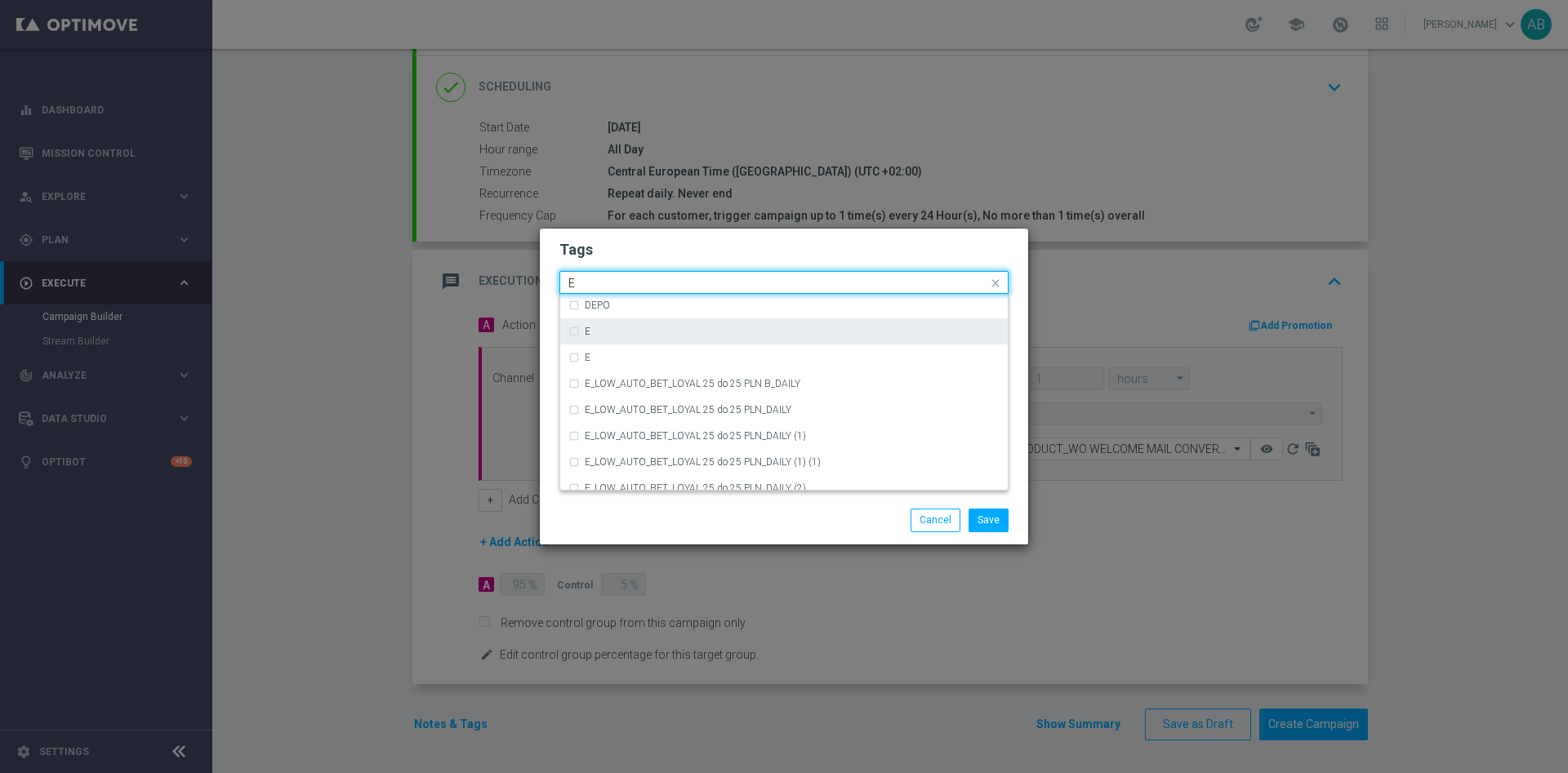
click at [633, 342] on div "E" at bounding box center [784, 331] width 431 height 26
type input "E"
click at [610, 280] on input "E" at bounding box center [778, 283] width 419 height 14
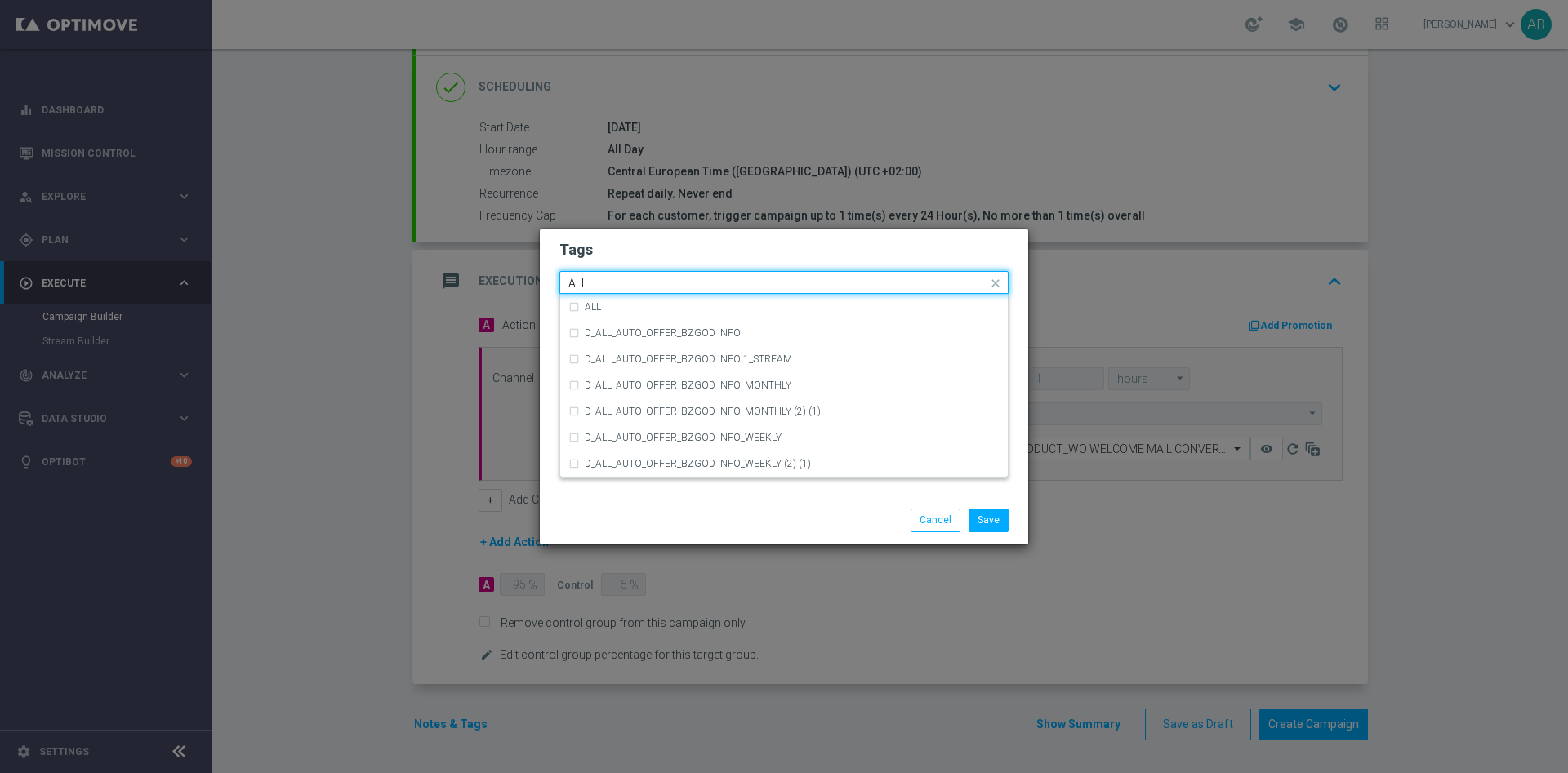
scroll to position [0, 0]
click at [613, 305] on div "ALL" at bounding box center [792, 307] width 415 height 10
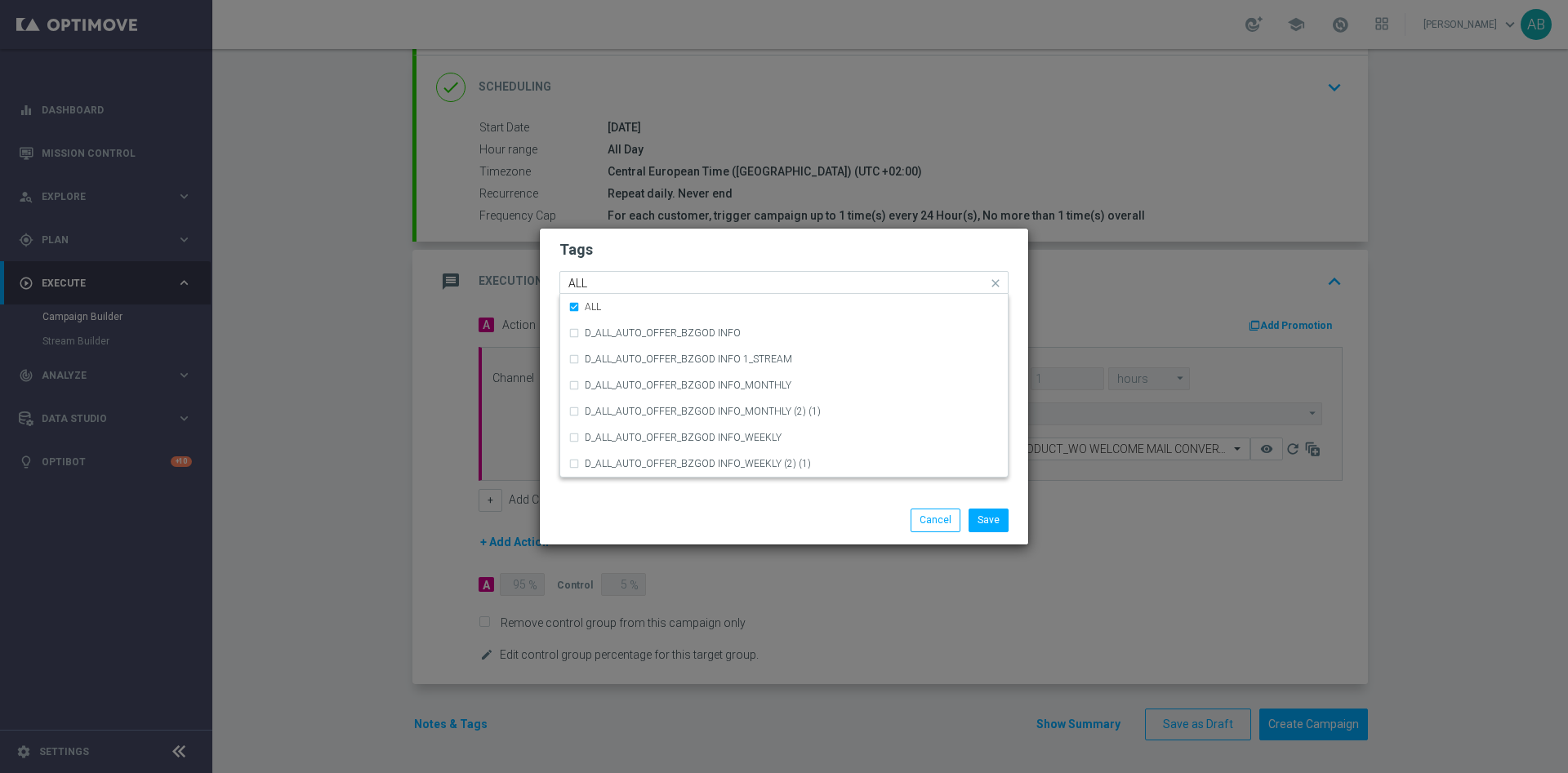
click at [613, 275] on div "Quick find × E × ALL ALL" at bounding box center [774, 283] width 427 height 20
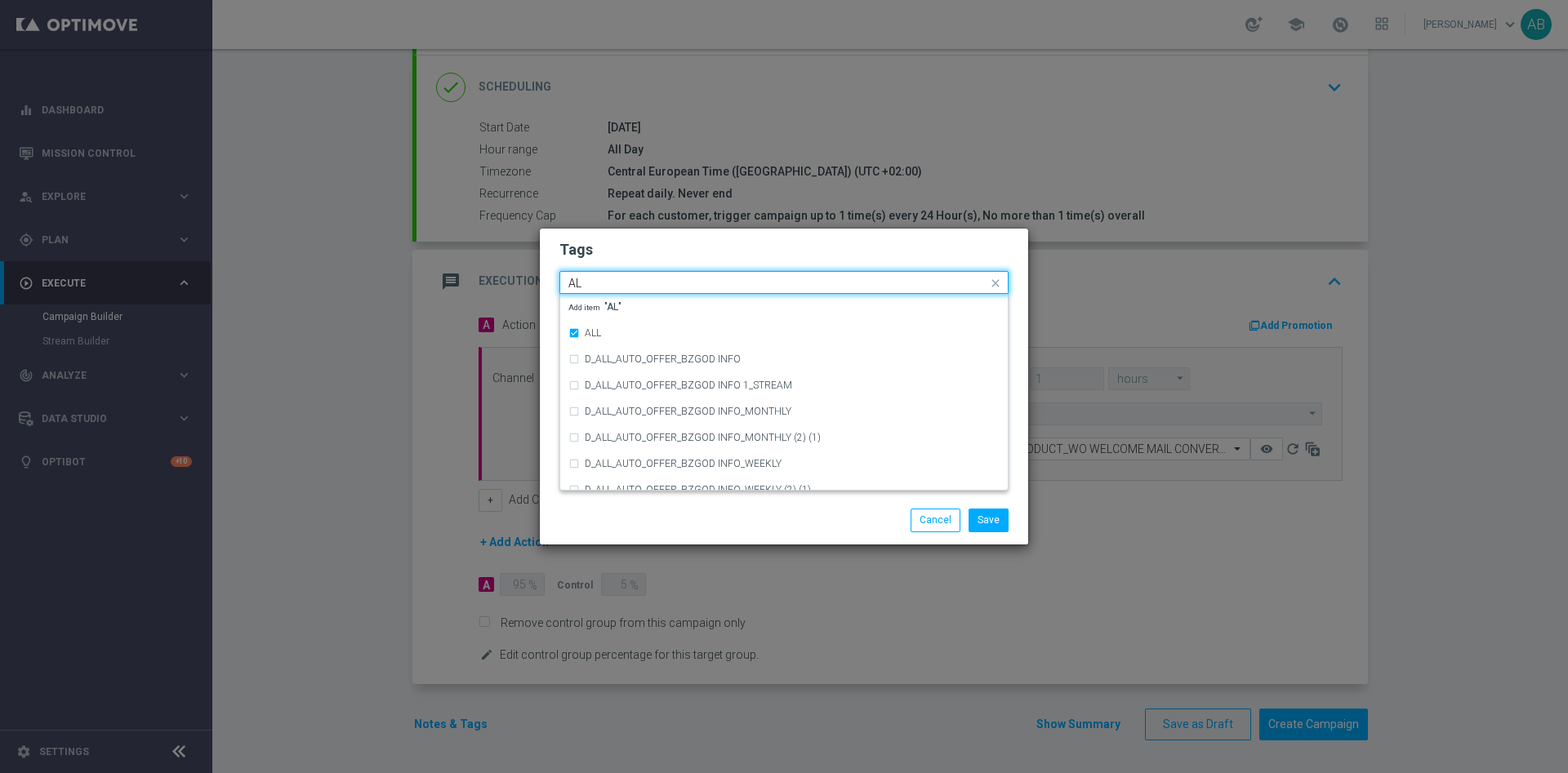
type input "A"
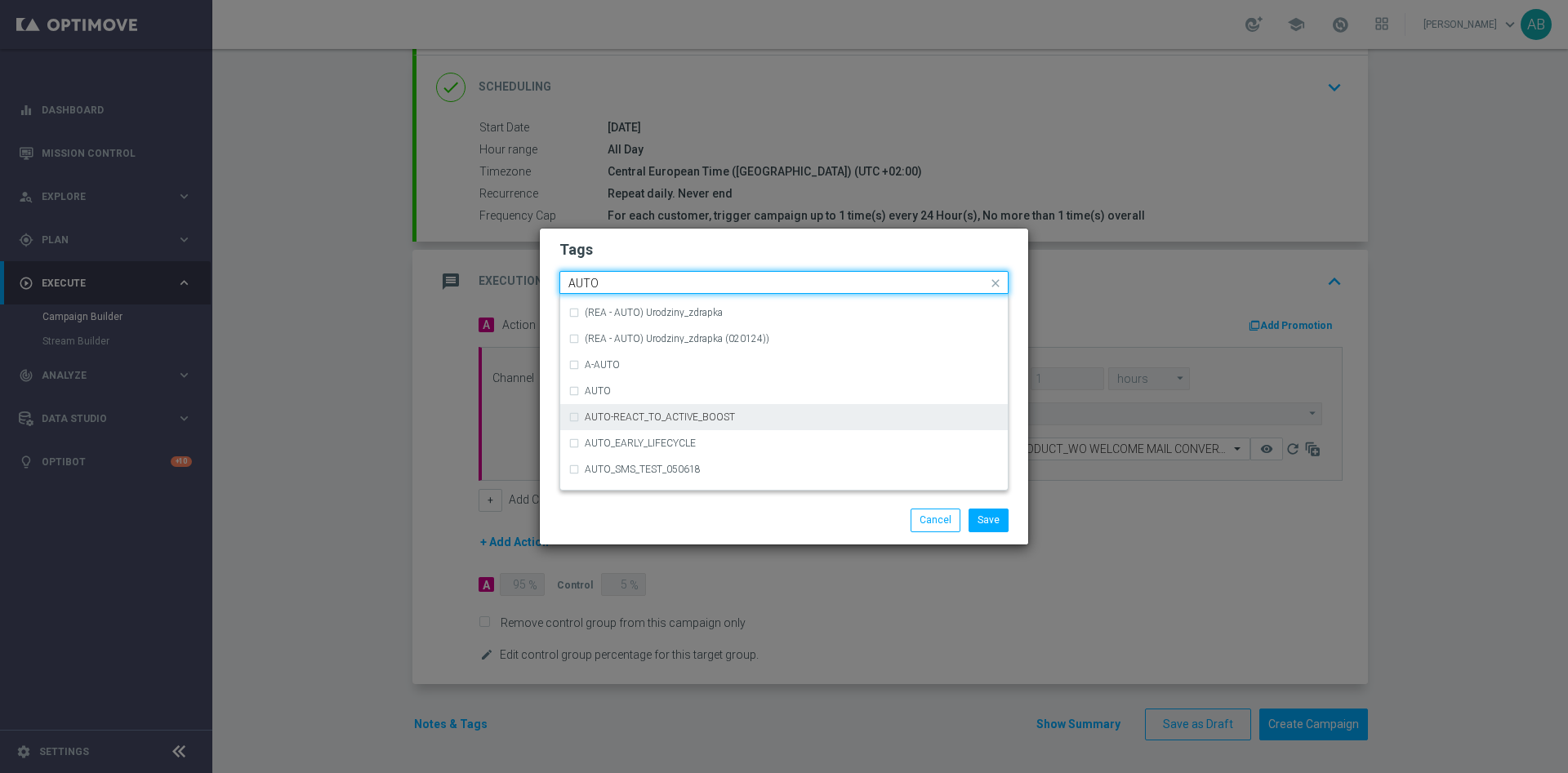
scroll to position [1989, 0]
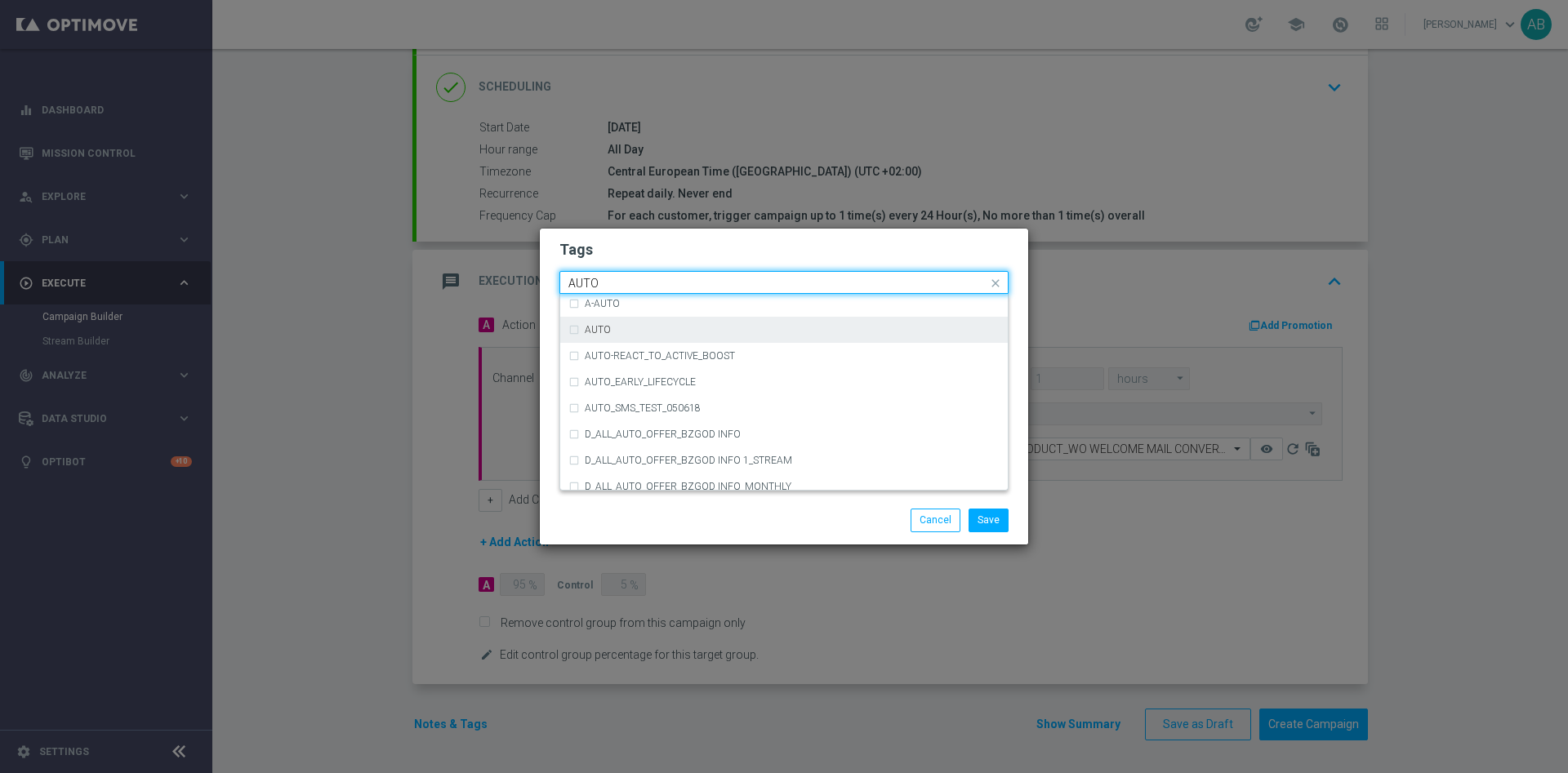
click at [657, 332] on div "AUTO" at bounding box center [792, 329] width 415 height 10
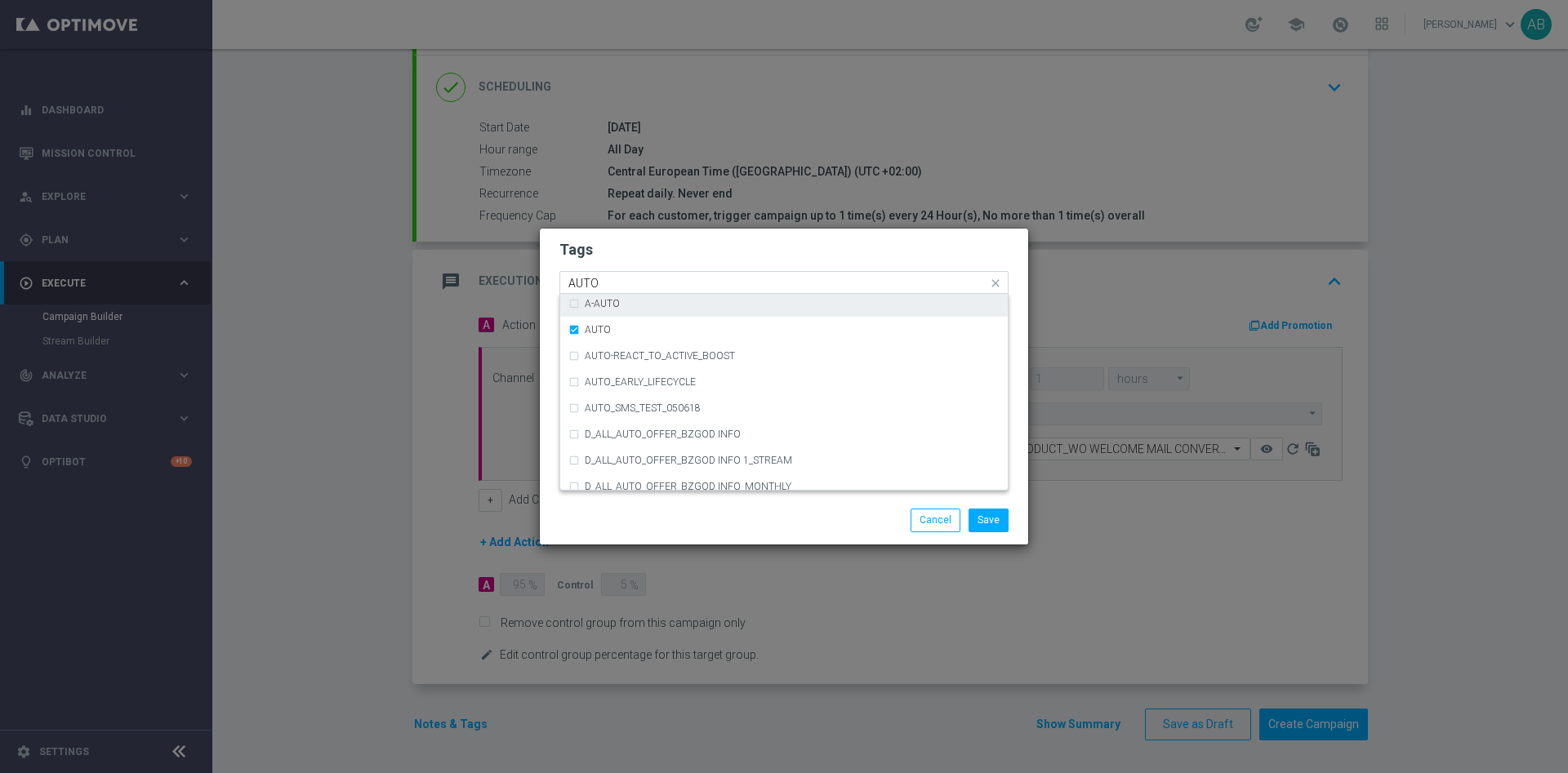
click at [631, 285] on input "AUTO" at bounding box center [778, 283] width 419 height 14
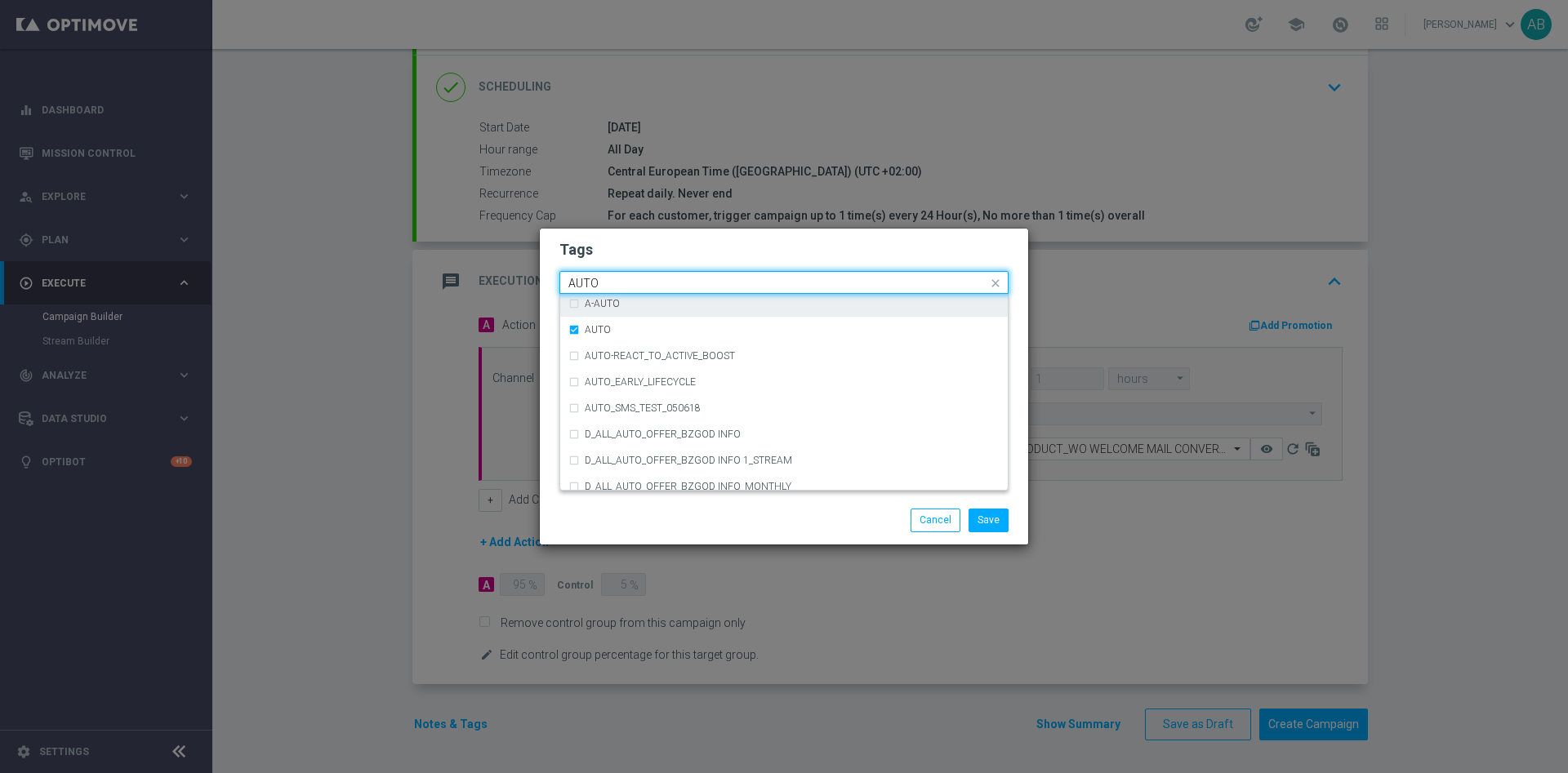
click at [631, 285] on input "AUTO" at bounding box center [778, 283] width 419 height 14
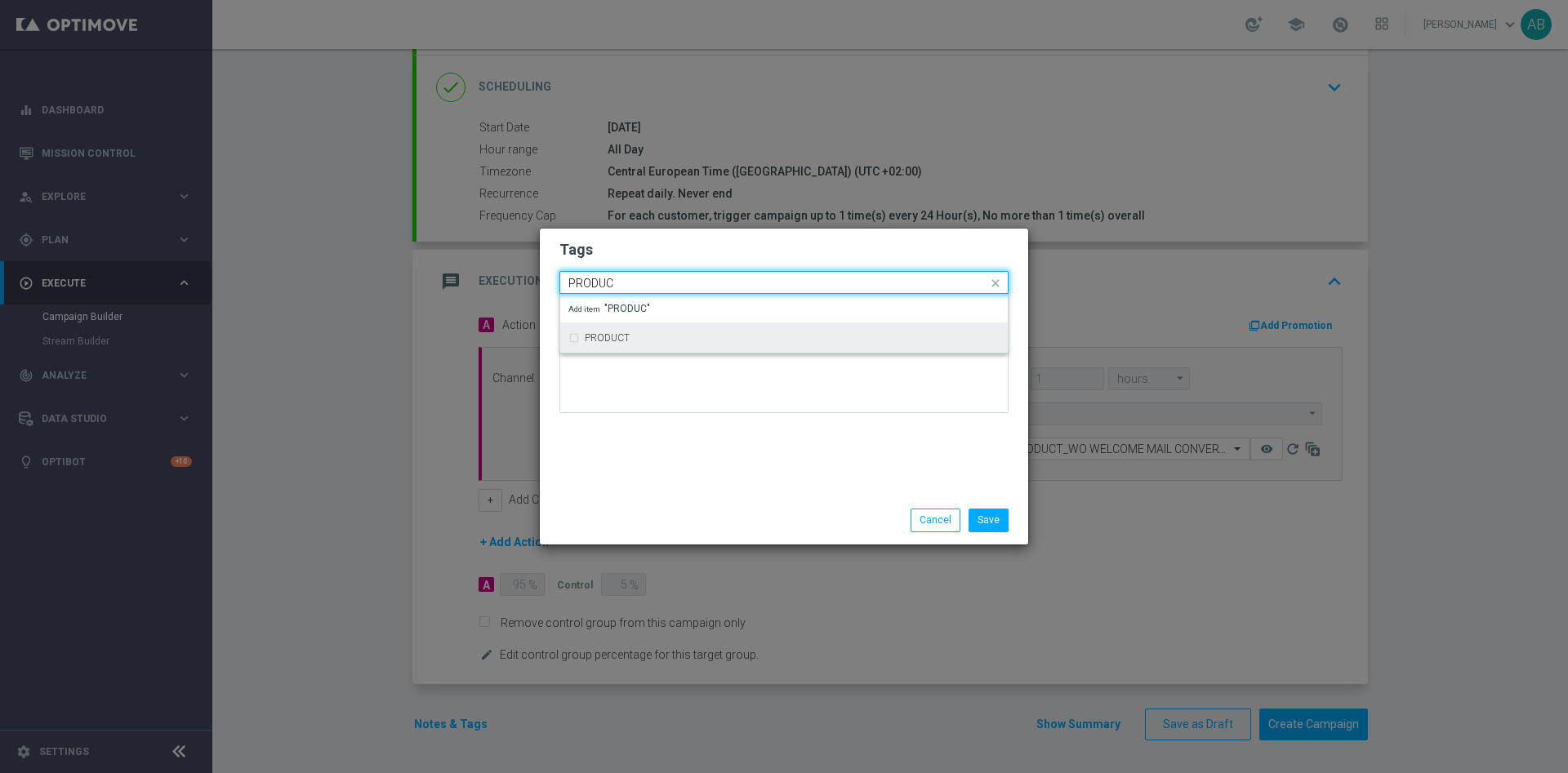
click at [636, 334] on div "PRODUCT" at bounding box center [792, 338] width 415 height 10
type input "PRODUC"
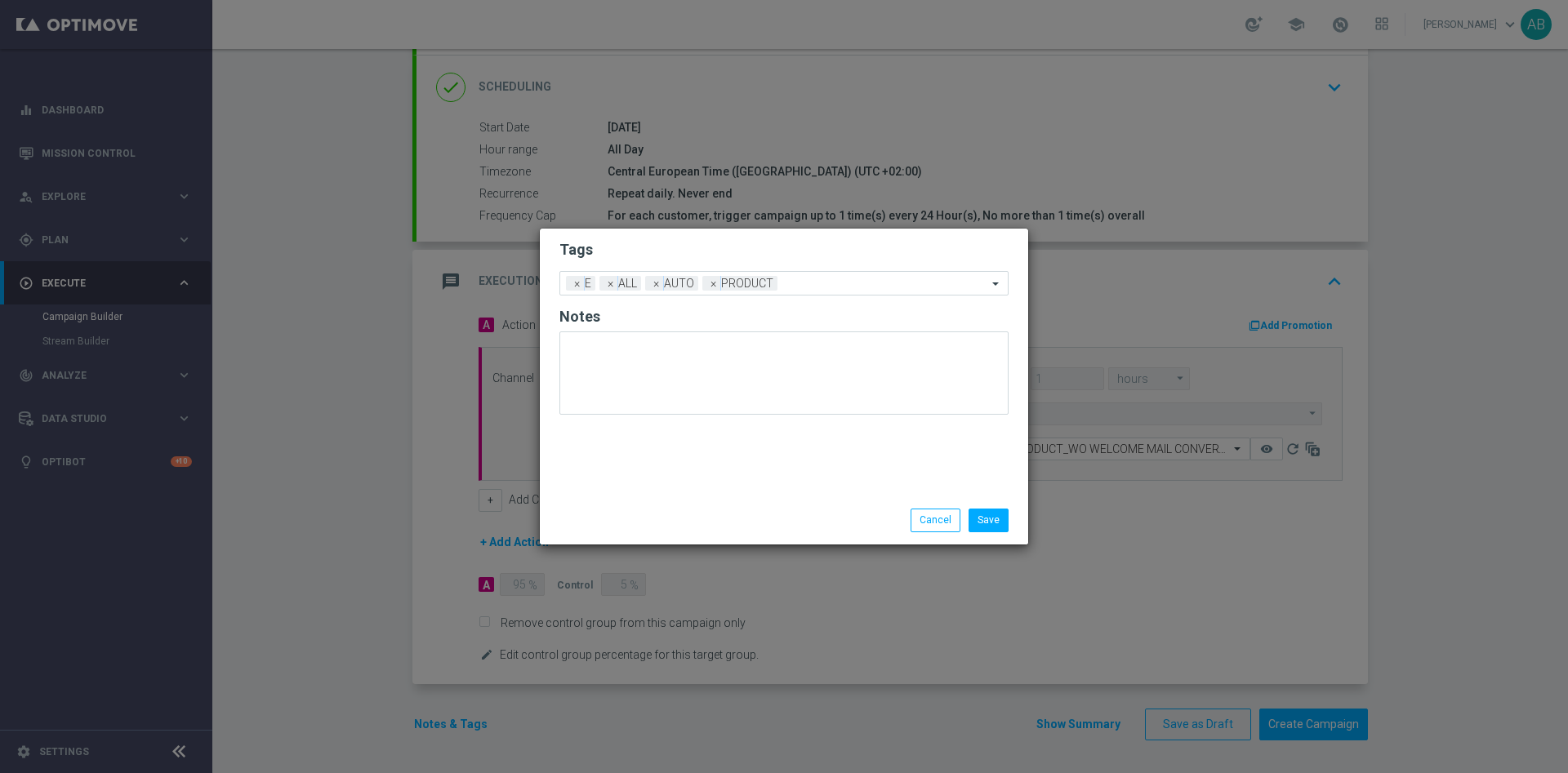
click at [647, 251] on h2 "Tags" at bounding box center [784, 249] width 449 height 19
click at [990, 510] on button "Save" at bounding box center [989, 519] width 40 height 23
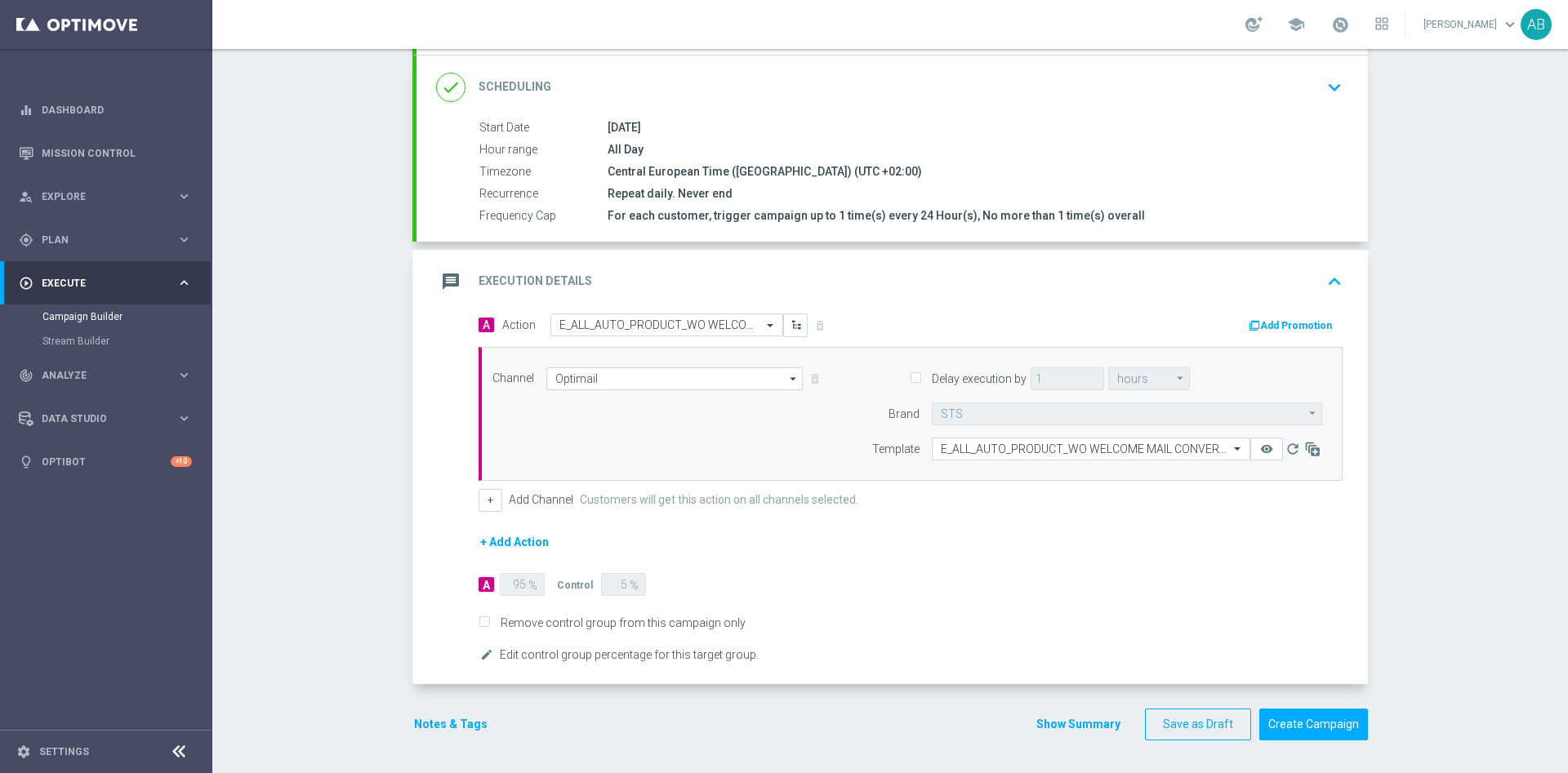
click at [431, 717] on button "Notes & Tags" at bounding box center [451, 725] width 77 height 20
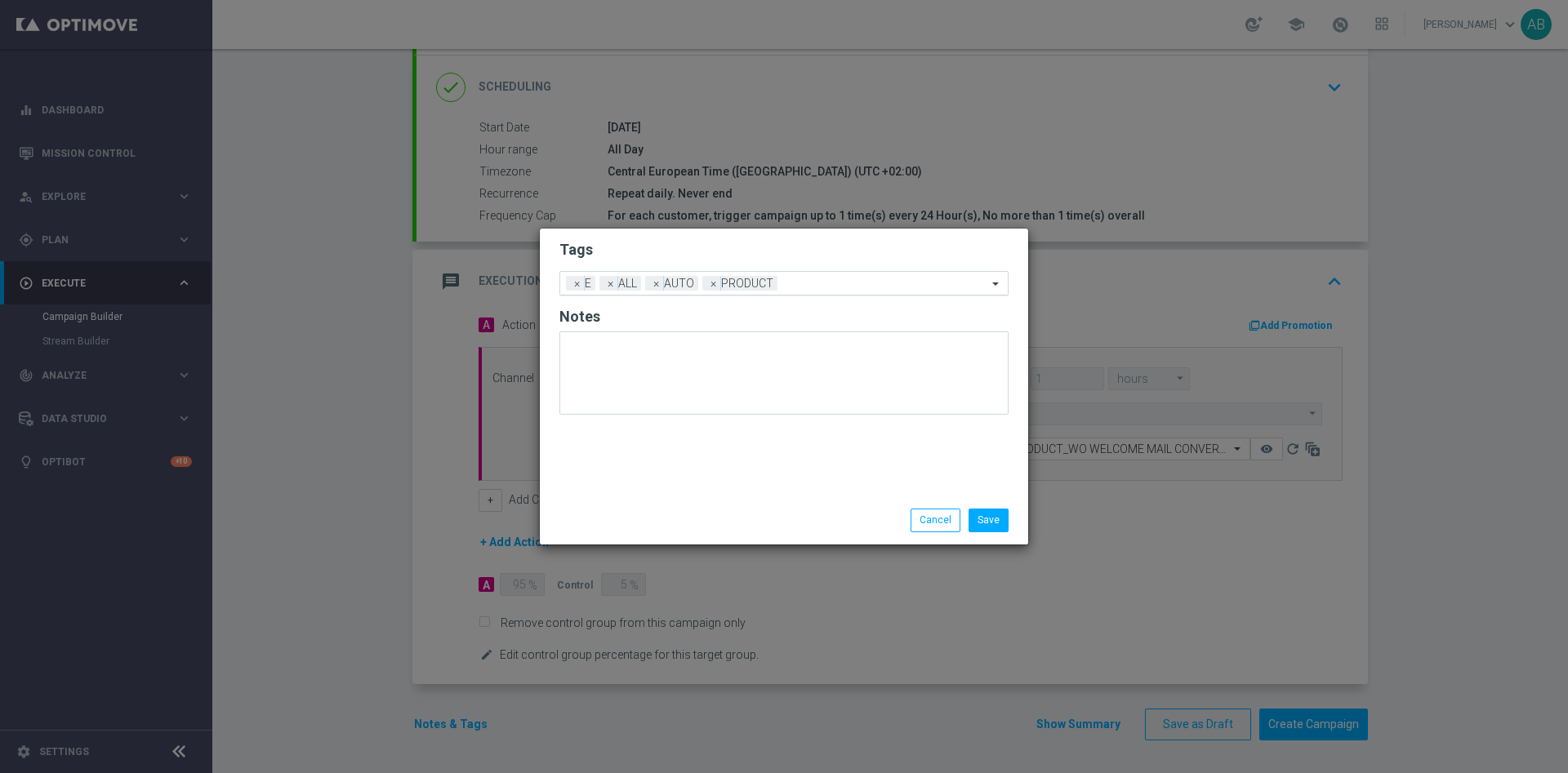
click at [795, 287] on input "text" at bounding box center [886, 284] width 204 height 14
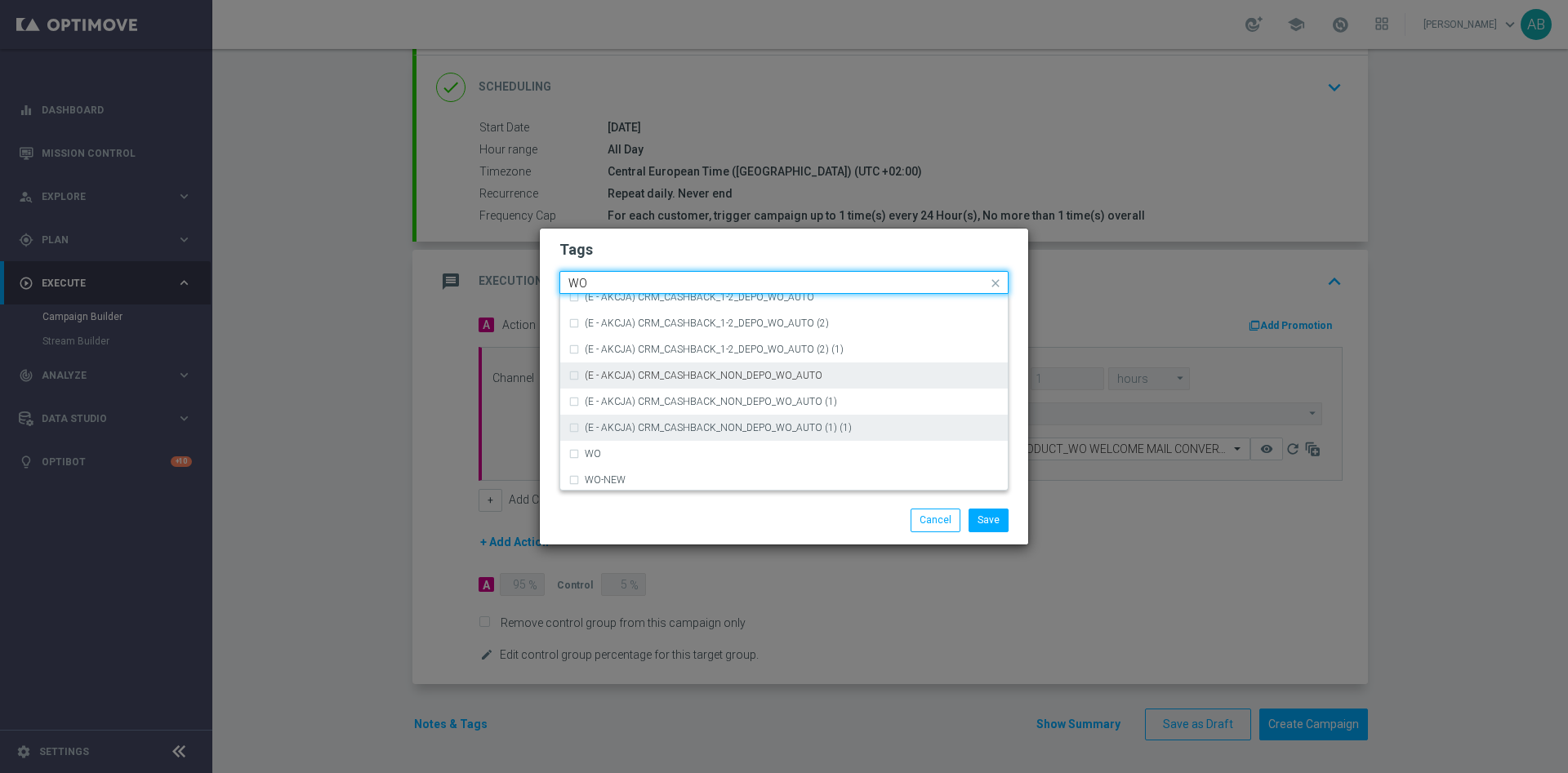
scroll to position [39, 0]
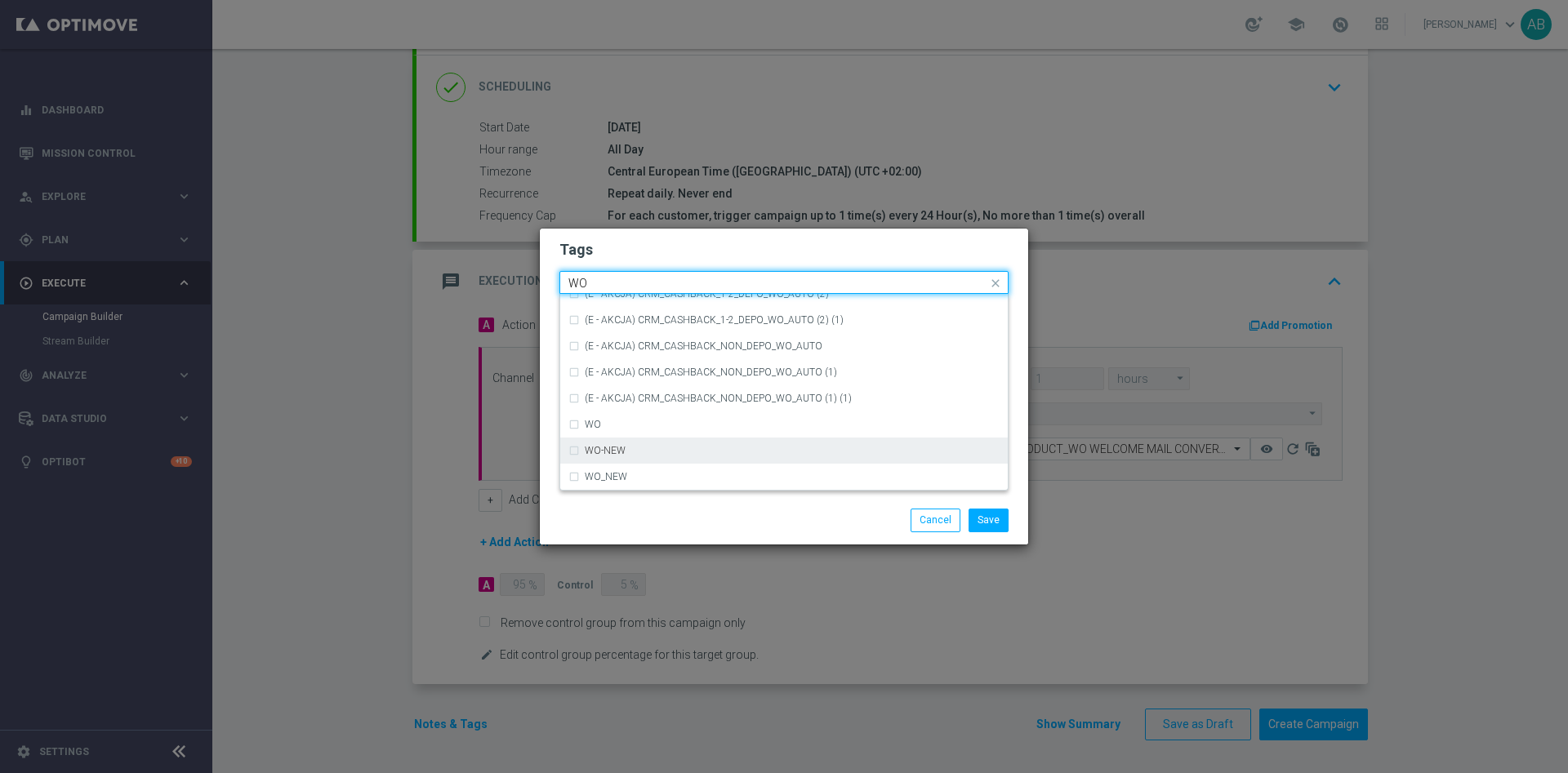
click at [576, 452] on div "WO-NEW" at bounding box center [784, 450] width 431 height 26
type input "WO"
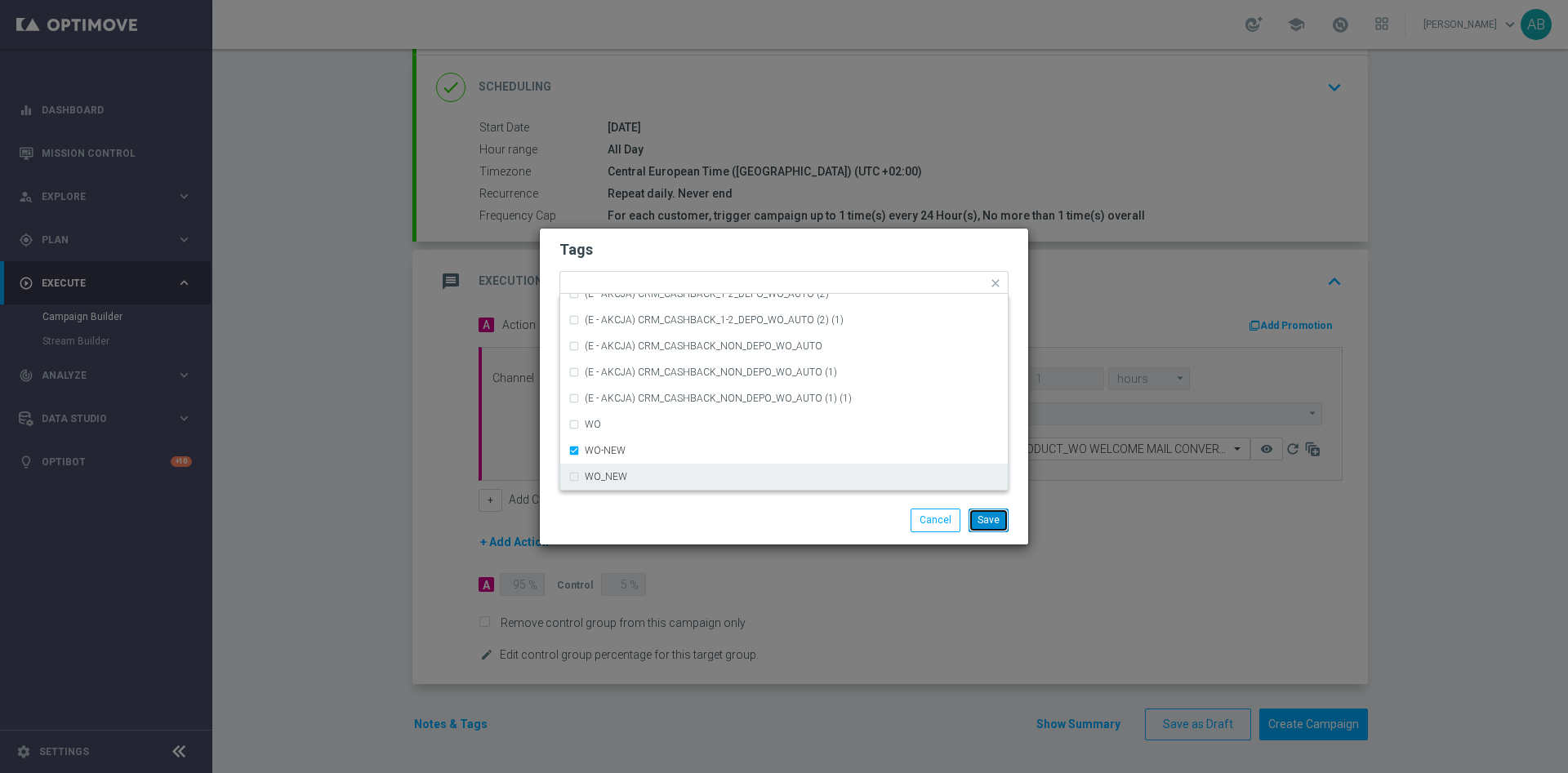
click at [994, 522] on button "Save" at bounding box center [989, 519] width 40 height 23
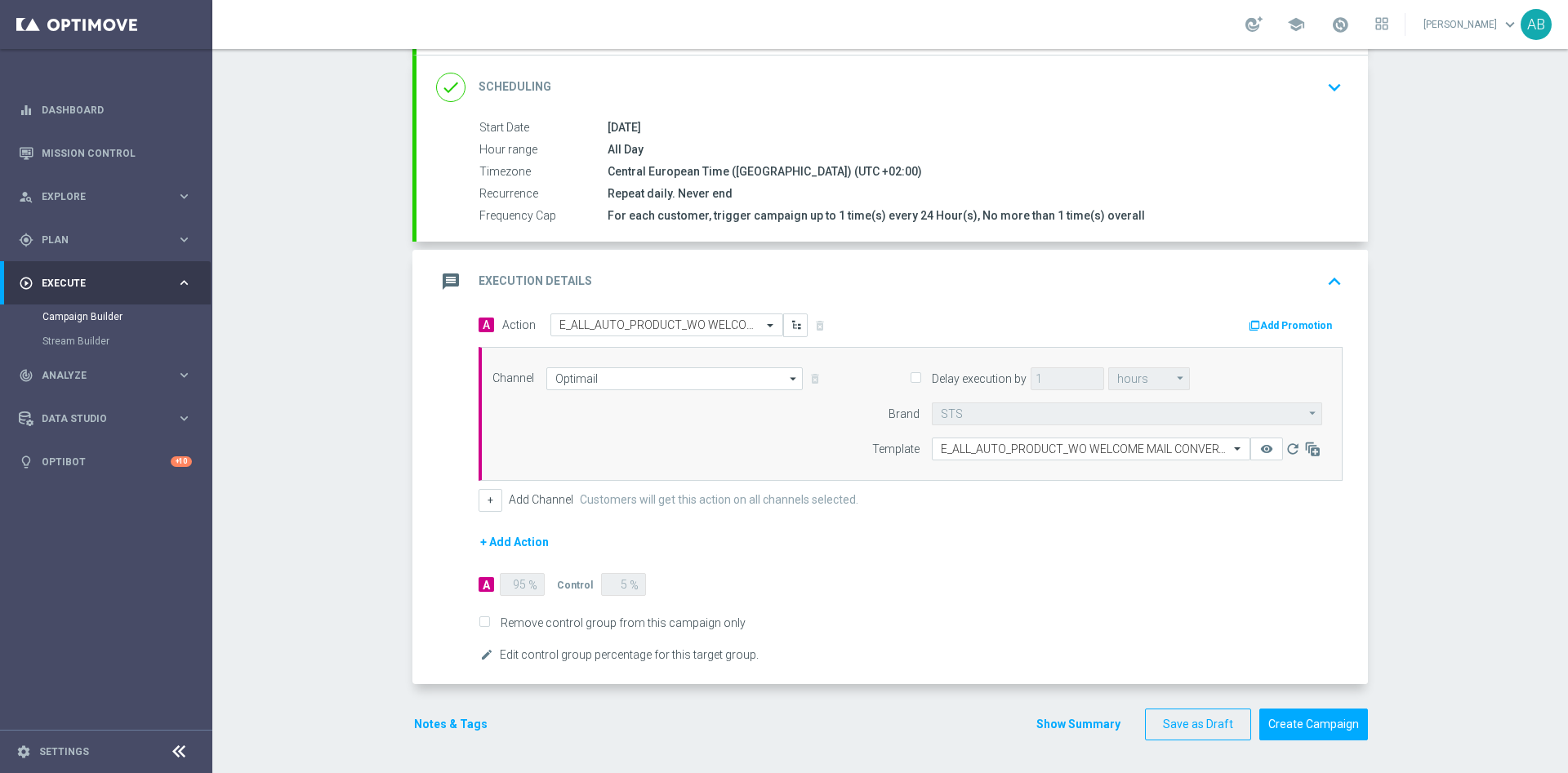
click at [420, 726] on button "Notes & Tags" at bounding box center [451, 725] width 77 height 20
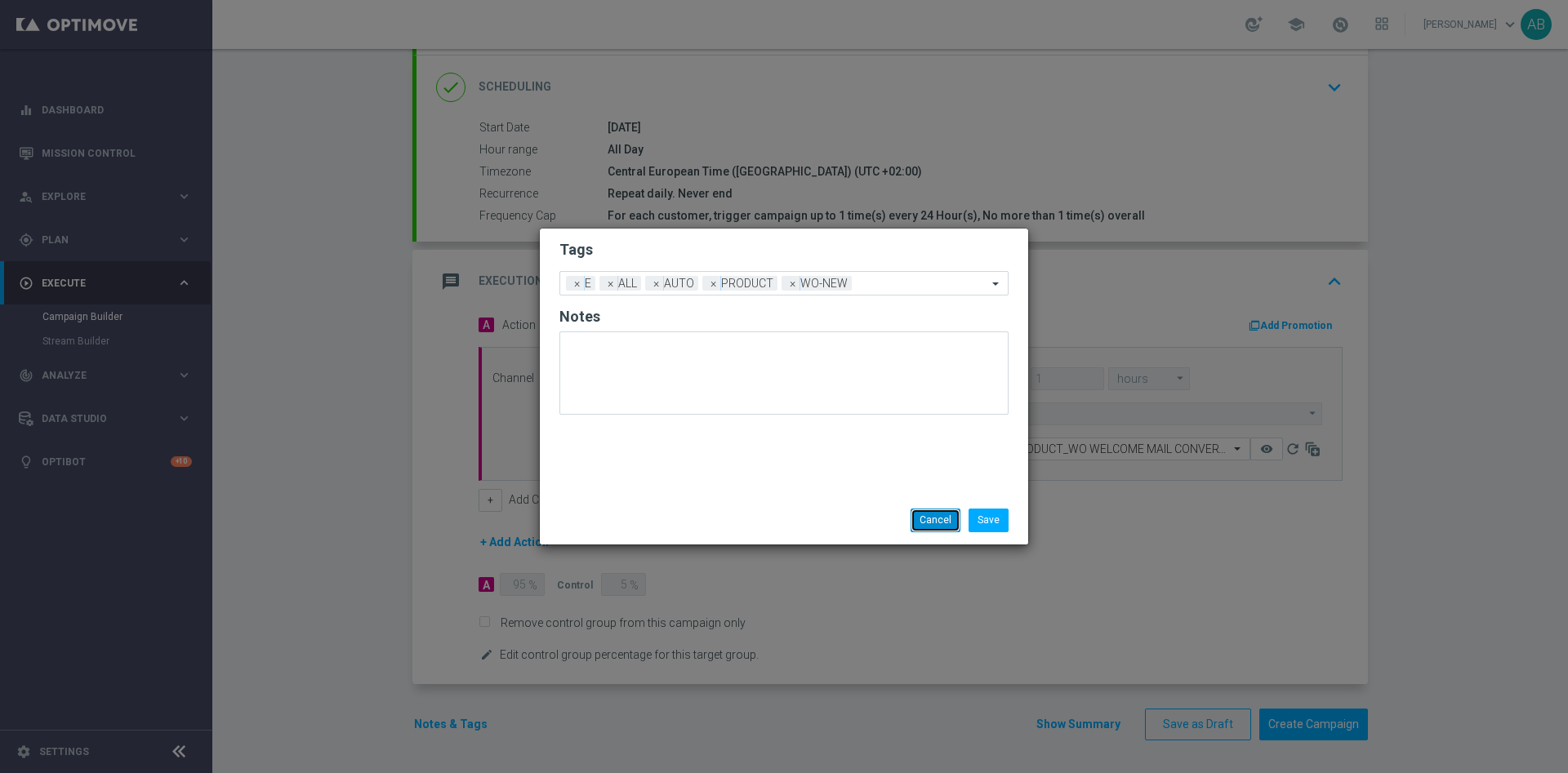
click at [916, 525] on button "Cancel" at bounding box center [935, 519] width 50 height 23
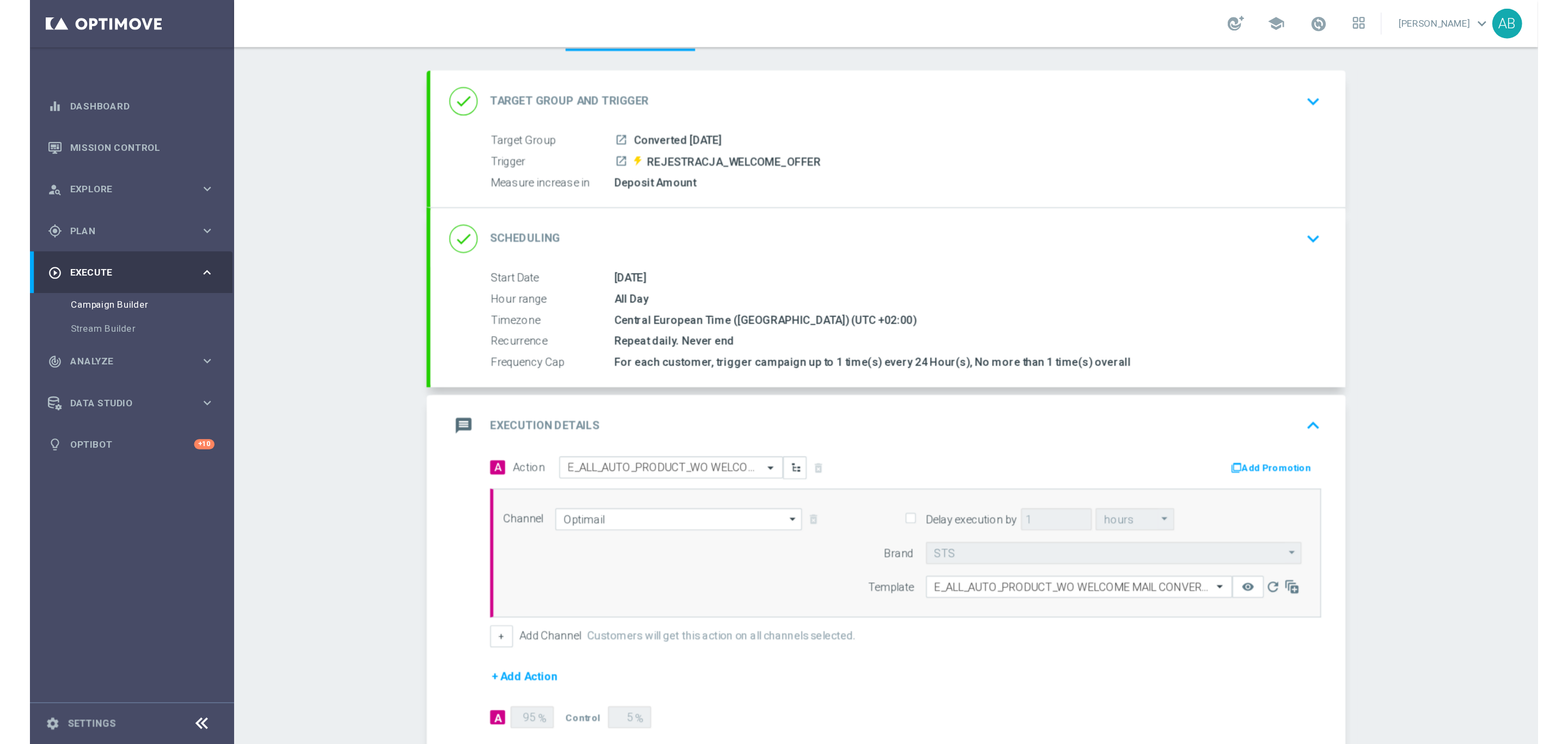
scroll to position [0, 0]
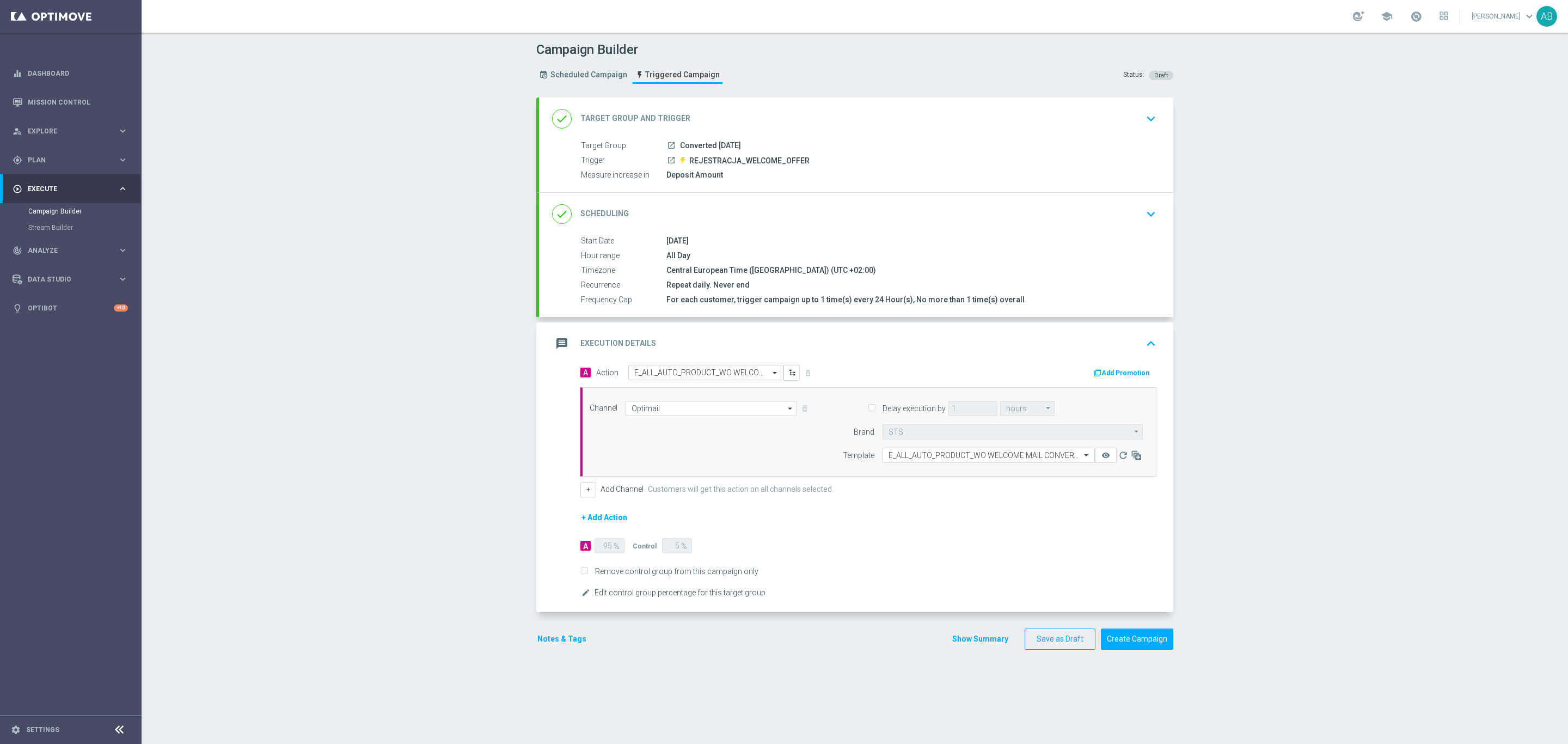
click at [1045, 345] on div "message Execution Details keyboard_arrow_up" at bounding box center [856, 343] width 608 height 21
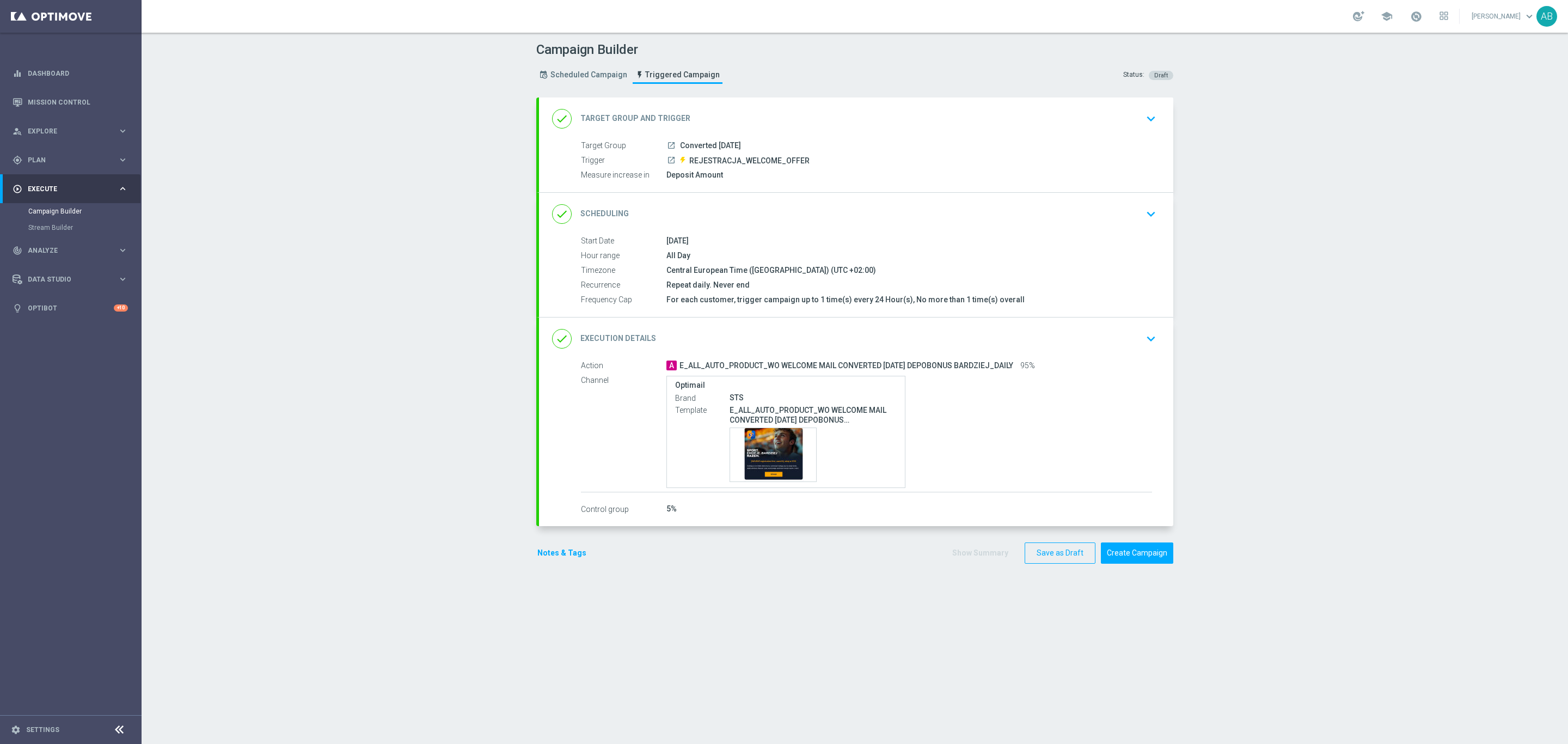
click at [1045, 340] on button "keyboard_arrow_down" at bounding box center [1151, 339] width 18 height 21
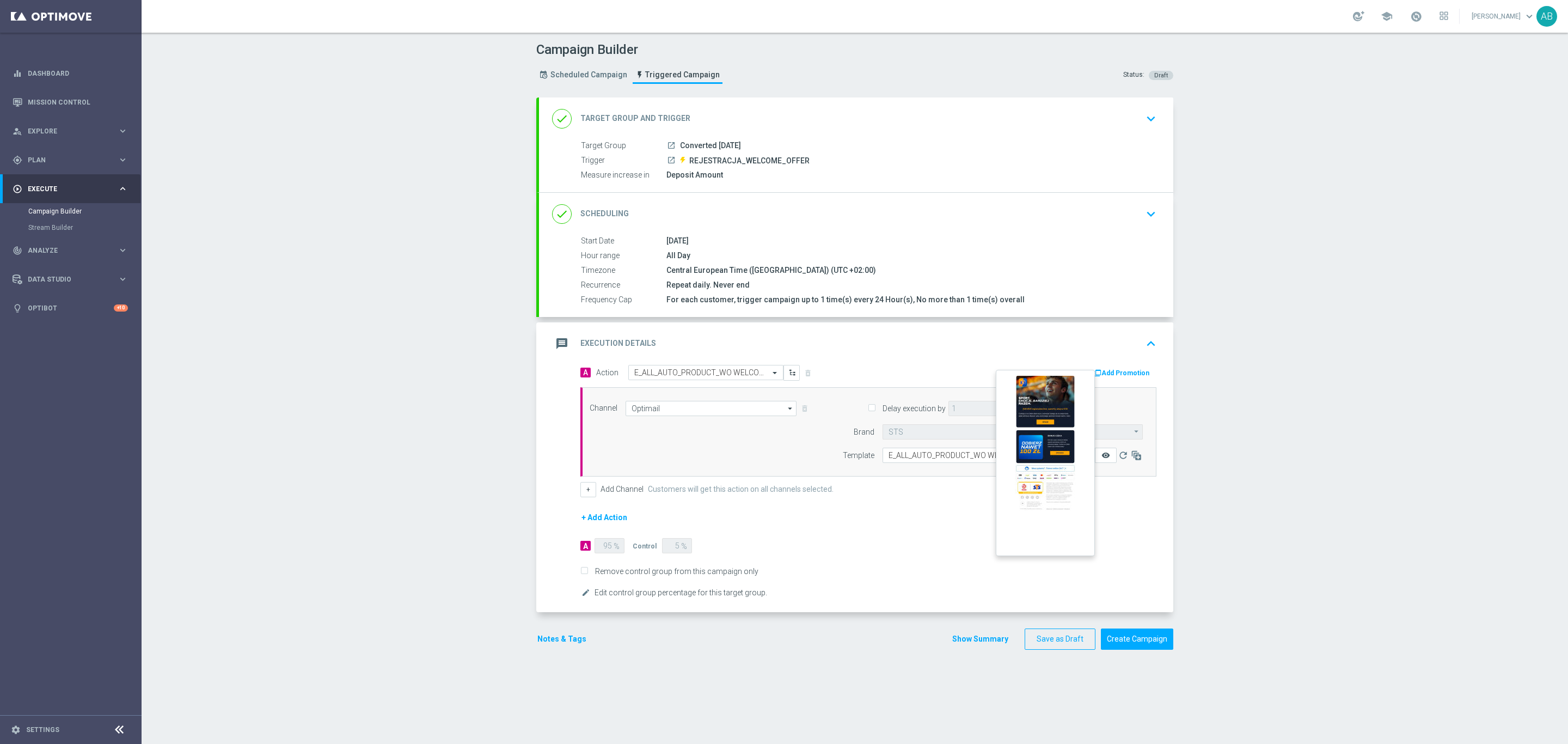
click at [1045, 457] on icon "remove_red_eye" at bounding box center [1105, 455] width 9 height 9
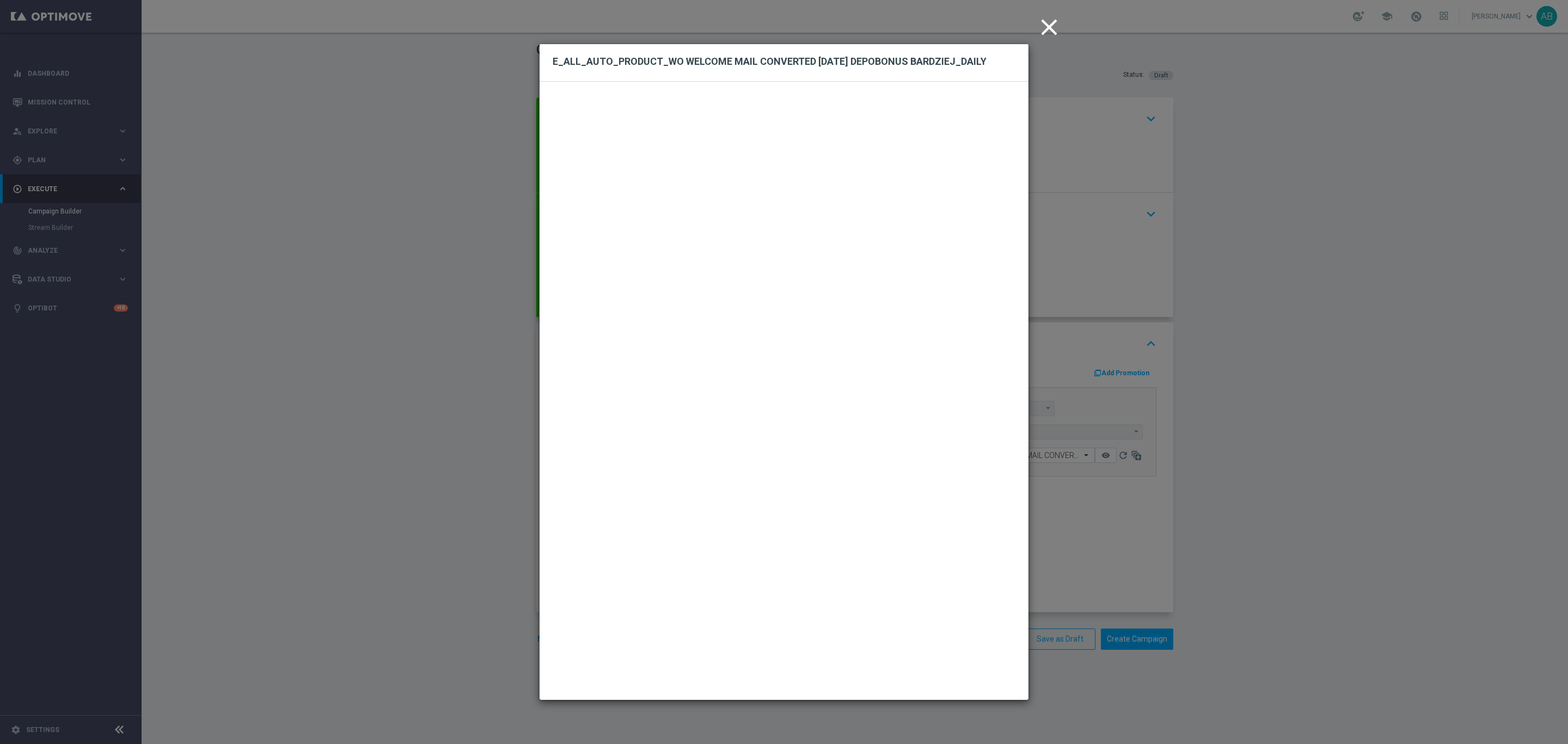
click at [1045, 28] on icon "close" at bounding box center [1049, 27] width 27 height 27
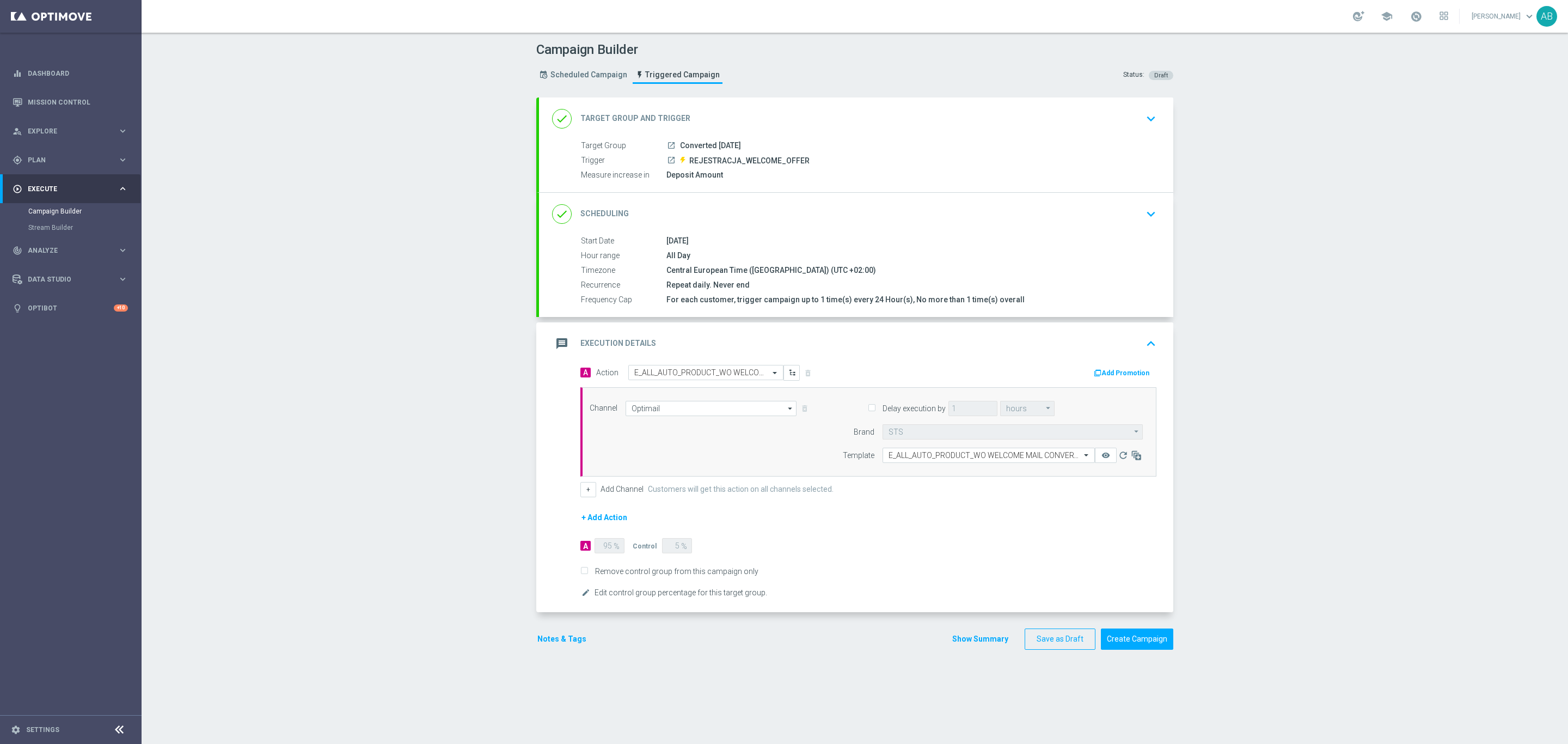
click at [1045, 122] on div "done Target Group and Trigger keyboard_arrow_down" at bounding box center [856, 119] width 634 height 43
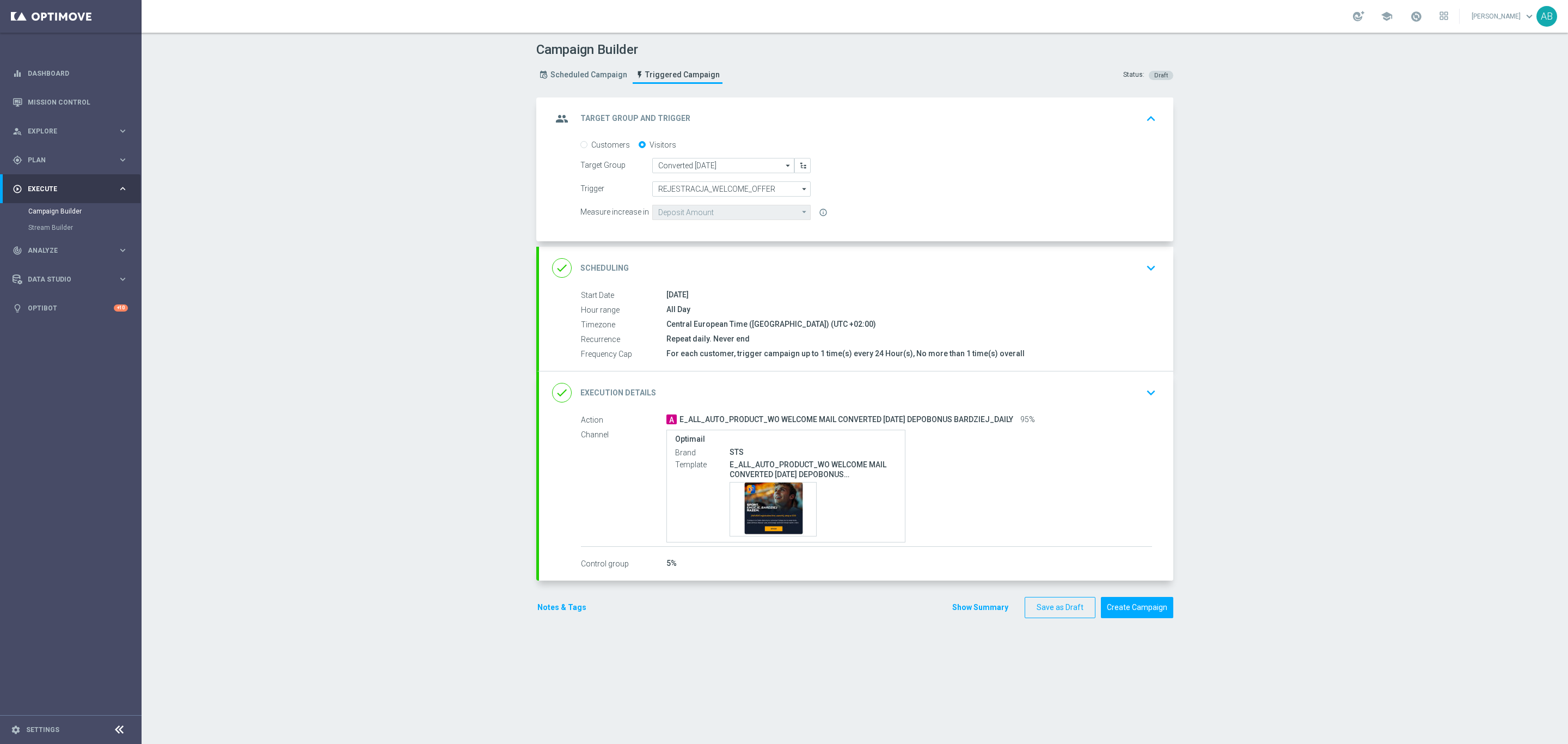
click at [1045, 388] on icon "keyboard_arrow_down" at bounding box center [1150, 392] width 16 height 16
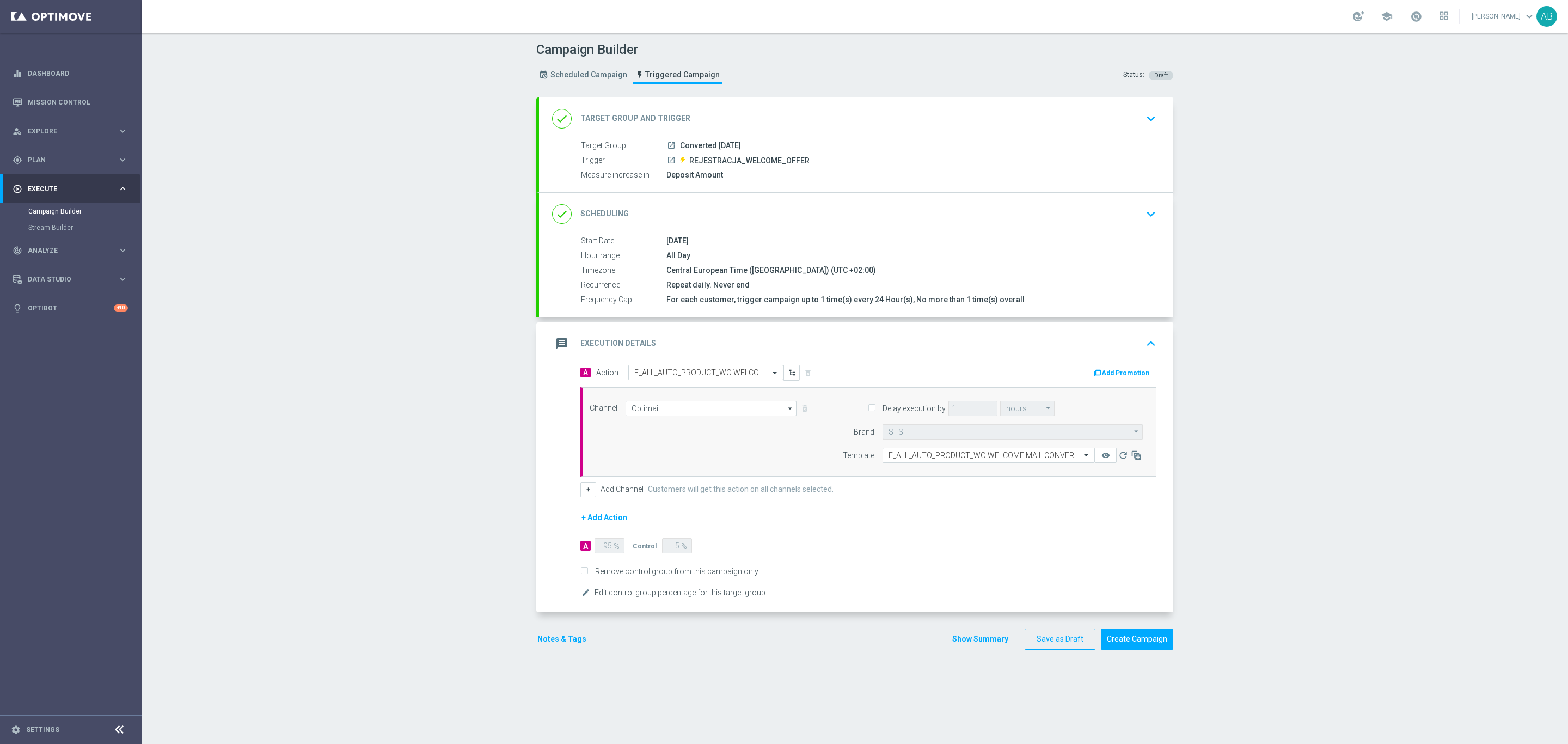
click at [840, 367] on div "A Action Select action E_ALL_AUTO_PRODUCT_WO WELCOME MAIL CONVERTED [DATE] DEPO…" at bounding box center [720, 373] width 296 height 16
click at [554, 515] on button "Notes & Tags" at bounding box center [562, 639] width 51 height 13
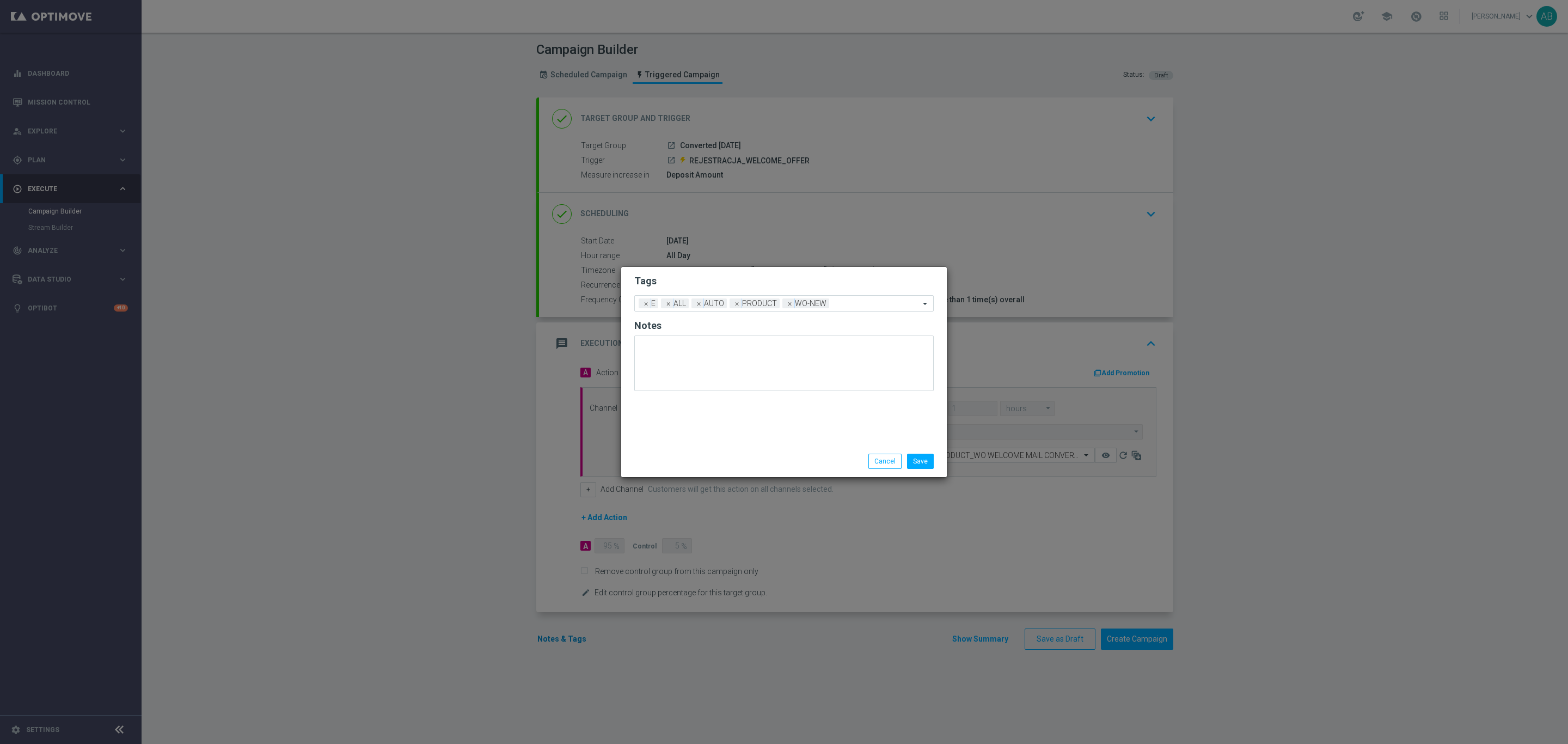
click at [554, 515] on modal-container "Tags Add a new tag × E × ALL × AUTO × PRODUCT × WO-NEW Notes Save Cancel" at bounding box center [784, 372] width 1568 height 744
click at [876, 466] on button "Cancel" at bounding box center [885, 461] width 33 height 15
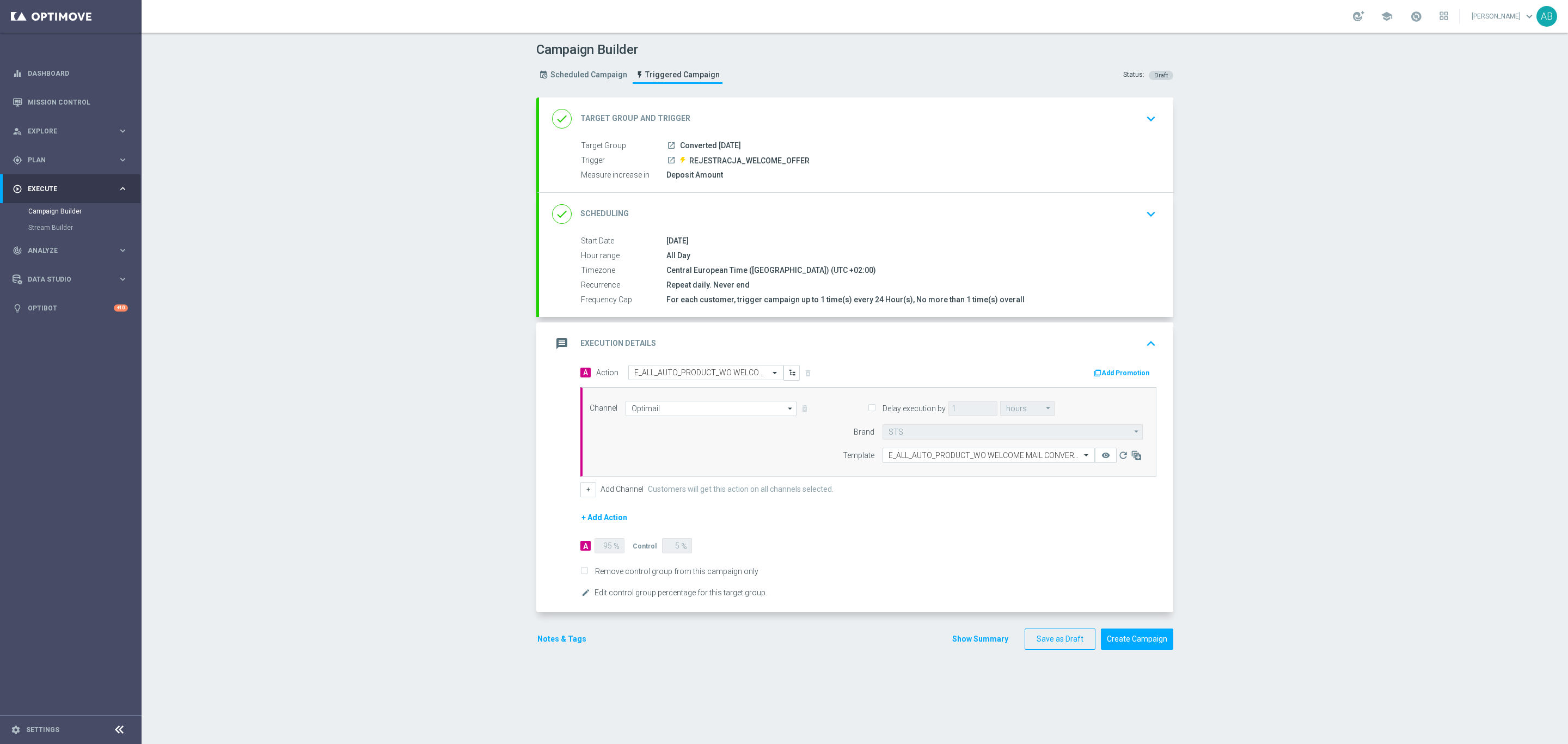
click at [580, 515] on input "Remove control group from this campaign only" at bounding box center [584, 572] width 7 height 7
checkbox input "false"
click at [696, 515] on div "done Target Group and Trigger keyboard_arrow_down Target Group launch Converted…" at bounding box center [855, 415] width 637 height 636
click at [1045, 454] on icon "remove_red_eye" at bounding box center [1105, 455] width 9 height 9
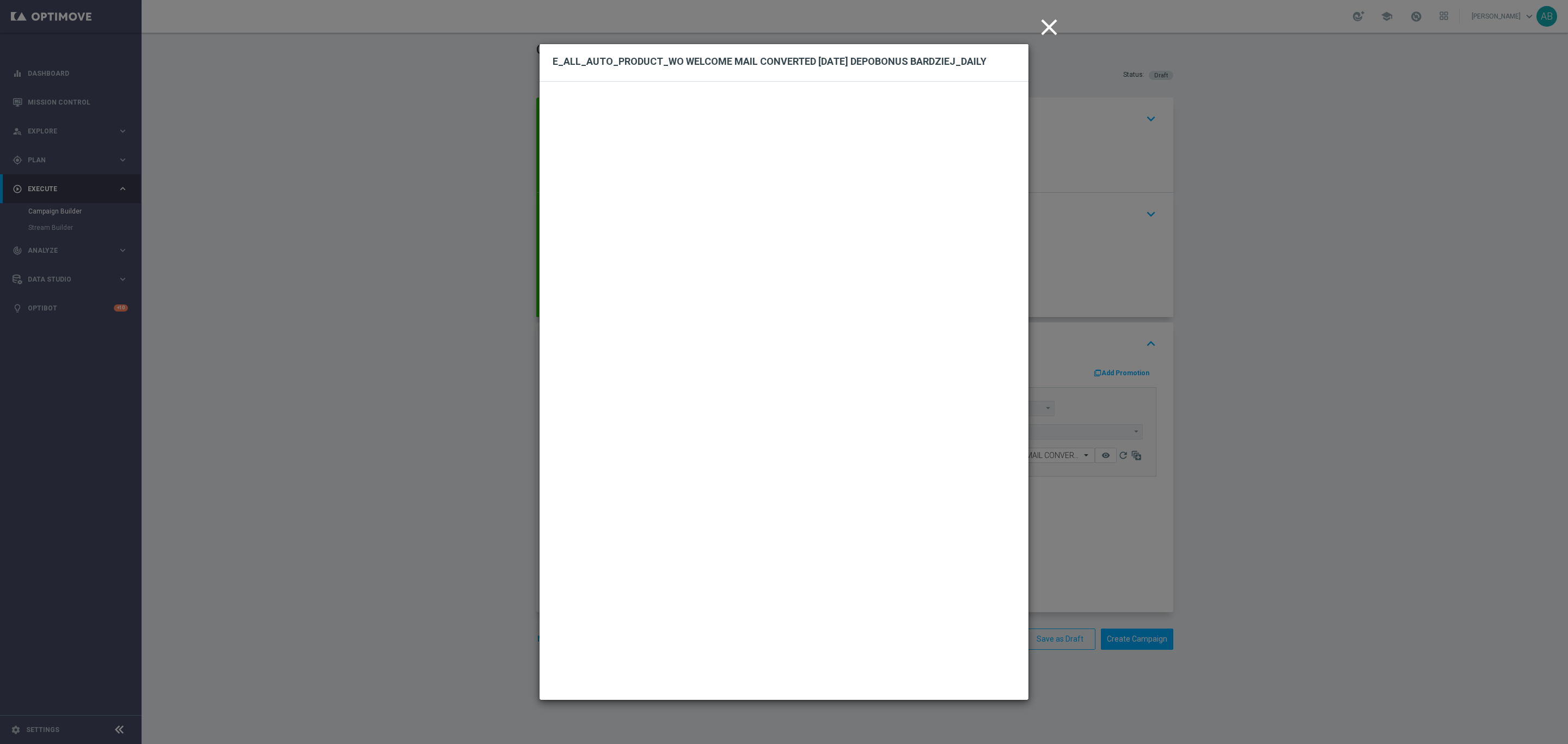
click at [1045, 290] on modal-container "close E_ALL_AUTO_PRODUCT_WO WELCOME MAIL CONVERTED [DATE] DEPOBONUS BARDZIEJ_DA…" at bounding box center [784, 372] width 1568 height 744
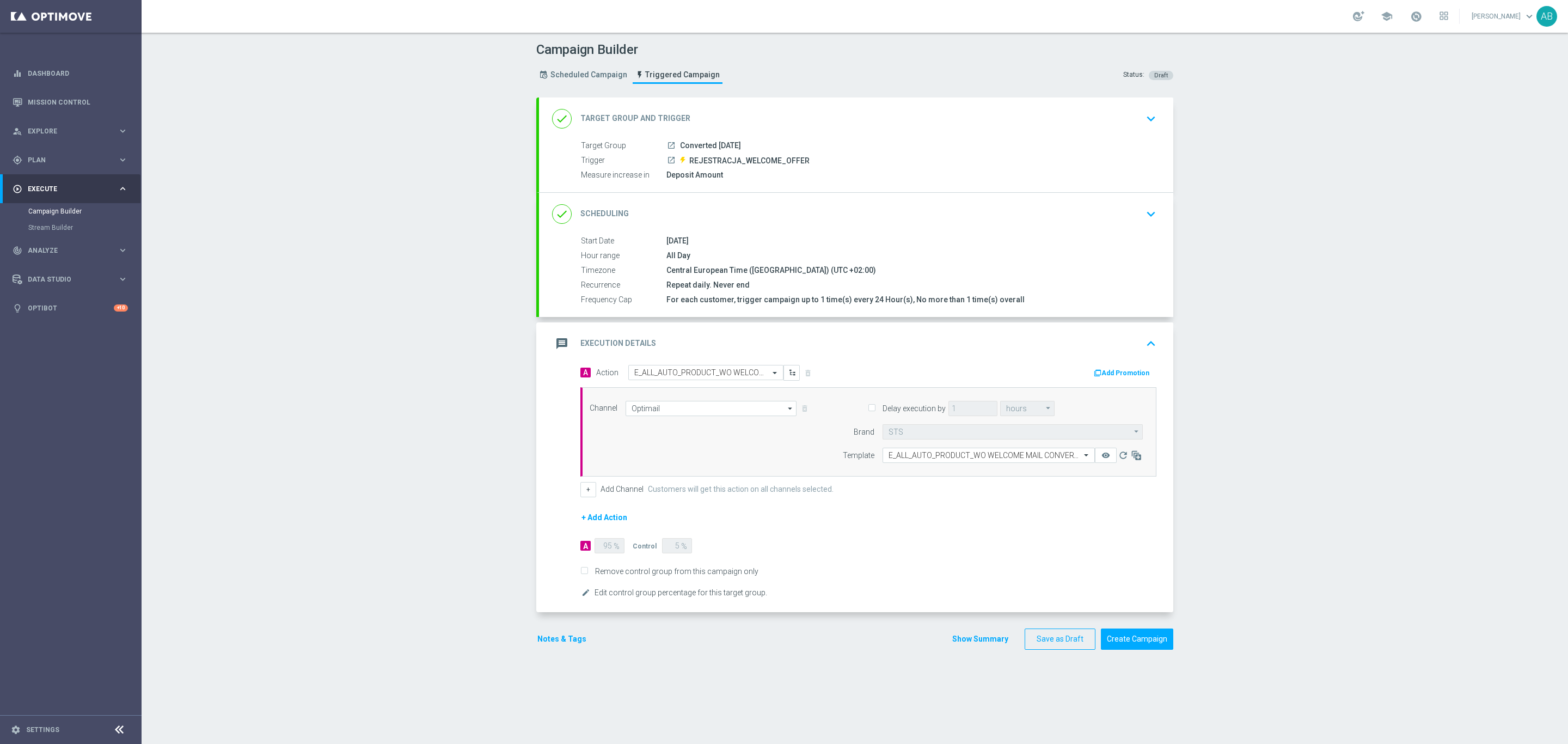
click at [557, 515] on button "Notes & Tags" at bounding box center [562, 639] width 51 height 13
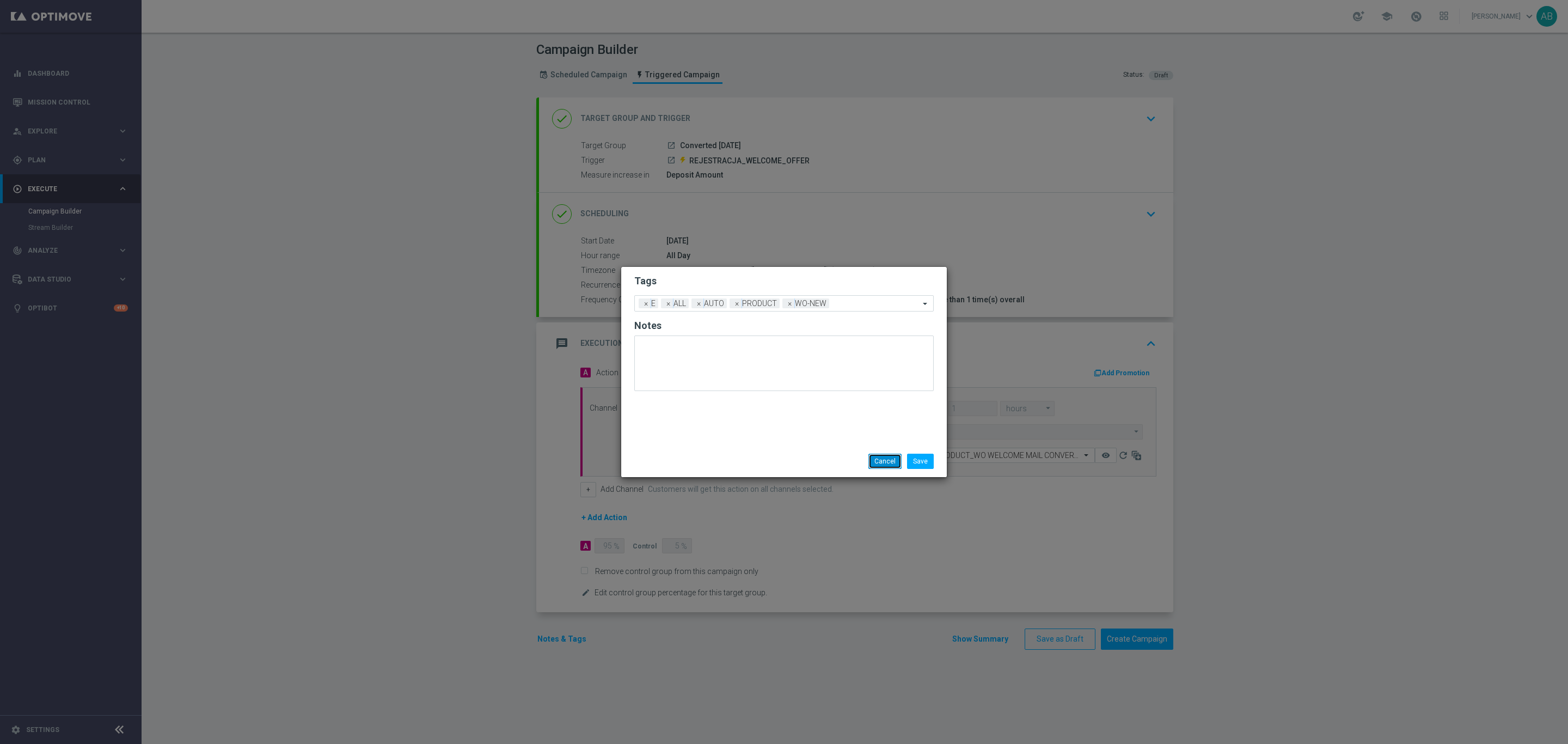
click at [881, 454] on button "Cancel" at bounding box center [885, 461] width 33 height 15
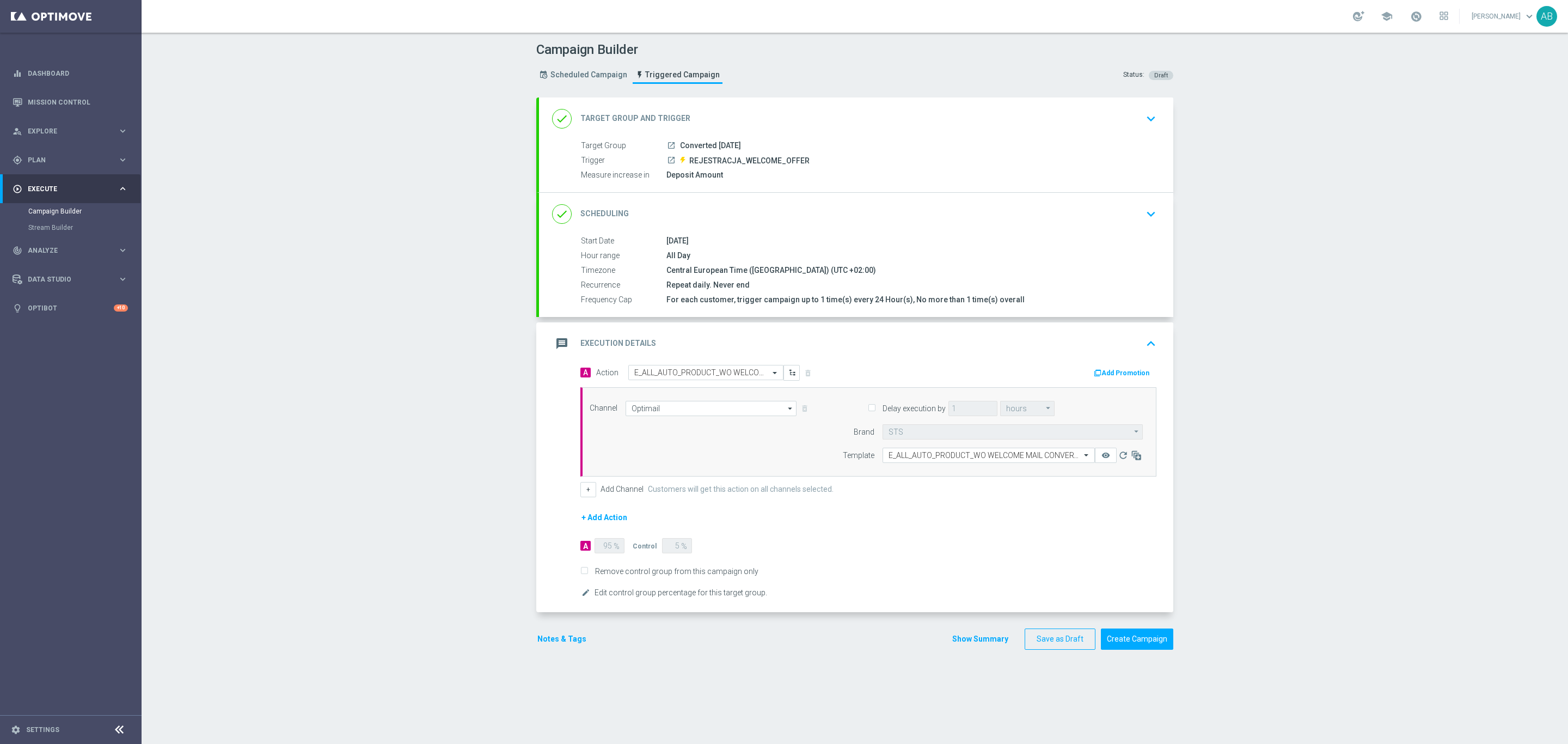
click at [556, 515] on button "Notes & Tags" at bounding box center [562, 639] width 51 height 13
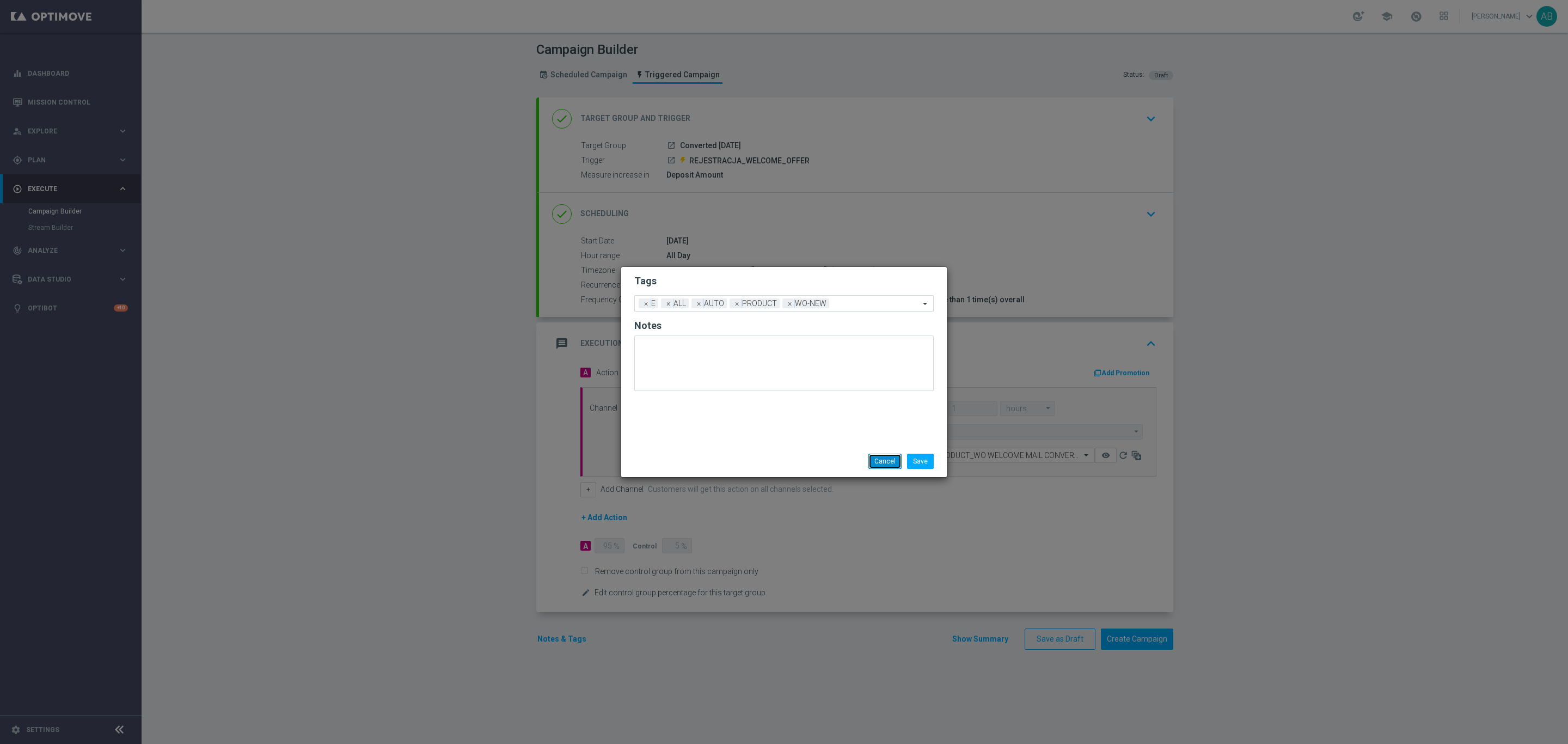
click at [880, 457] on button "Cancel" at bounding box center [885, 461] width 33 height 15
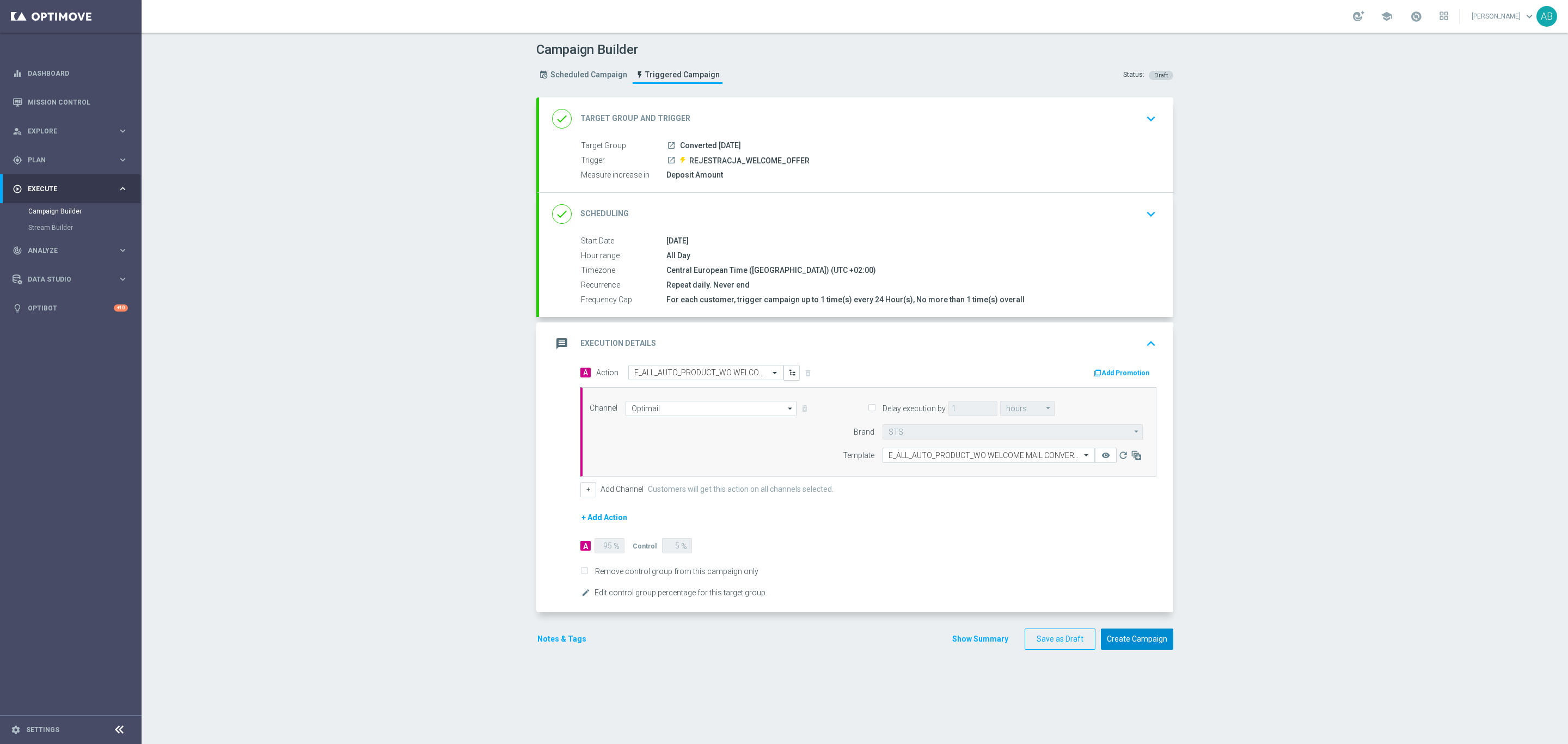
click at [1045, 515] on button "Create Campaign" at bounding box center [1137, 639] width 72 height 21
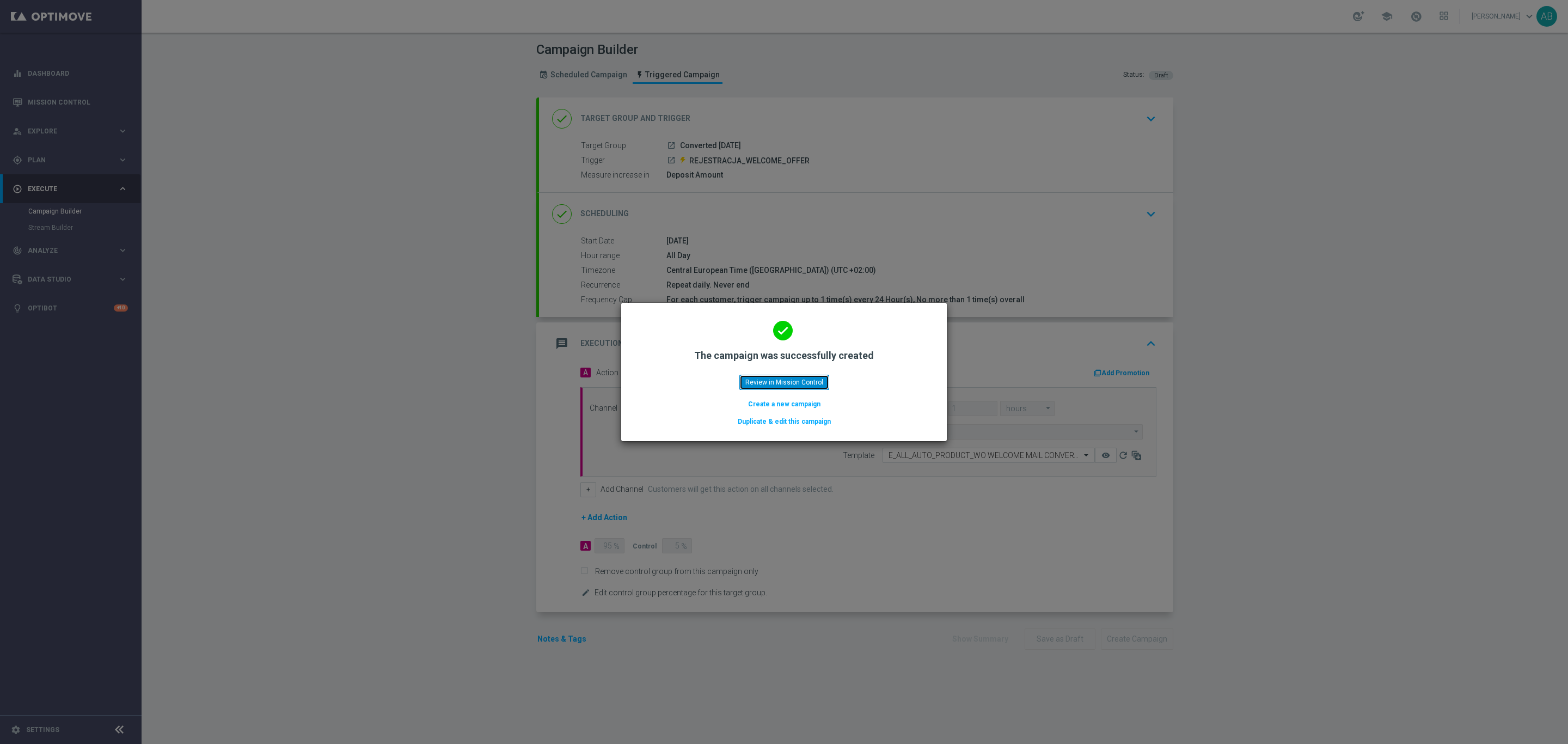
click at [818, 383] on button "Review in Mission Control" at bounding box center [785, 382] width 90 height 15
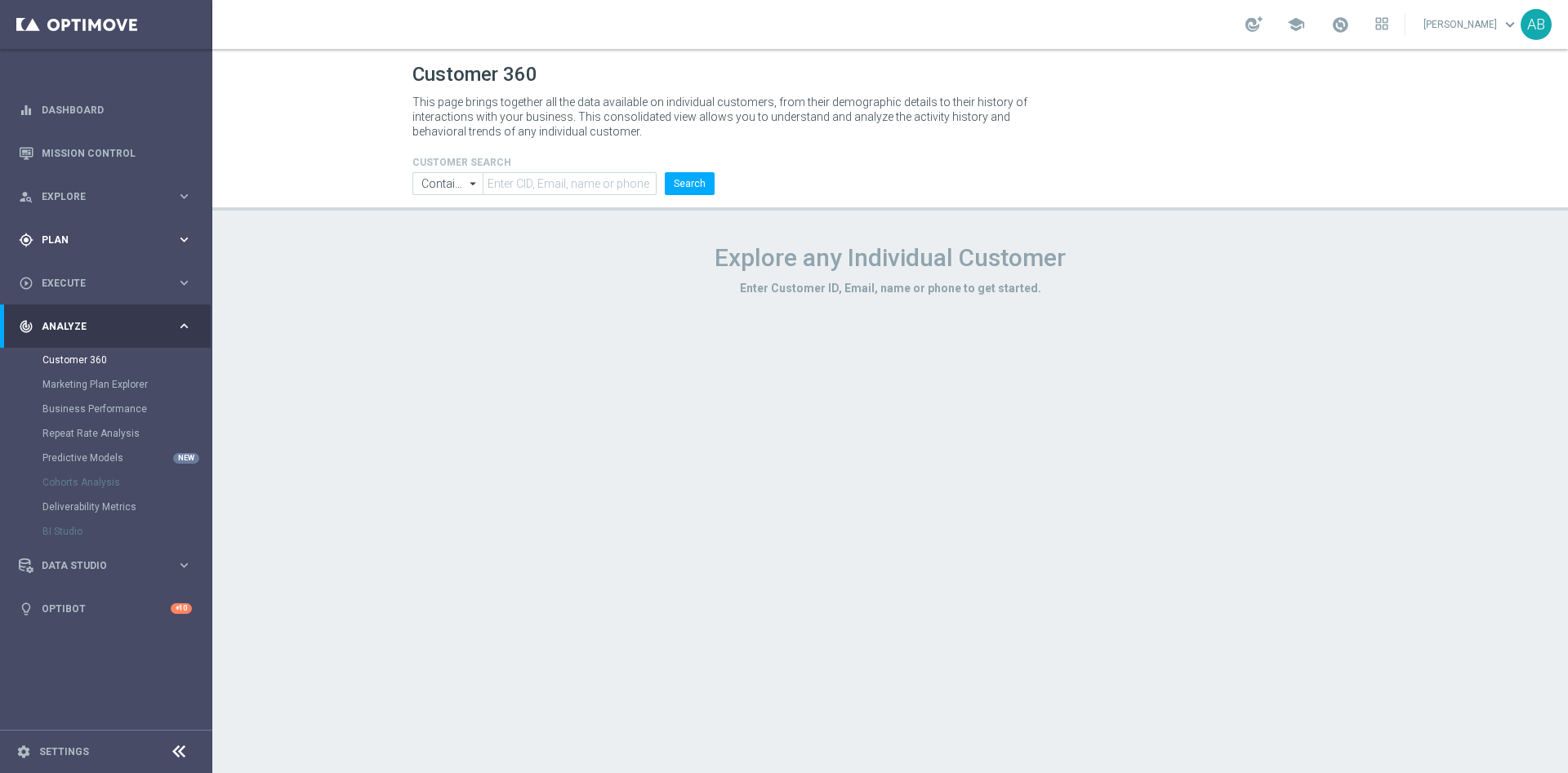
click at [94, 239] on span "Plan" at bounding box center [110, 240] width 135 height 10
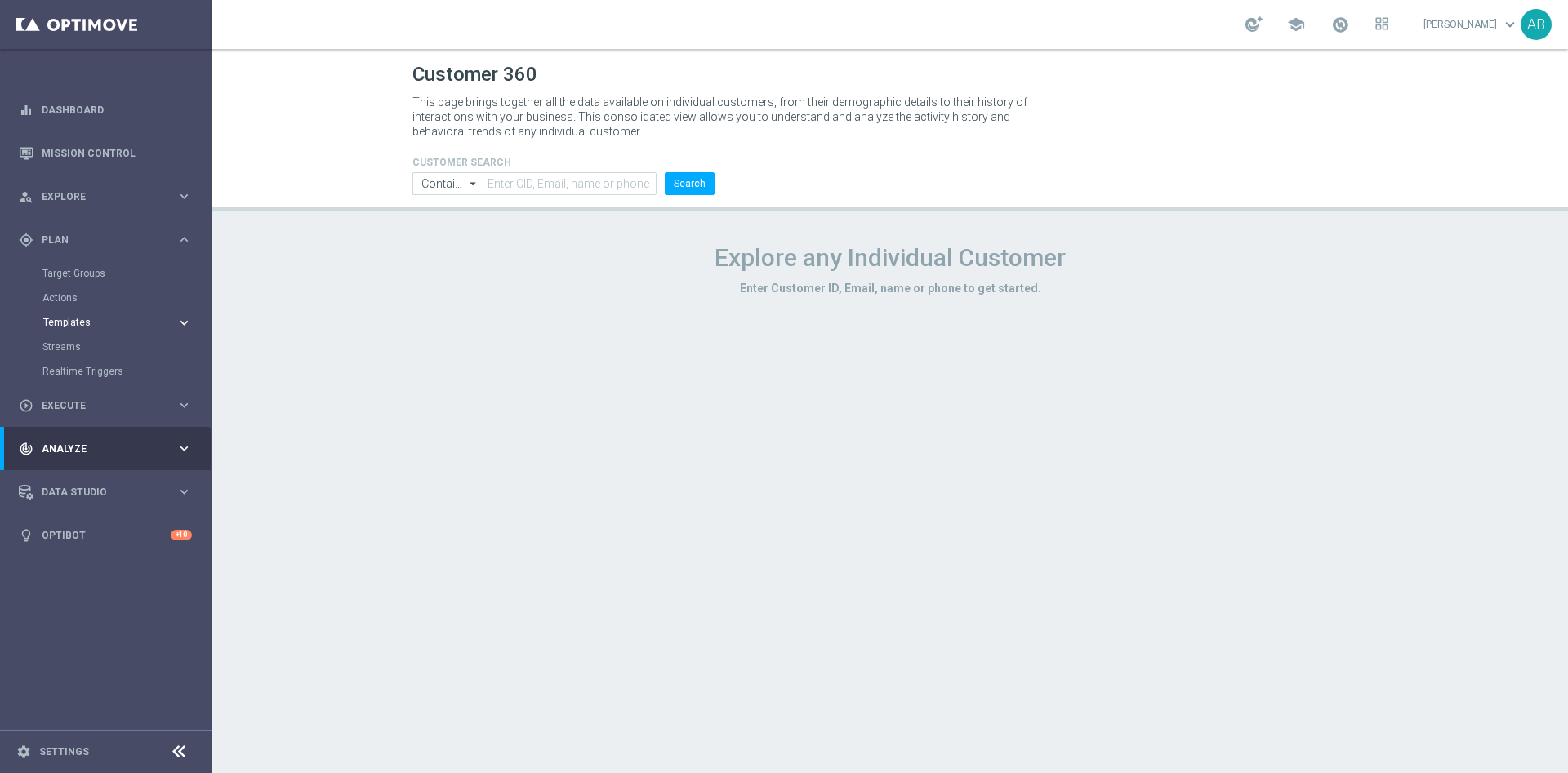
click at [104, 325] on span "Templates" at bounding box center [101, 322] width 117 height 10
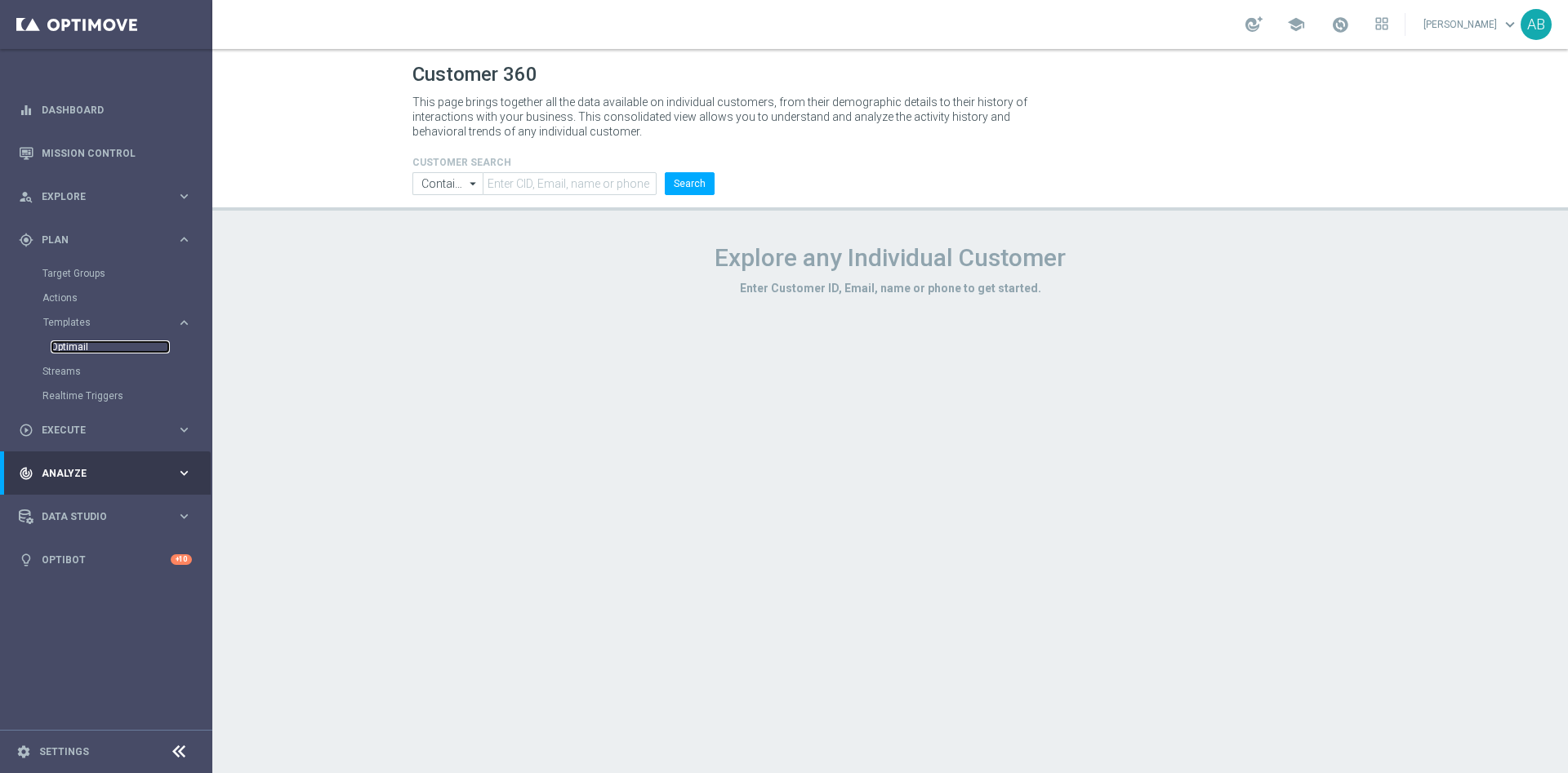
click at [99, 350] on link "Optimail" at bounding box center [110, 347] width 120 height 13
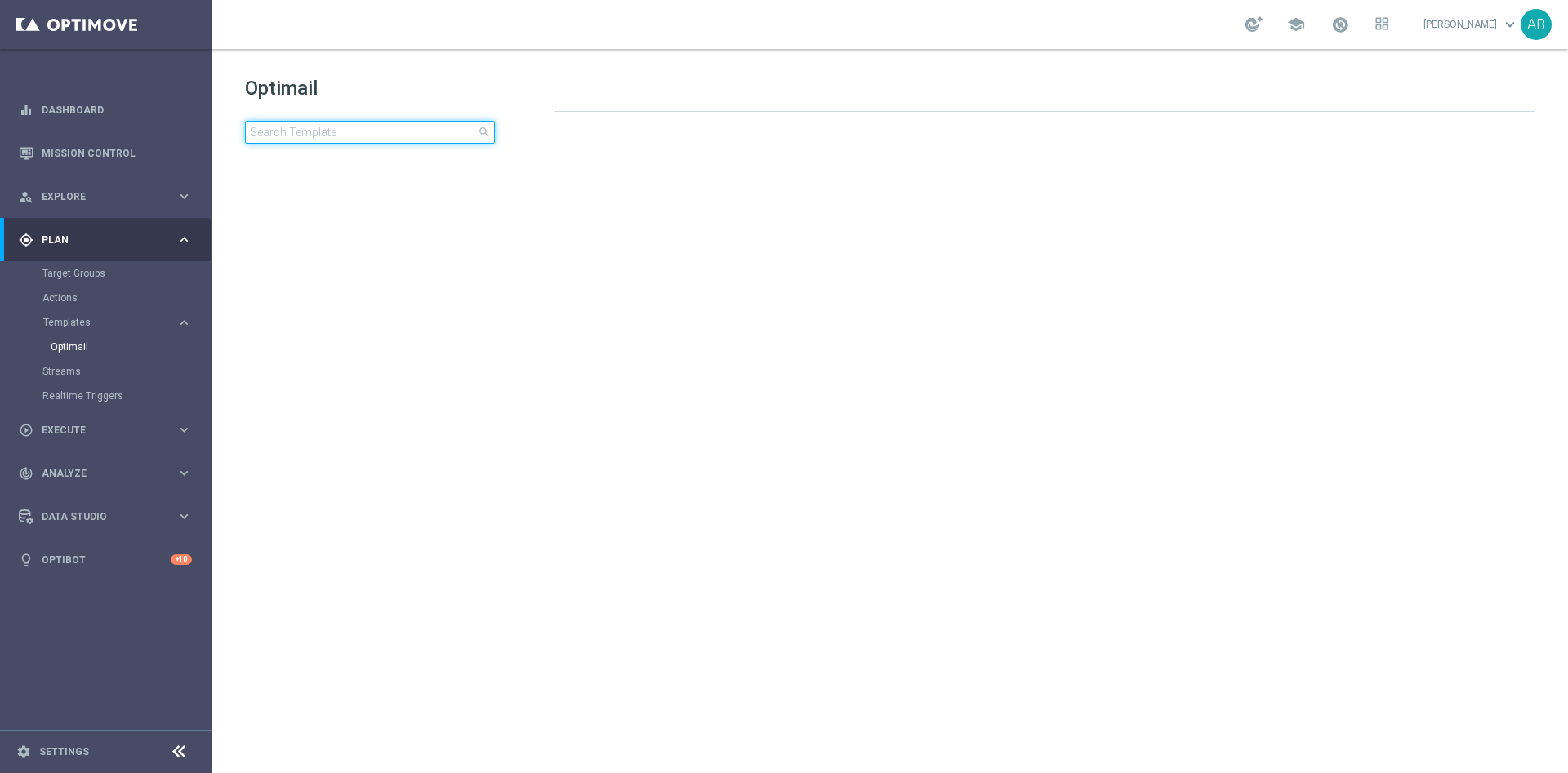
click at [414, 132] on input at bounding box center [370, 131] width 250 height 23
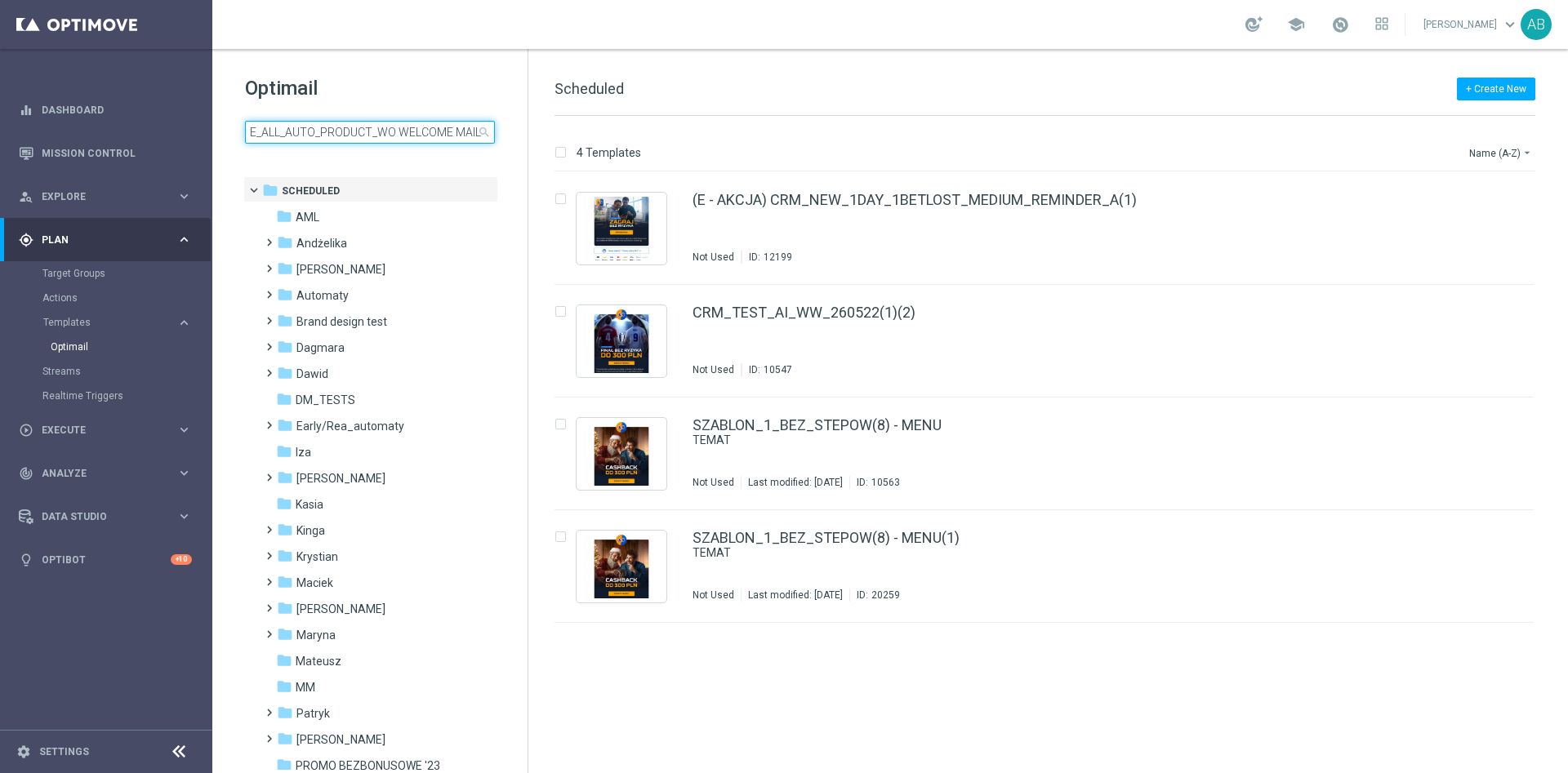
scroll to position [0, 259]
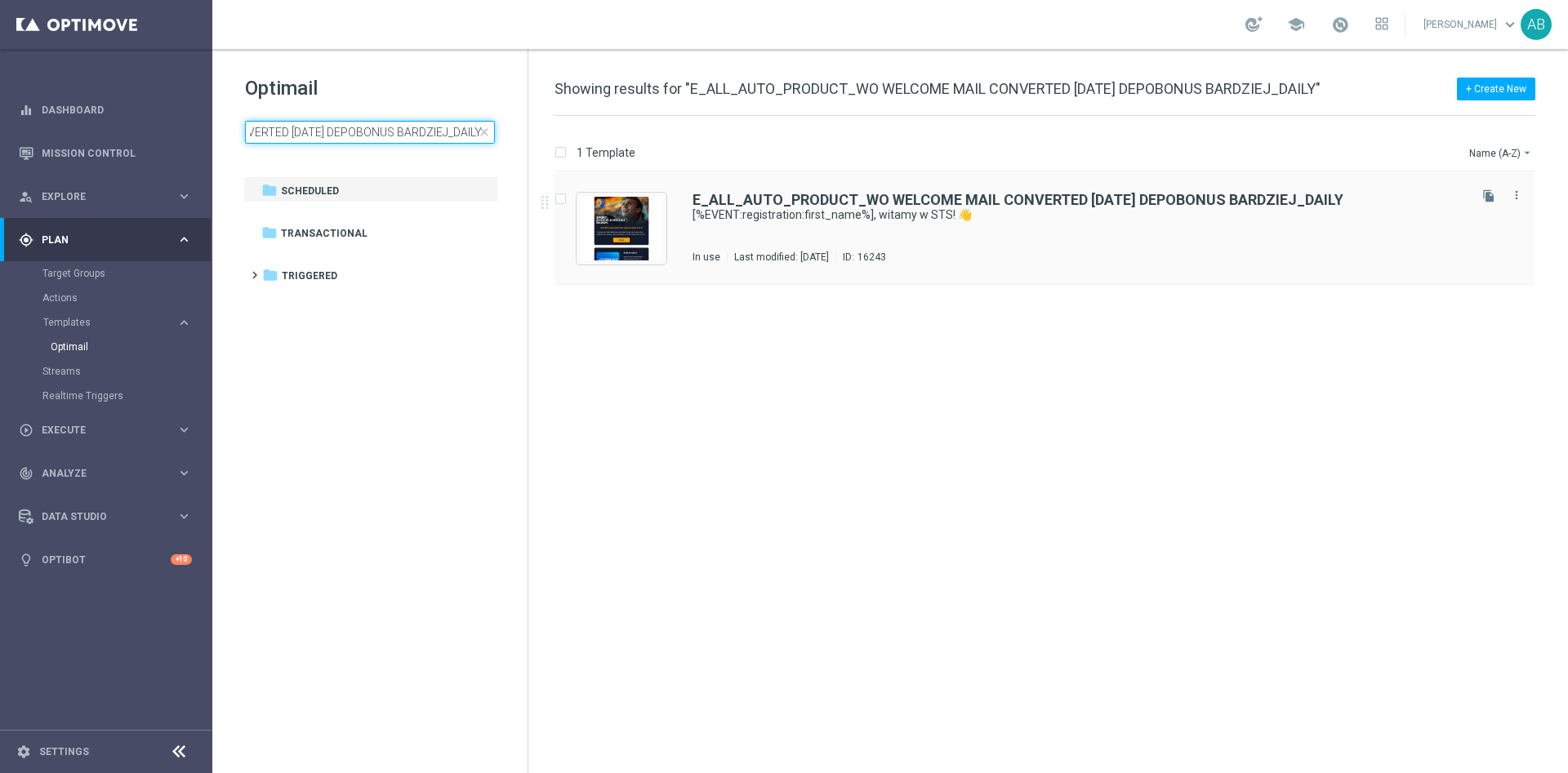
type input "E_ALL_AUTO_PRODUCT_WO WELCOME MAIL CONVERTED [DATE] DEPOBONUS BARDZIEJ_DAILY"
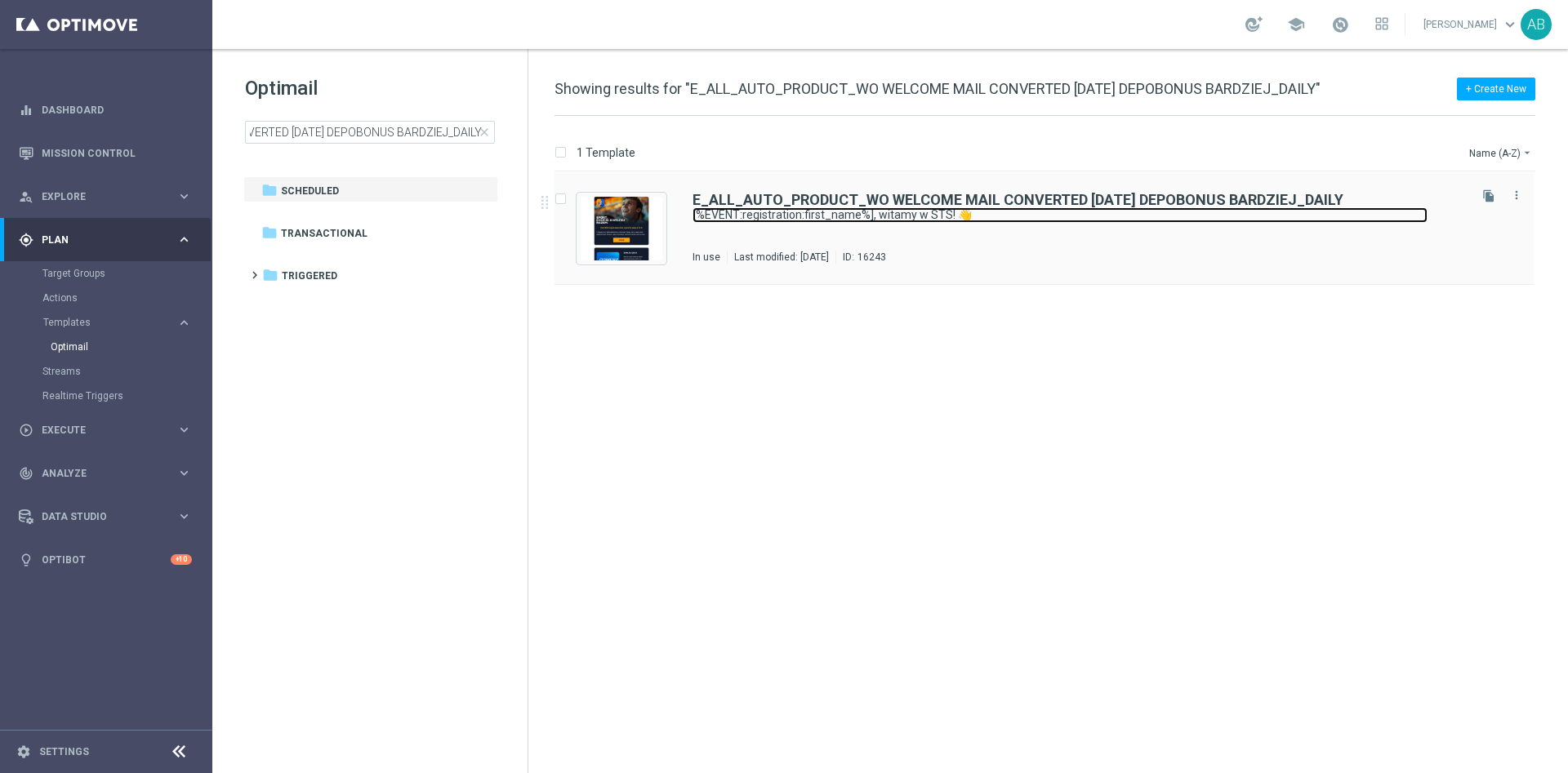
click at [1266, 209] on link "[%EVENT:registration:first_name%], witamy w STS! 👋" at bounding box center [1059, 214] width 735 height 16
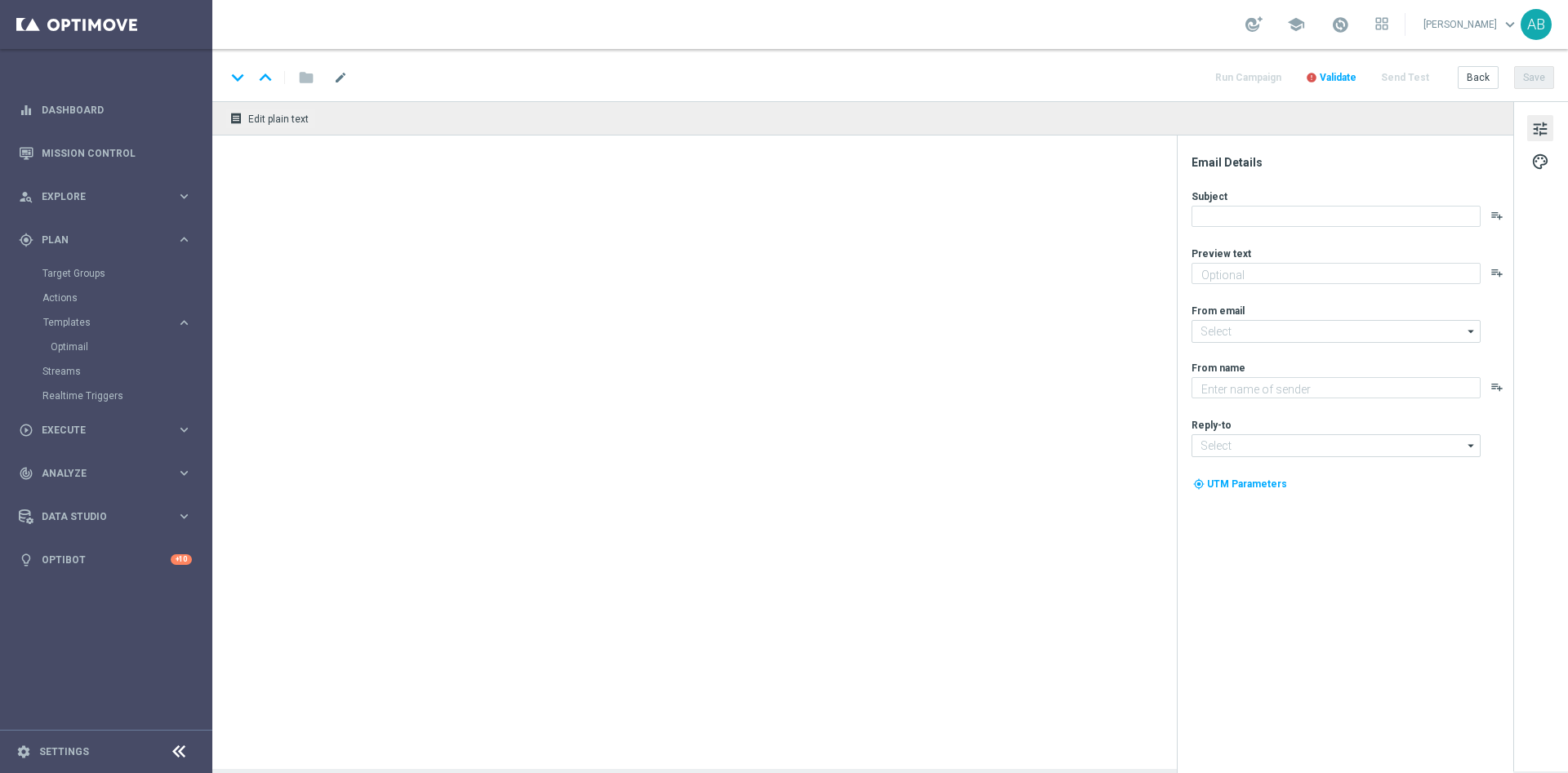
type textarea "Dziękujemy, że jesteś z nami!"
type input "oferta@sts.pl"
type textarea "STS"
type input "kontakt@sts.pl"
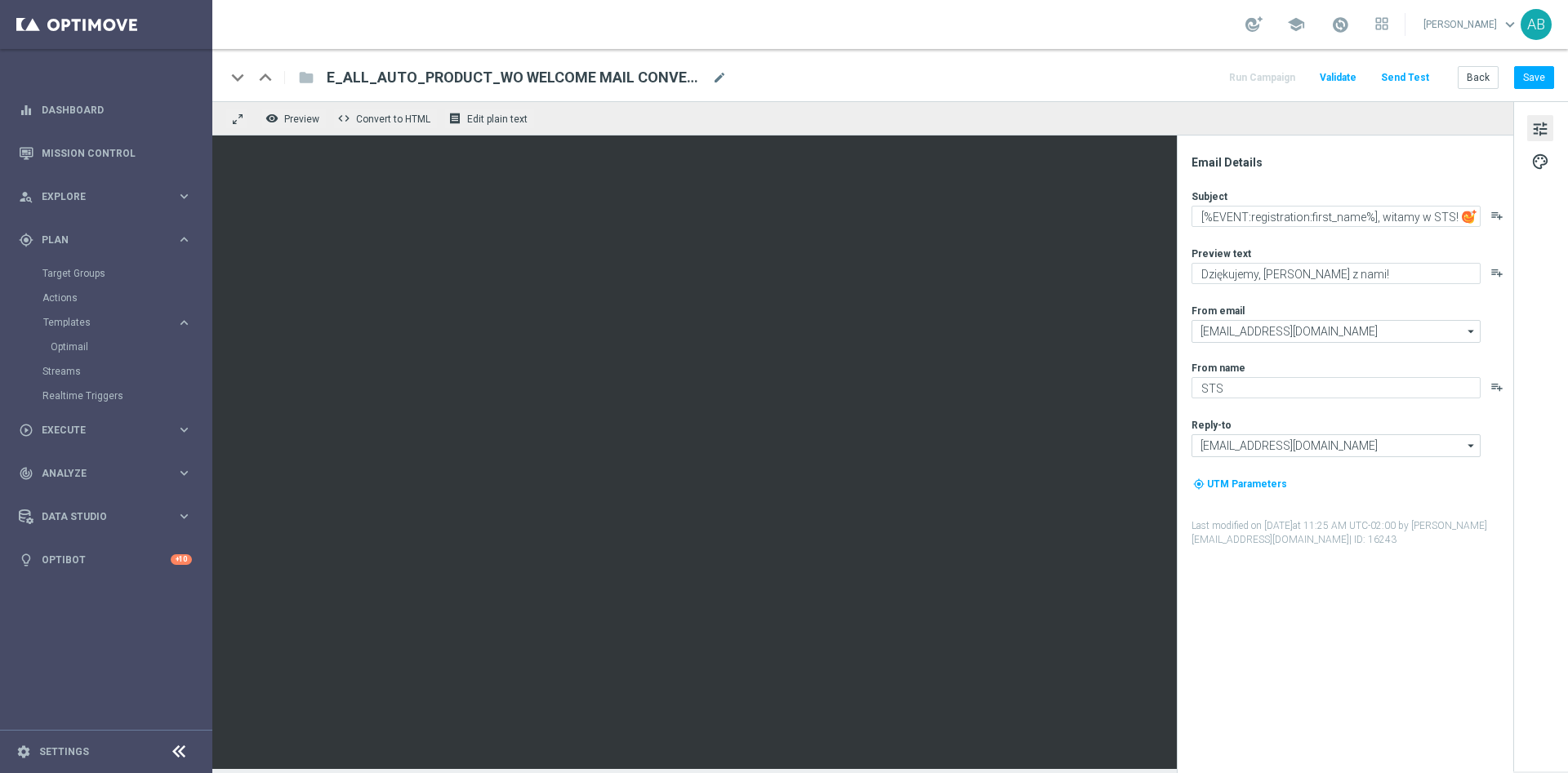
click at [1408, 71] on button "Send Test" at bounding box center [1405, 78] width 53 height 22
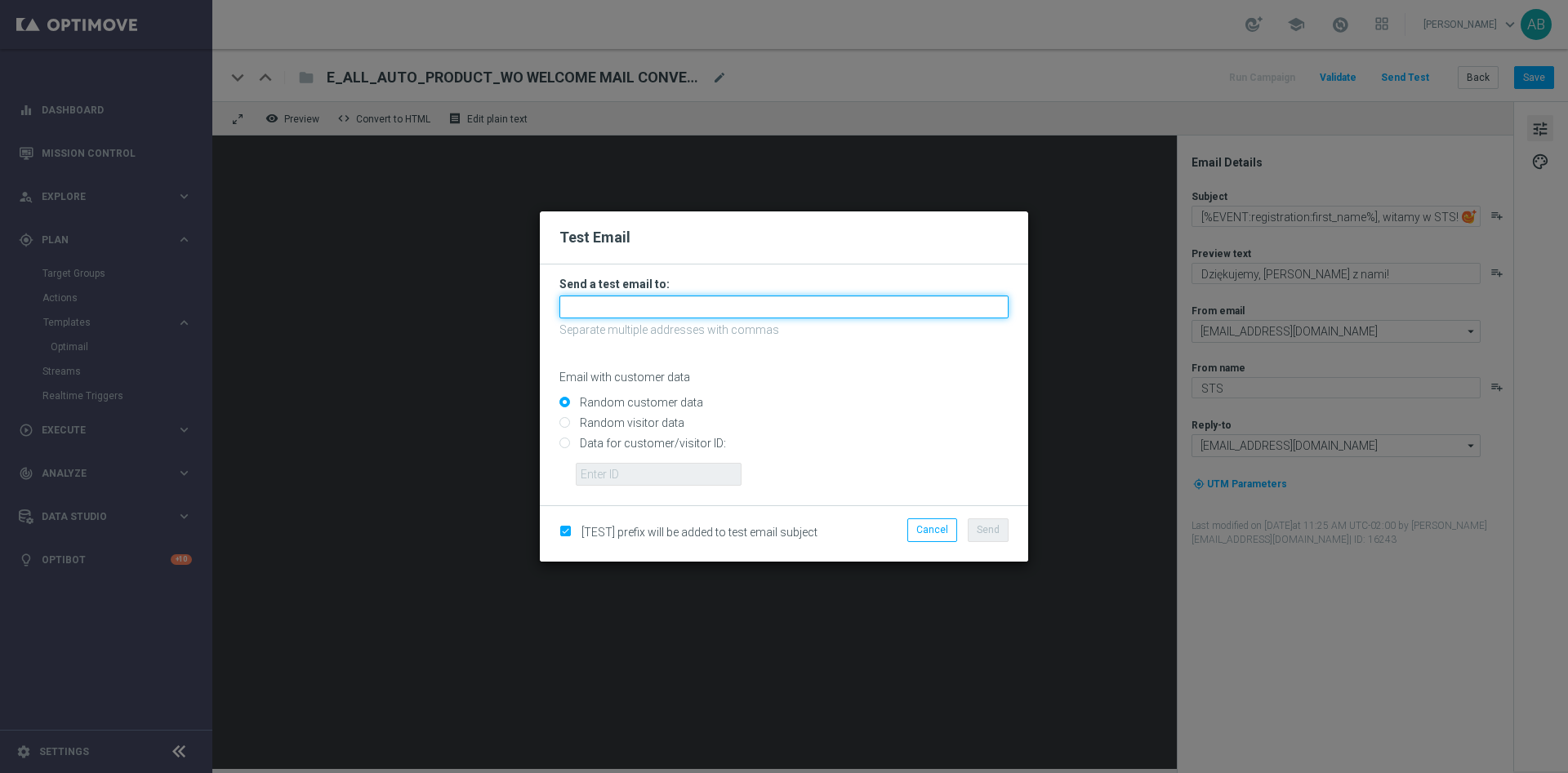
click at [710, 313] on input "text" at bounding box center [784, 307] width 449 height 23
click at [696, 315] on input "text" at bounding box center [784, 307] width 449 height 23
type input "A"
type input "andzelika.binek@sts.pl"
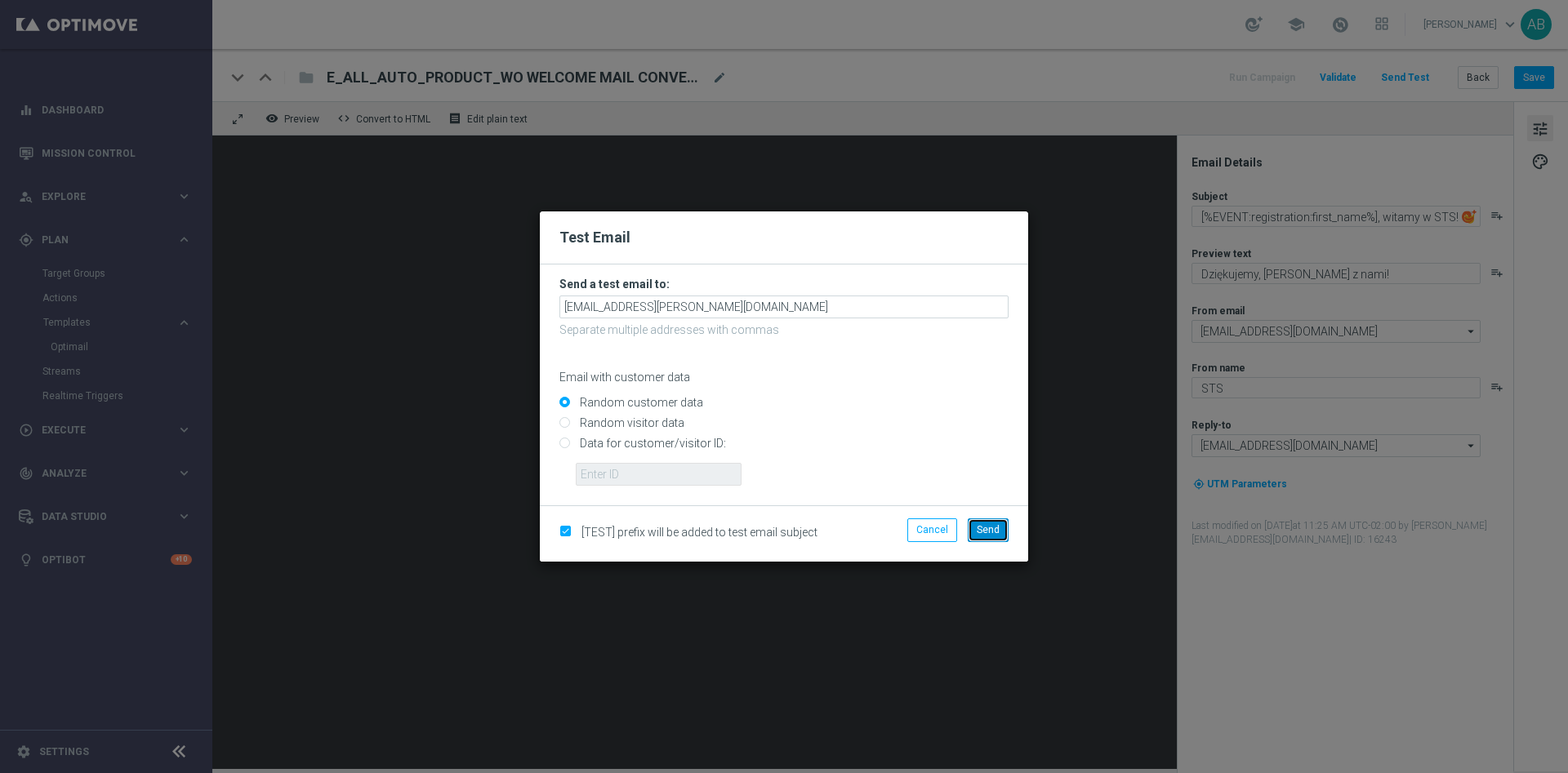
click at [999, 531] on span "Send" at bounding box center [988, 529] width 23 height 12
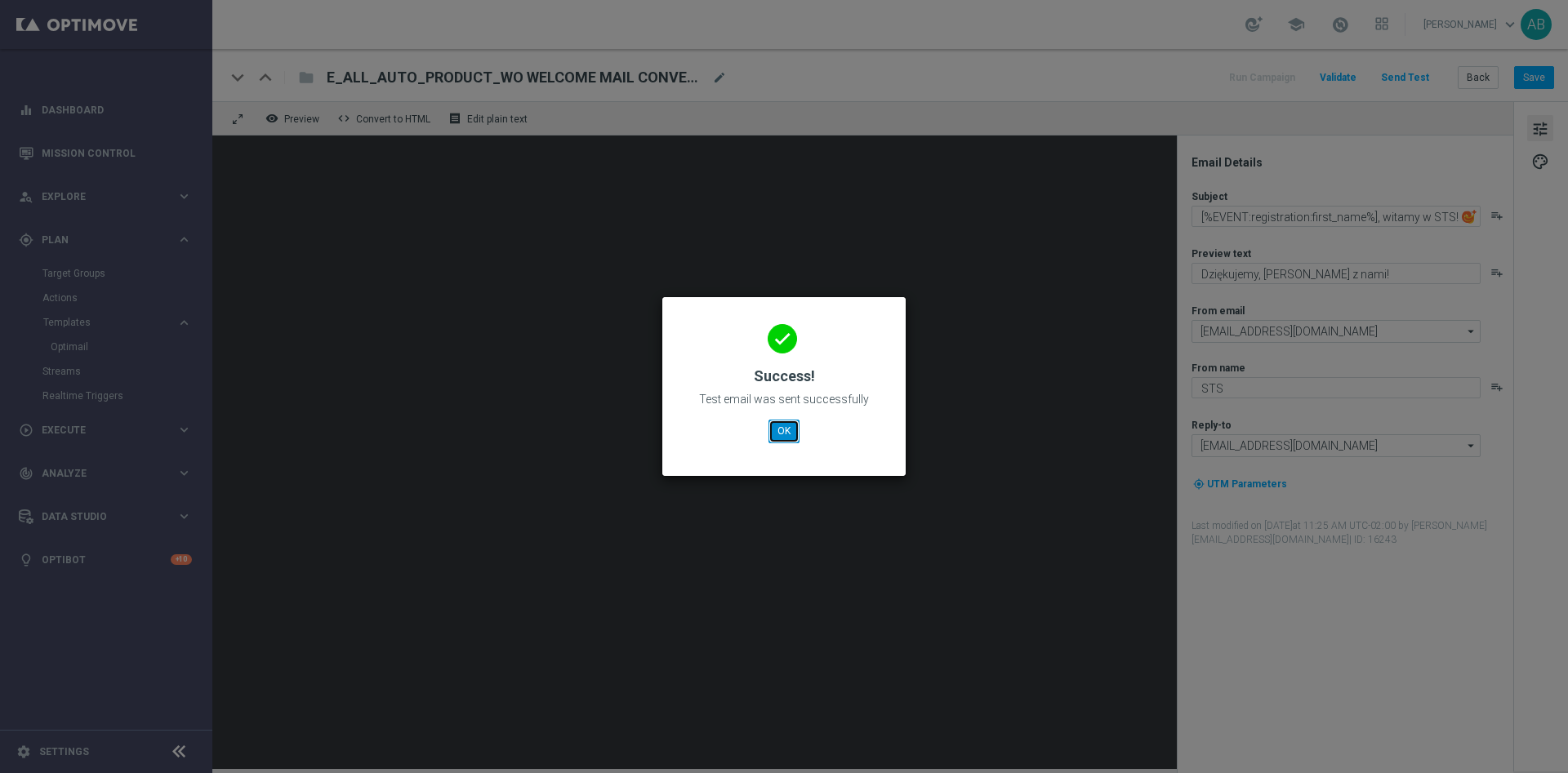
click at [798, 432] on button "OK" at bounding box center [784, 431] width 31 height 23
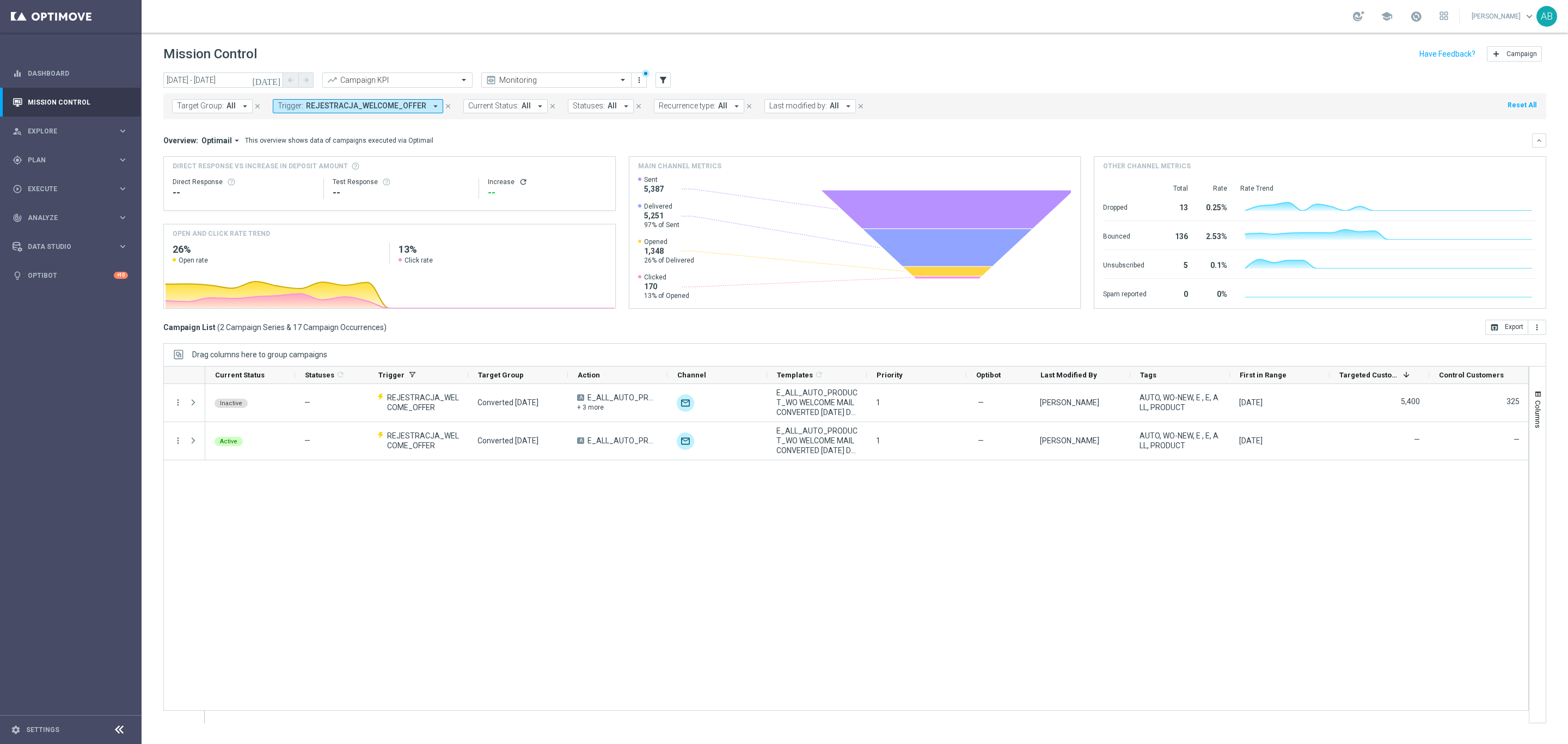
click at [334, 574] on div "Inactive — REJESTRACJA_WELCOME_OFFER Converted Today A E_ALL_AUTO_PRODUCT_WO WE…" at bounding box center [867, 553] width 1323 height 339
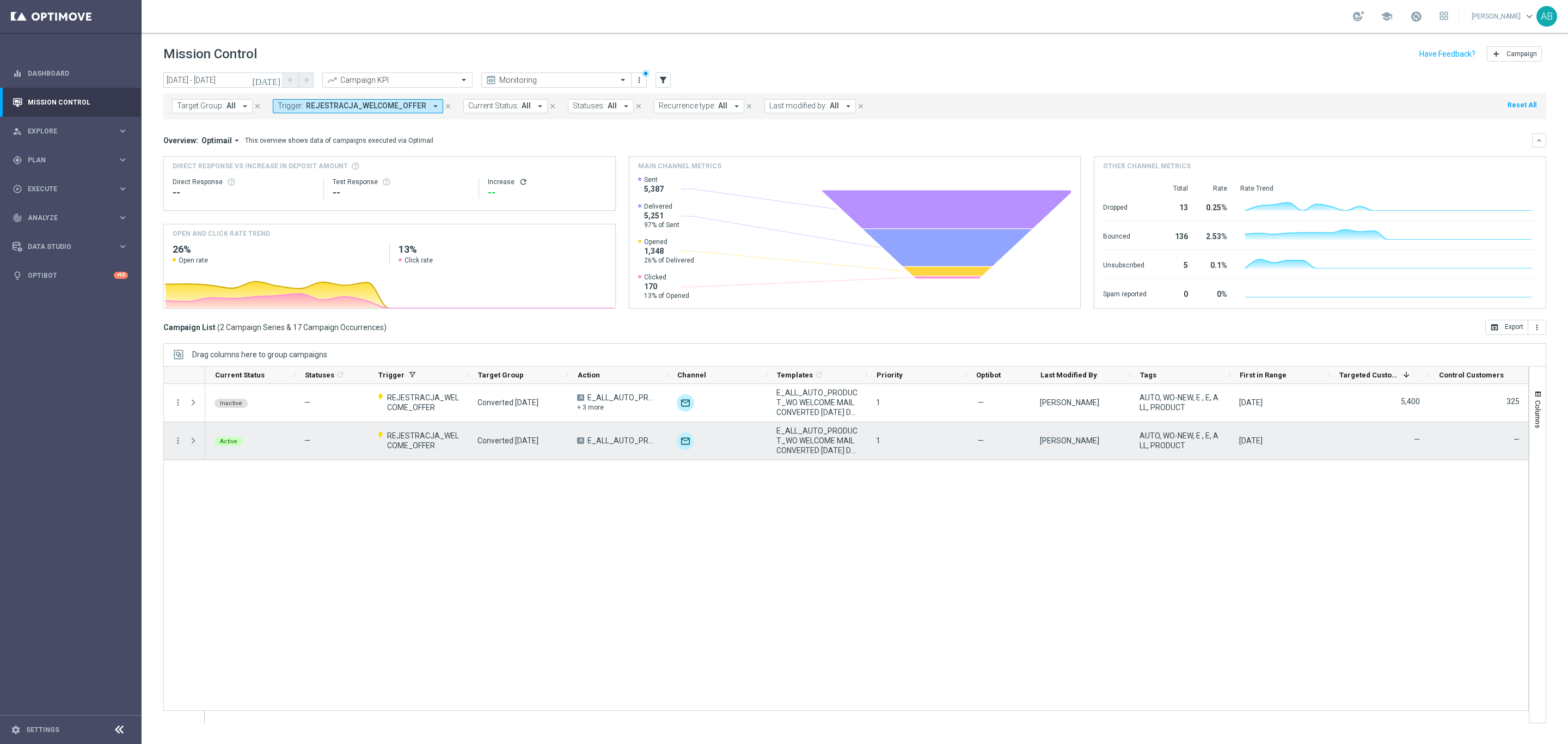
click at [197, 438] on span "Press SPACE to select this row." at bounding box center [193, 440] width 10 height 9
